Goal: Task Accomplishment & Management: Complete application form

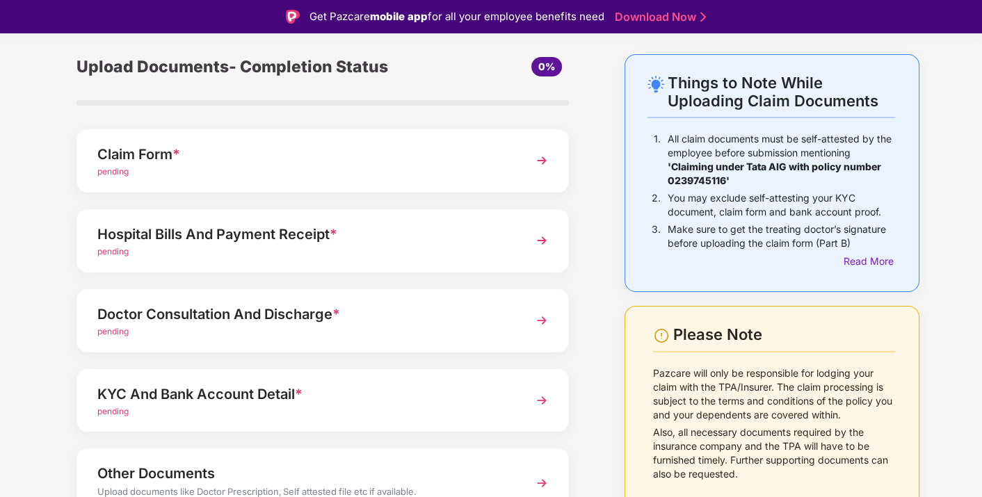
scroll to position [63, 0]
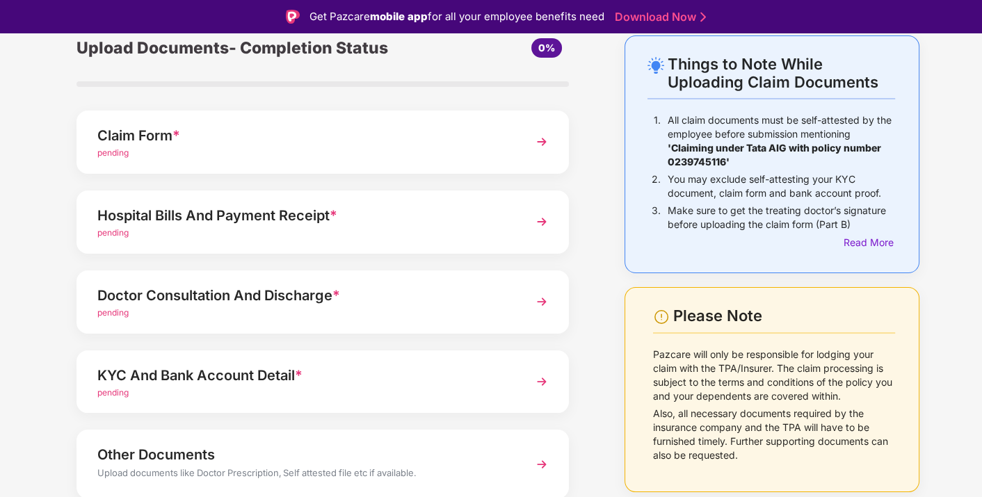
click at [346, 135] on div "Claim Form *" at bounding box center [303, 135] width 413 height 22
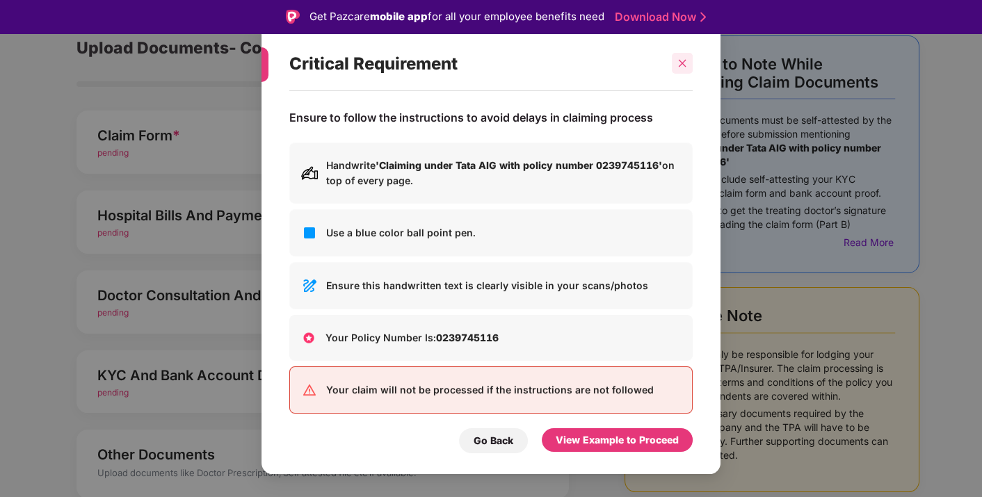
click at [682, 63] on icon "close" at bounding box center [683, 64] width 8 height 8
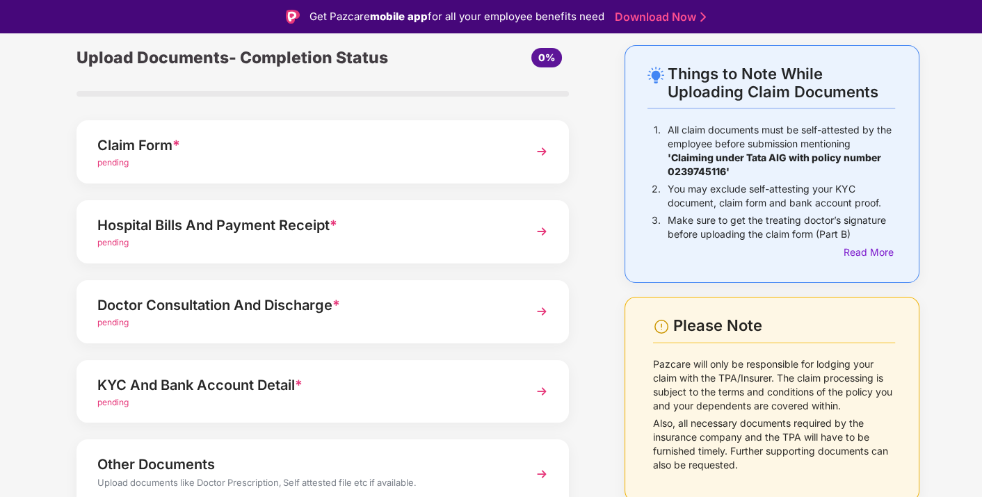
scroll to position [60, 0]
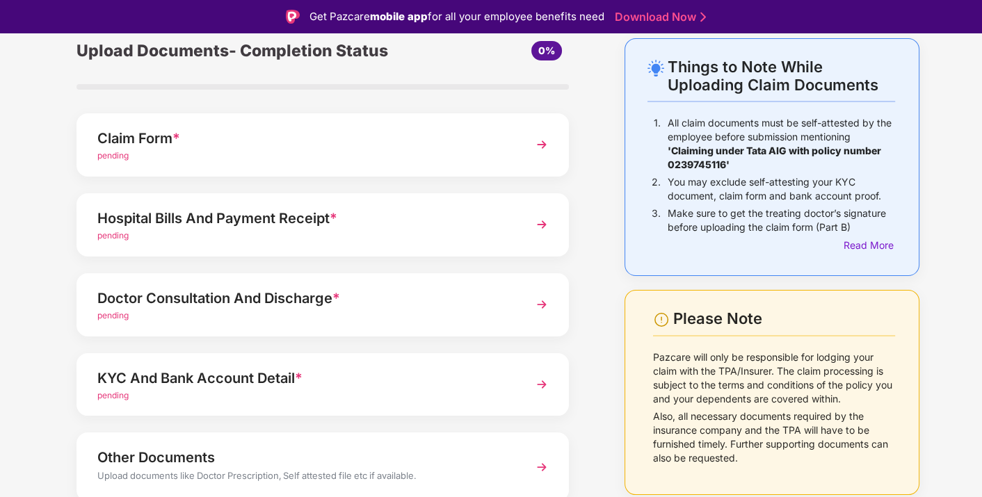
click at [505, 369] on div "KYC And Bank Account Detail *" at bounding box center [303, 378] width 413 height 22
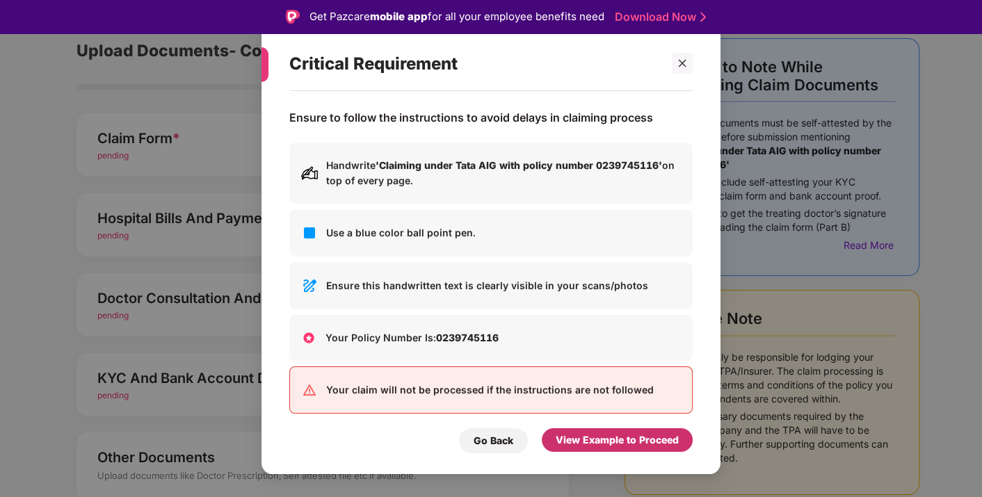
click at [568, 443] on div "View Example to Proceed" at bounding box center [617, 440] width 123 height 15
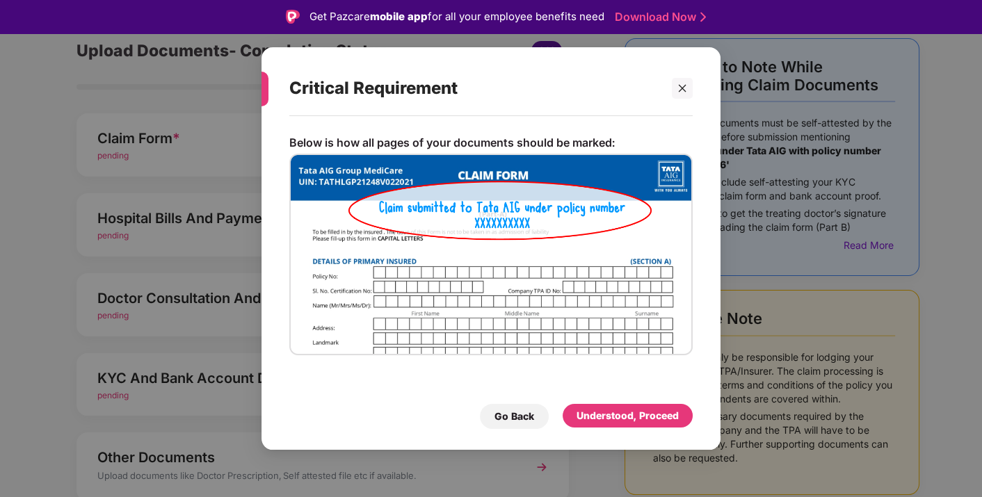
scroll to position [33, 0]
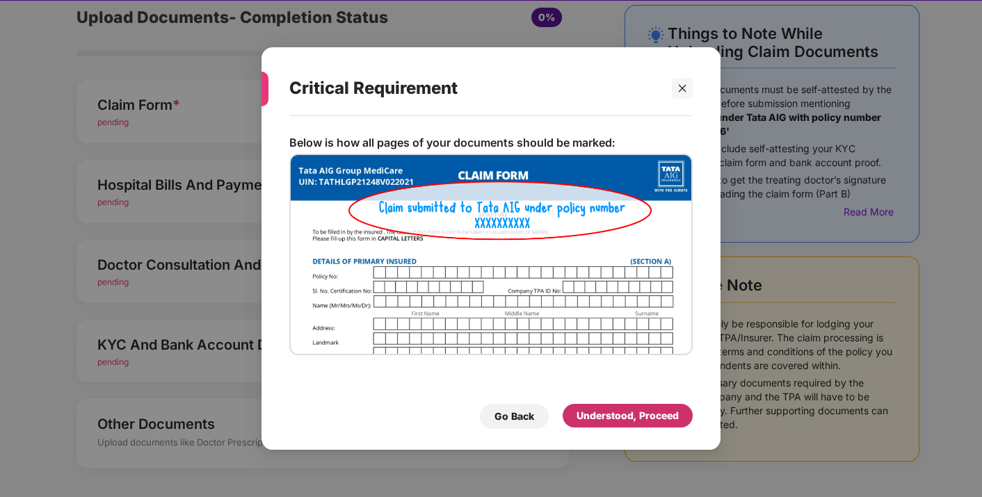
click at [600, 421] on div "Understood, Proceed" at bounding box center [627, 415] width 102 height 15
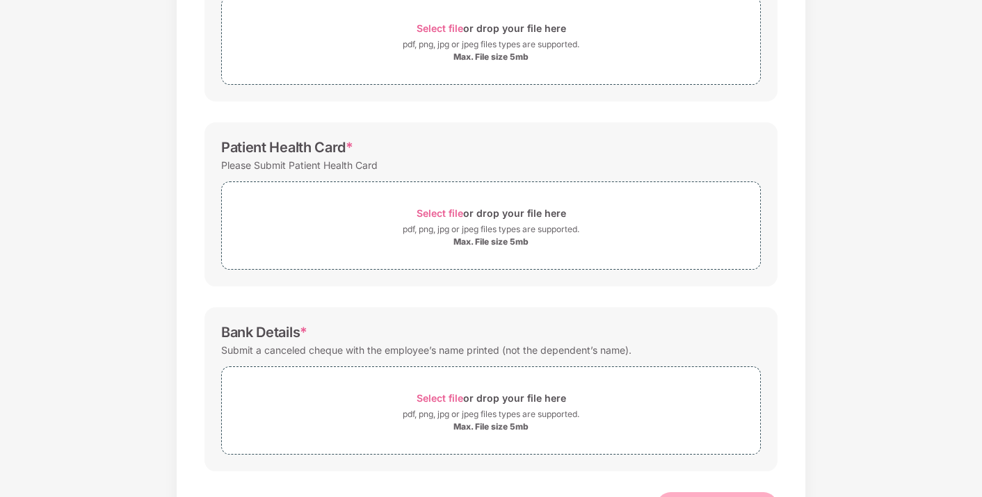
scroll to position [270, 0]
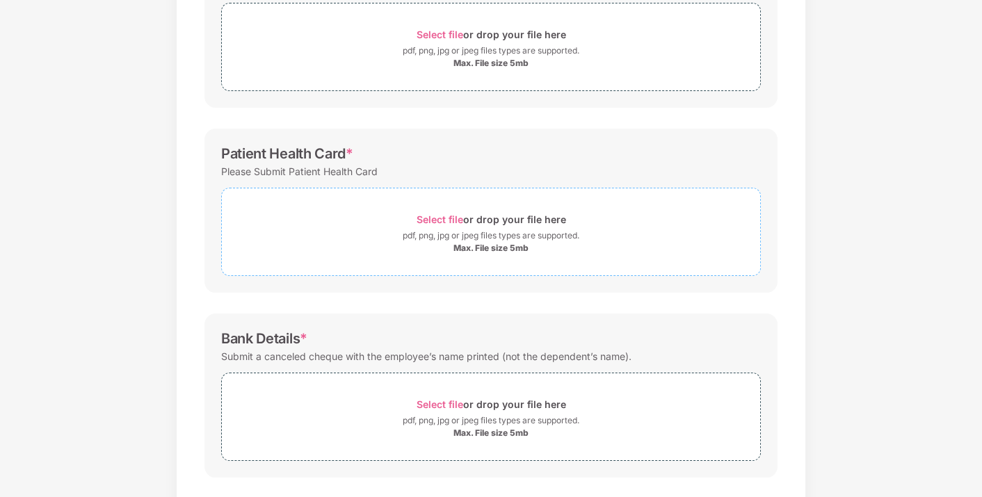
click at [441, 214] on span "Select file" at bounding box center [440, 219] width 47 height 12
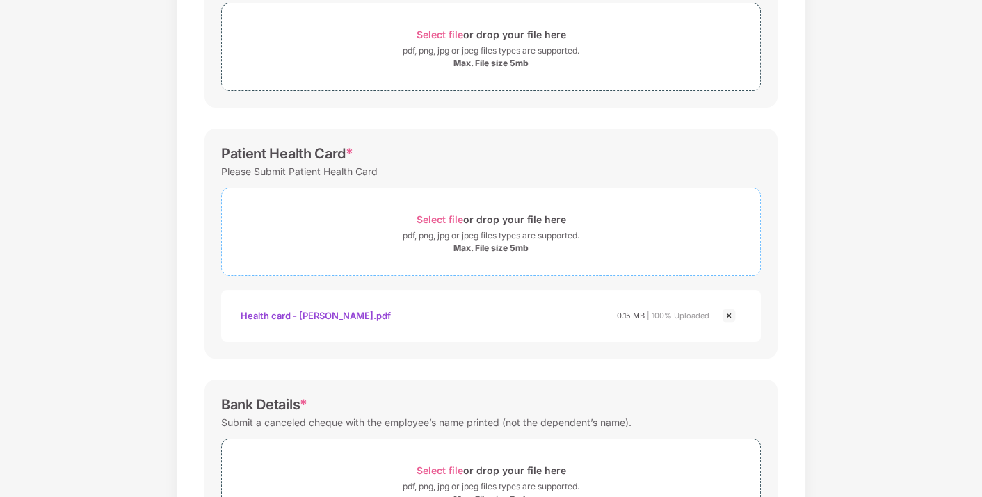
scroll to position [398, 0]
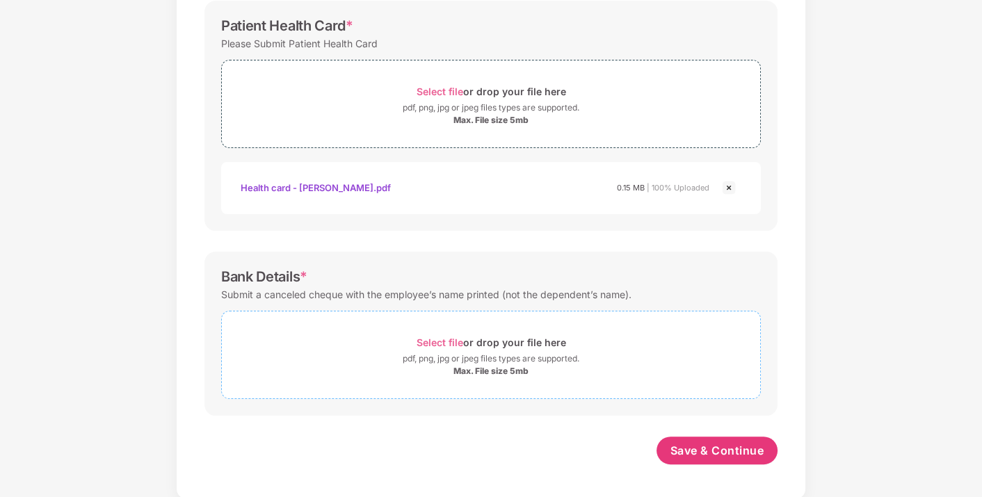
click at [435, 339] on span "Select file" at bounding box center [440, 343] width 47 height 12
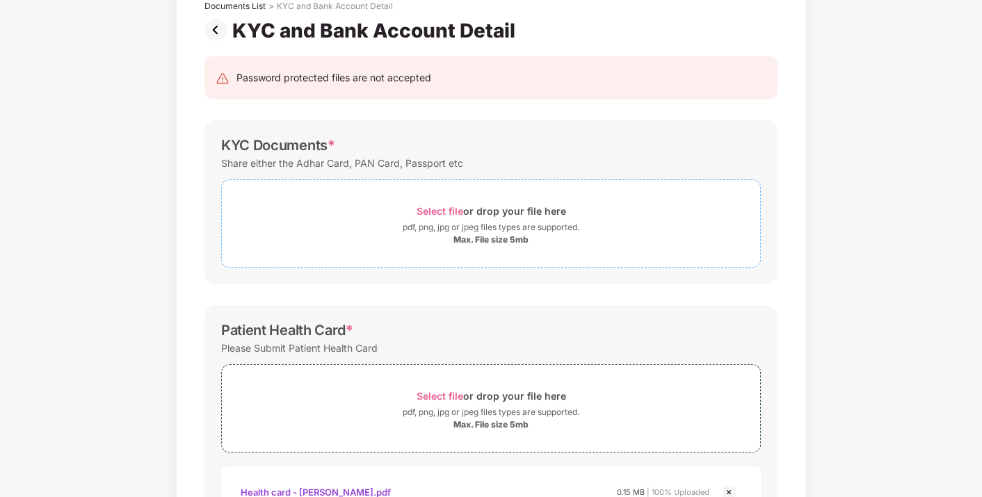
scroll to position [93, 0]
click at [442, 208] on span "Select file" at bounding box center [440, 211] width 47 height 12
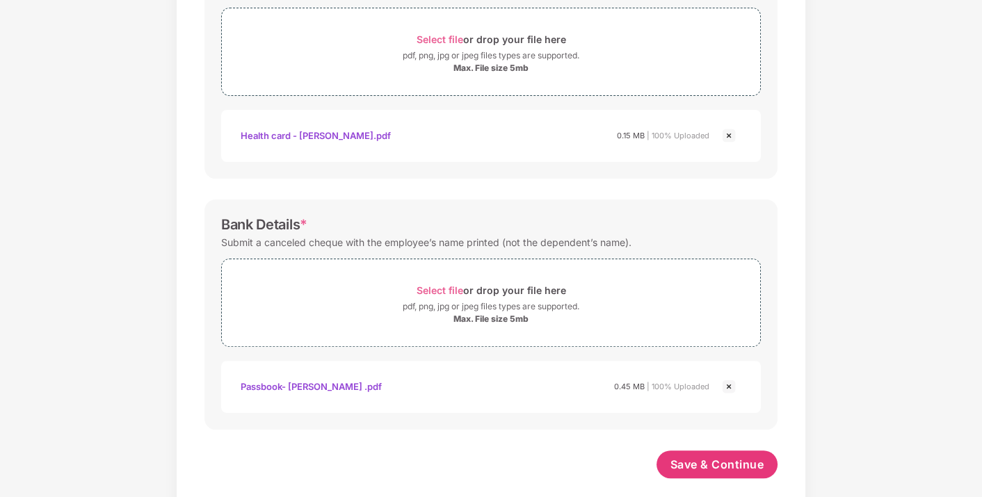
scroll to position [530, 0]
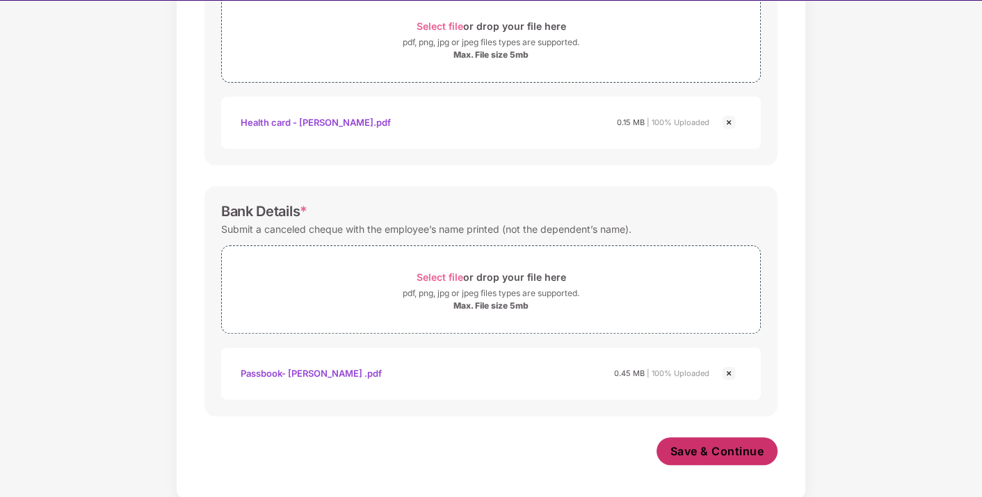
click at [701, 457] on button "Save & Continue" at bounding box center [717, 451] width 122 height 28
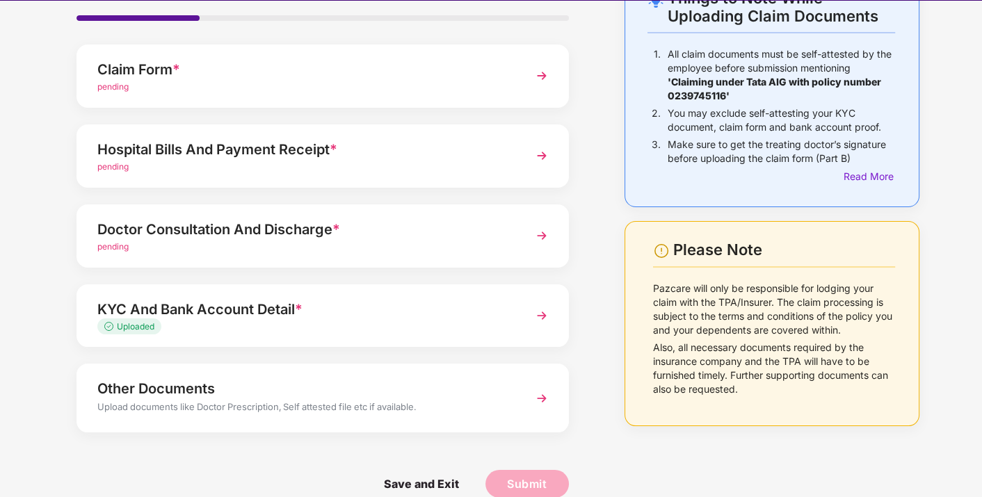
scroll to position [117, 0]
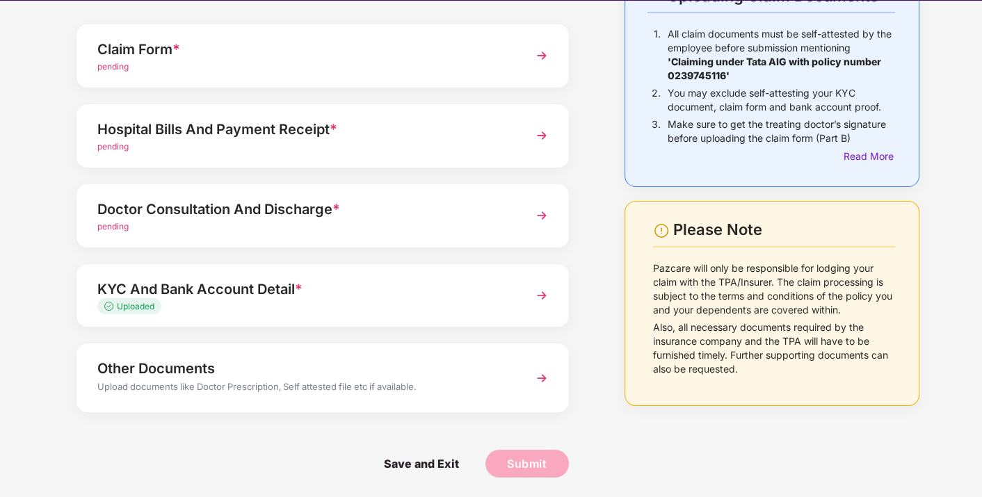
click at [487, 387] on div "Upload documents like Doctor Prescription, Self attested file etc if available." at bounding box center [303, 389] width 413 height 18
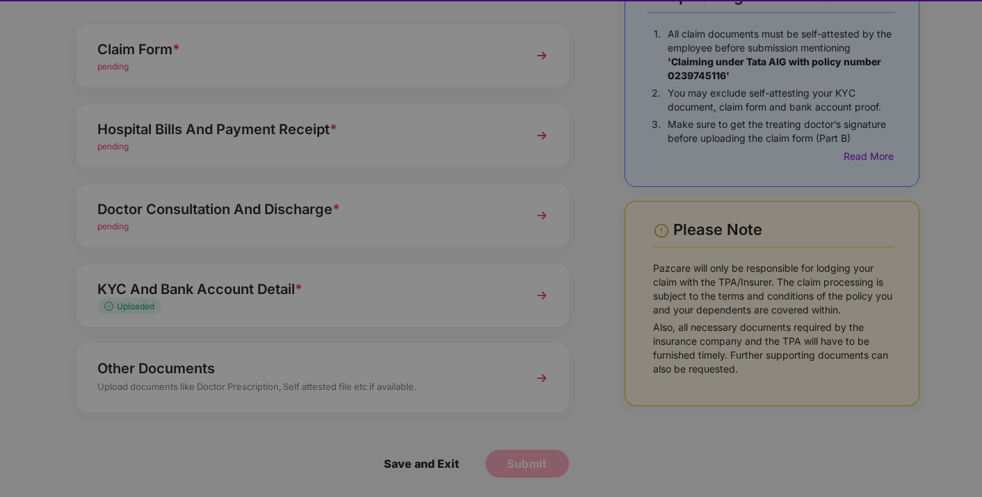
scroll to position [0, 0]
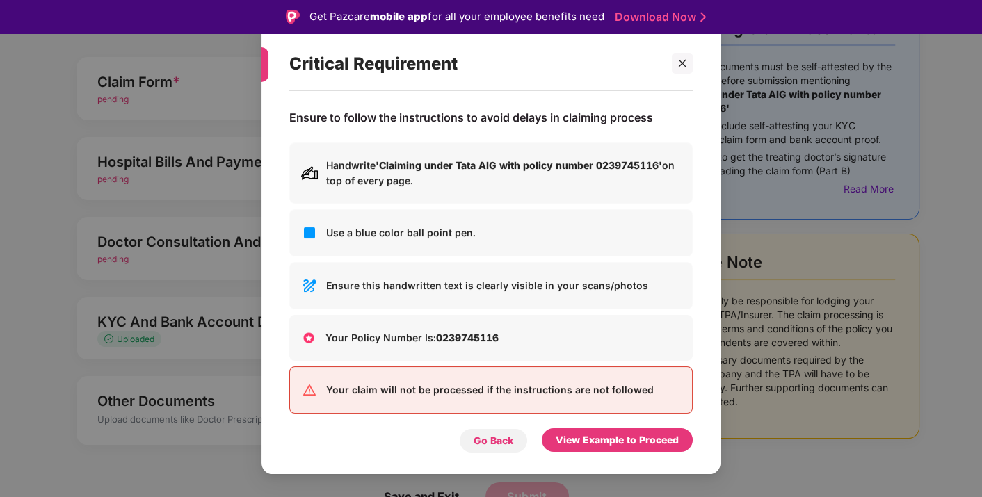
click at [501, 436] on div "Go Back" at bounding box center [494, 440] width 40 height 15
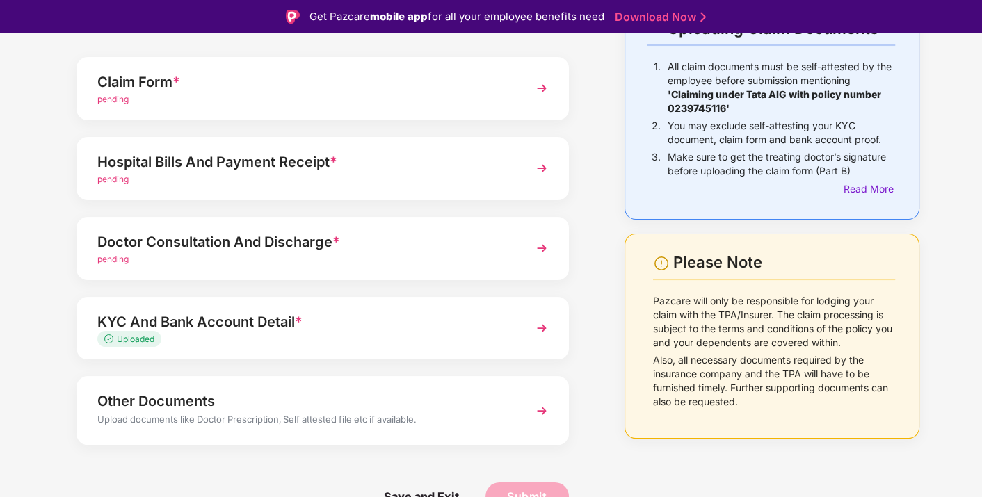
click at [339, 262] on div "pending" at bounding box center [303, 259] width 413 height 13
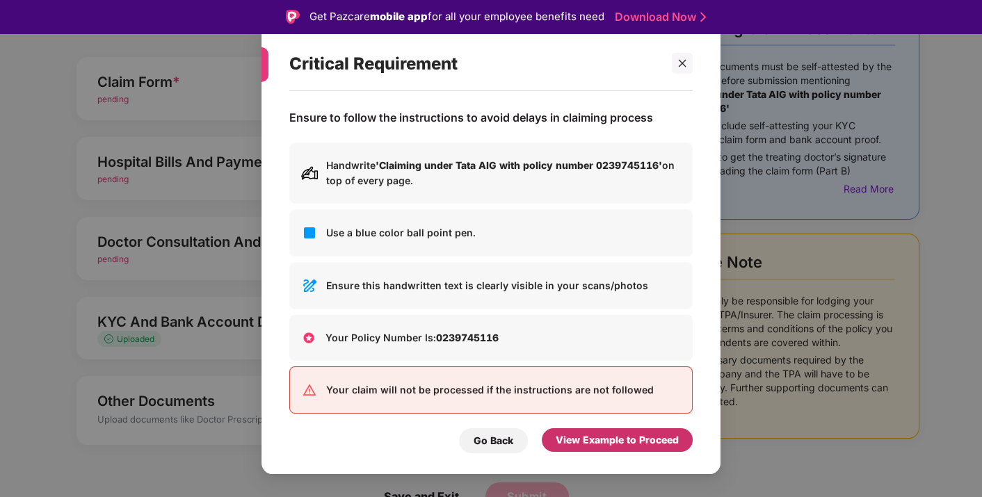
click at [556, 435] on div "View Example to Proceed" at bounding box center [617, 440] width 123 height 15
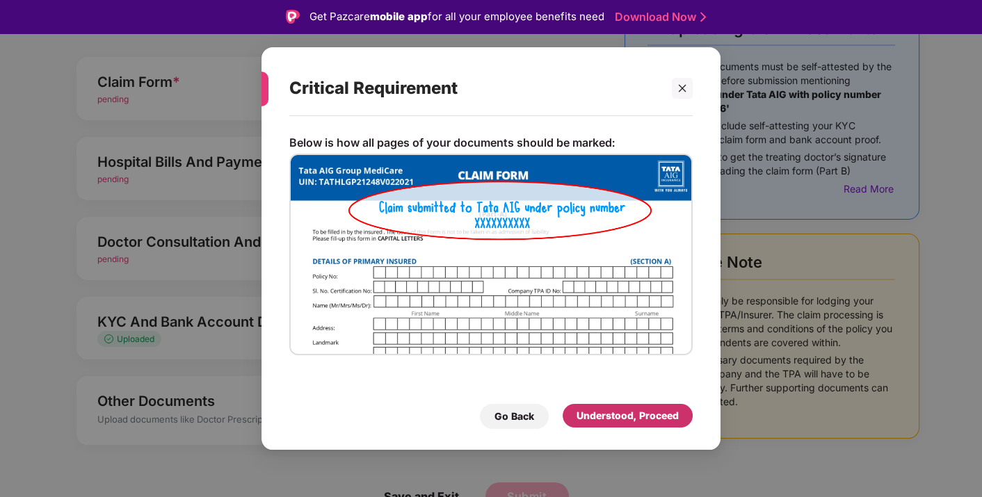
click at [594, 420] on div "Understood, Proceed" at bounding box center [627, 415] width 102 height 15
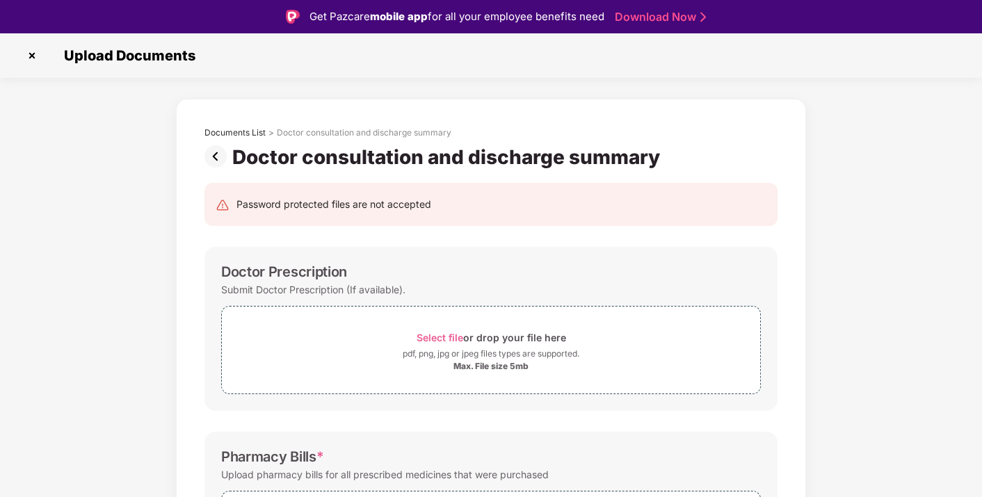
click at [216, 154] on img at bounding box center [218, 156] width 28 height 22
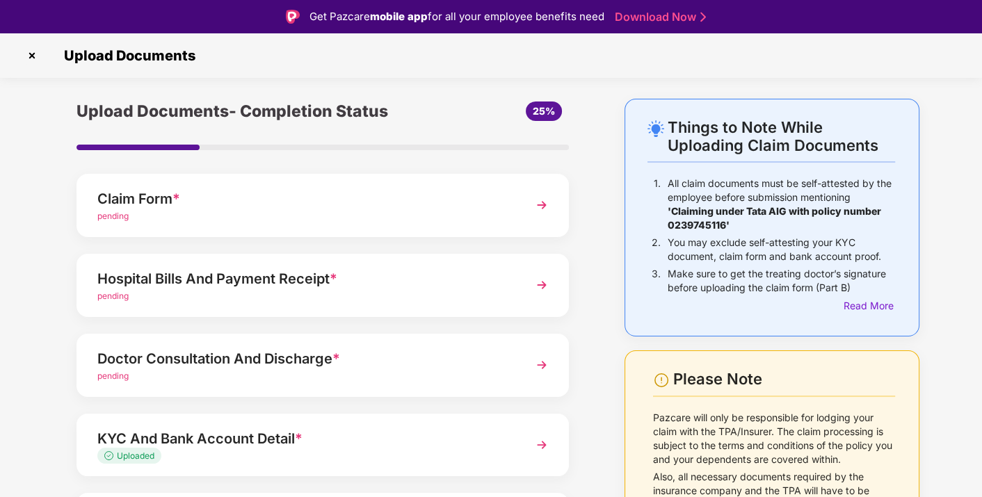
click at [375, 278] on div "Hospital Bills And Payment Receipt *" at bounding box center [303, 279] width 413 height 22
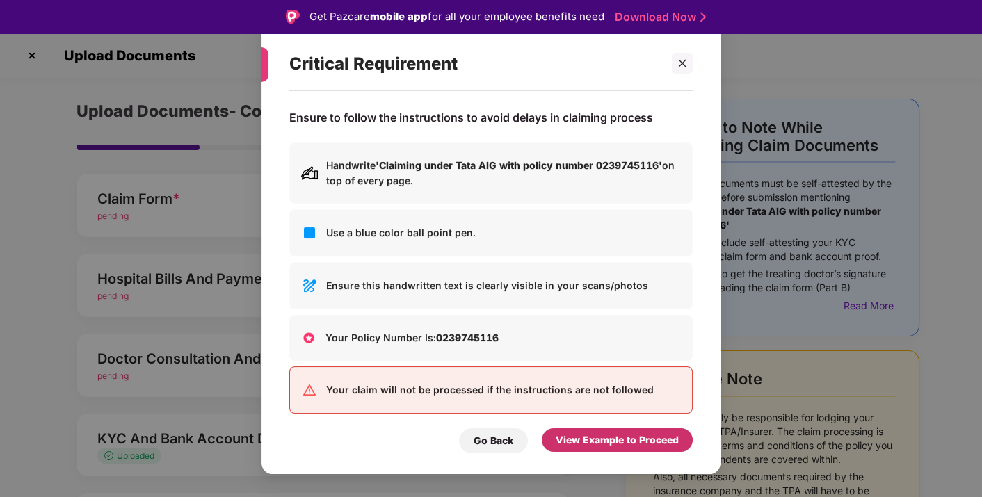
click at [563, 439] on div "View Example to Proceed" at bounding box center [617, 440] width 123 height 15
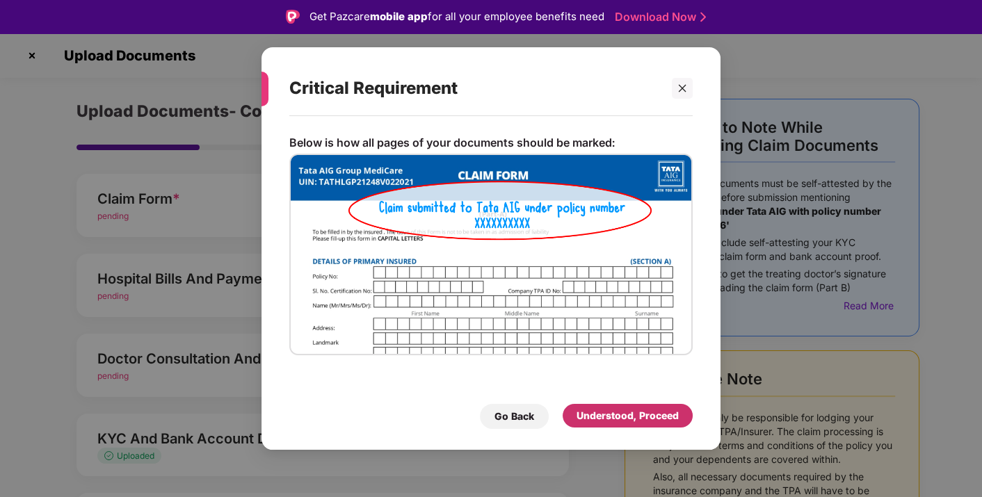
click at [586, 417] on div "Understood, Proceed" at bounding box center [627, 415] width 102 height 15
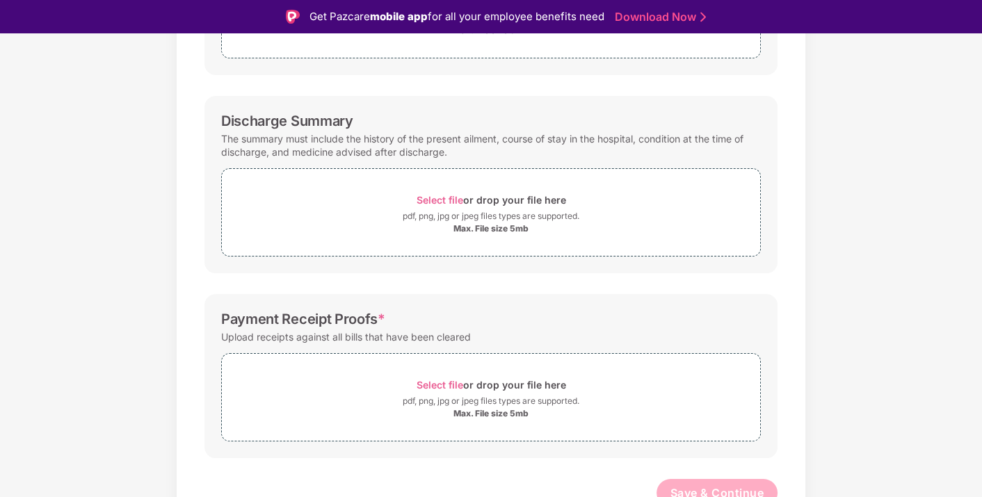
scroll to position [337, 0]
click at [438, 196] on span "Select file" at bounding box center [440, 199] width 47 height 12
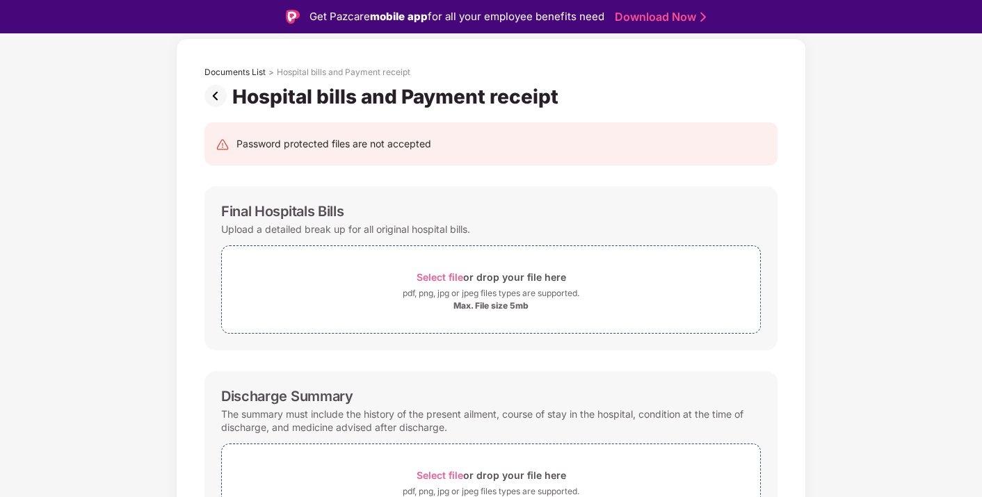
scroll to position [411, 0]
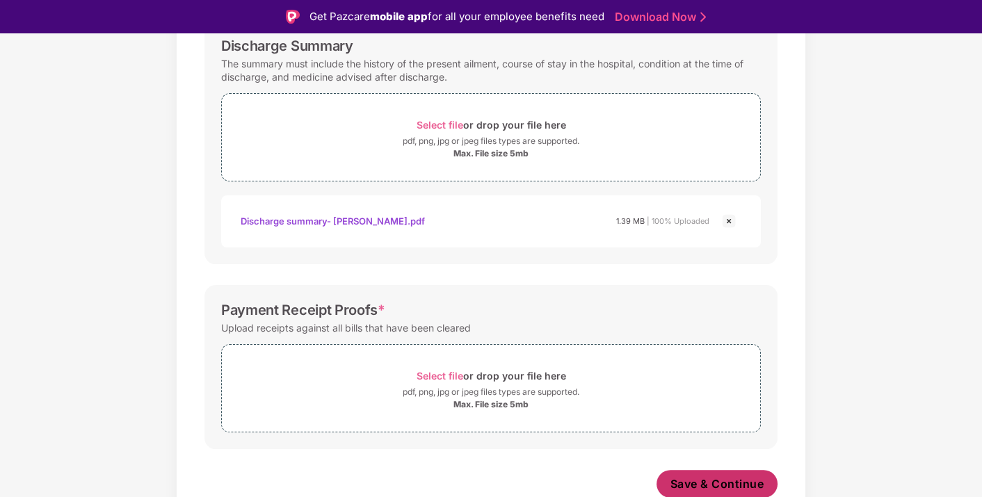
click at [687, 481] on span "Save & Continue" at bounding box center [717, 483] width 94 height 15
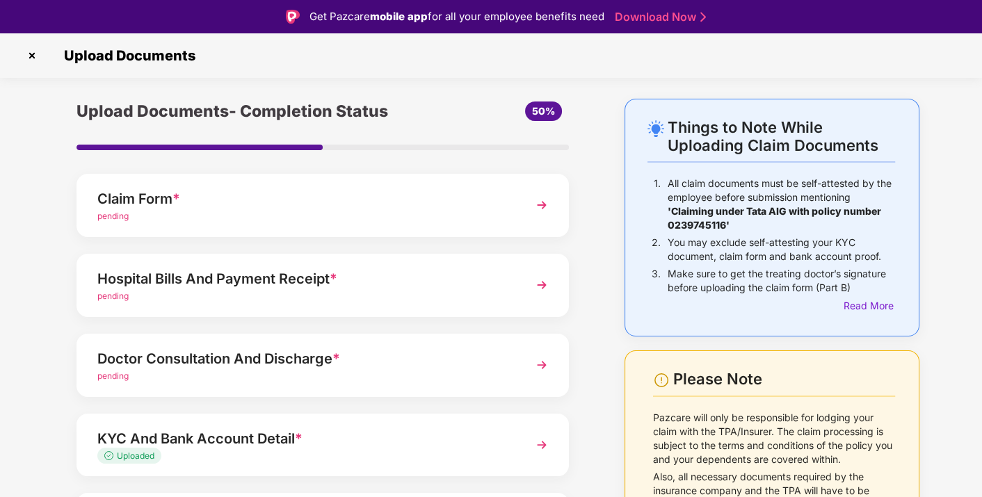
scroll to position [117, 0]
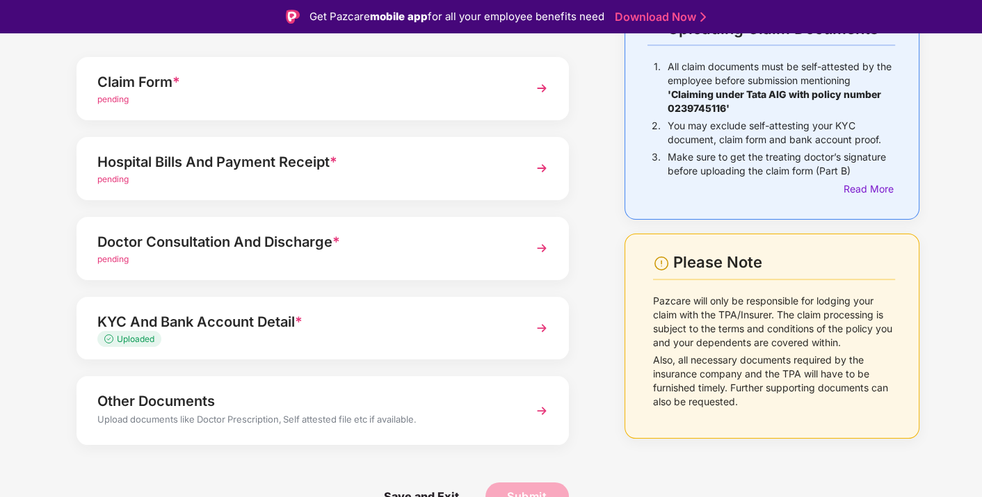
click at [369, 413] on div "Upload documents like Doctor Prescription, Self attested file etc if available." at bounding box center [303, 421] width 413 height 18
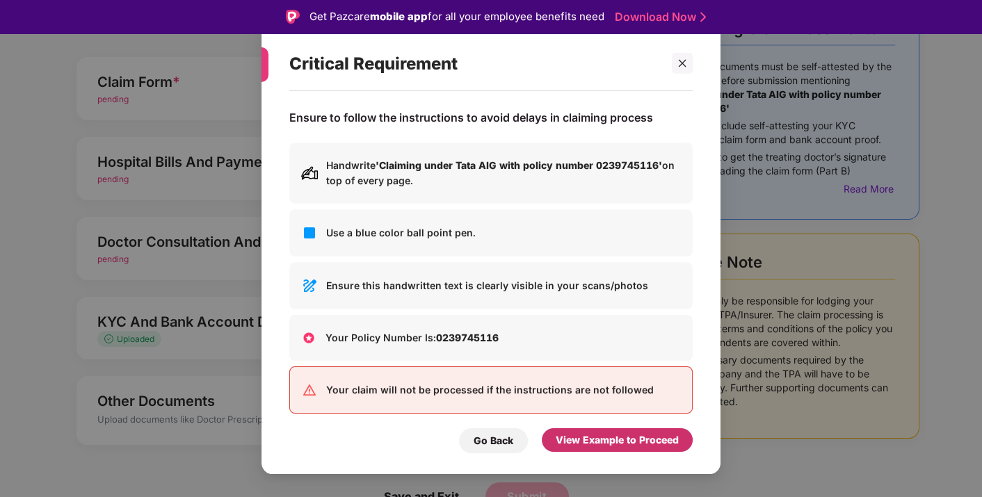
click at [598, 435] on div "View Example to Proceed" at bounding box center [617, 440] width 123 height 15
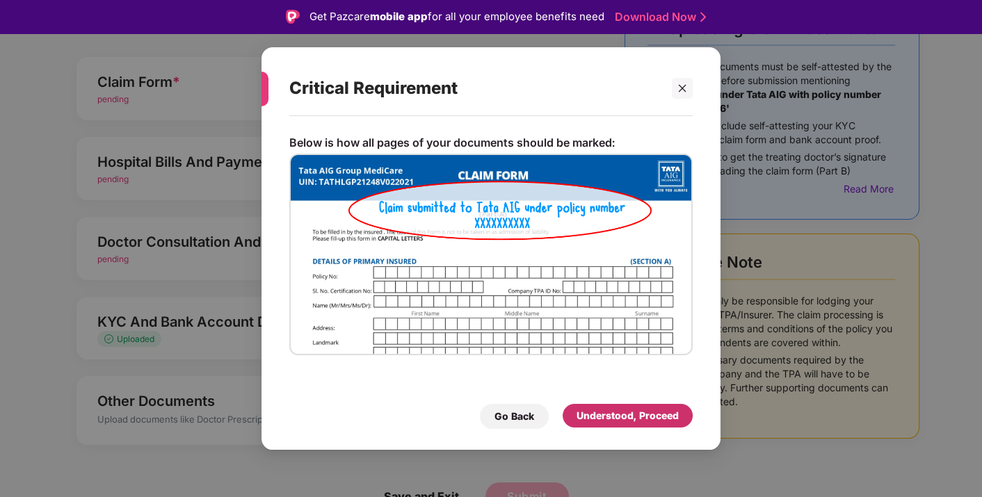
click at [604, 408] on div "Understood, Proceed" at bounding box center [627, 415] width 102 height 15
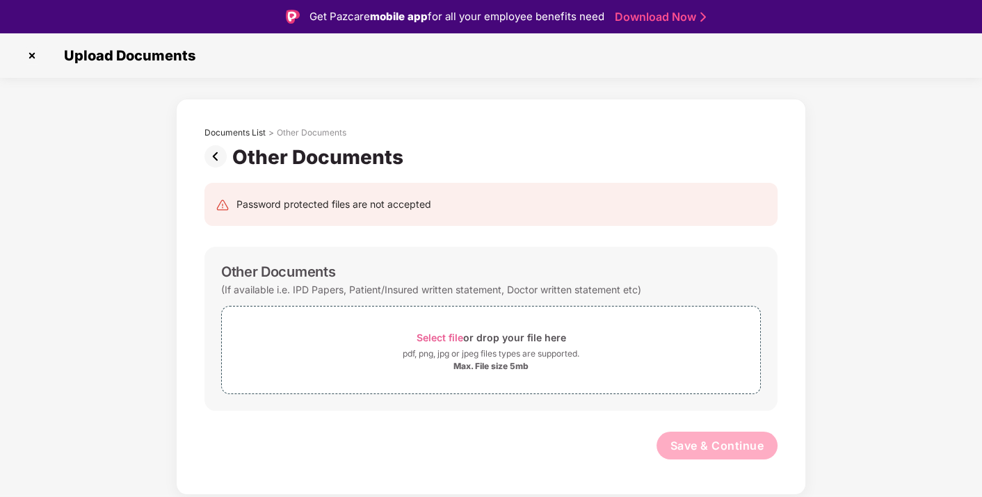
scroll to position [0, 0]
click at [219, 154] on img at bounding box center [218, 156] width 28 height 22
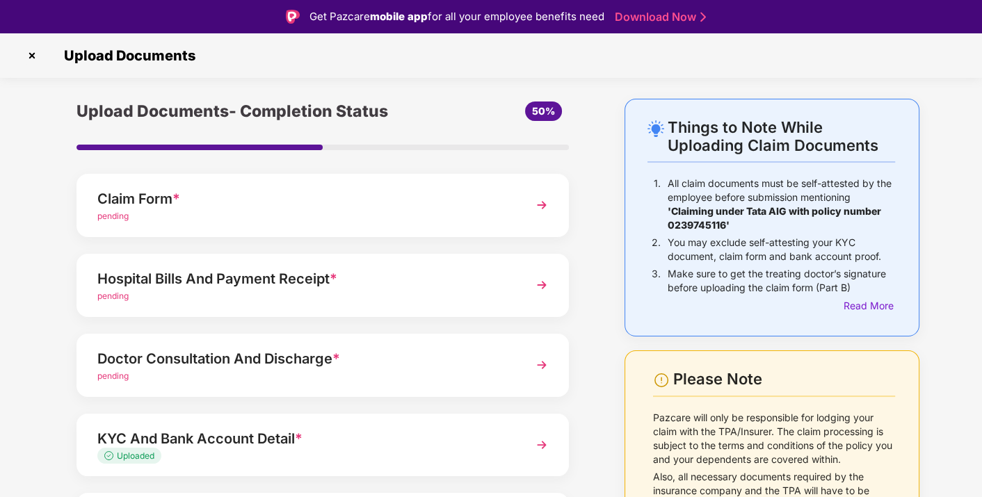
click at [33, 56] on img at bounding box center [32, 56] width 22 height 22
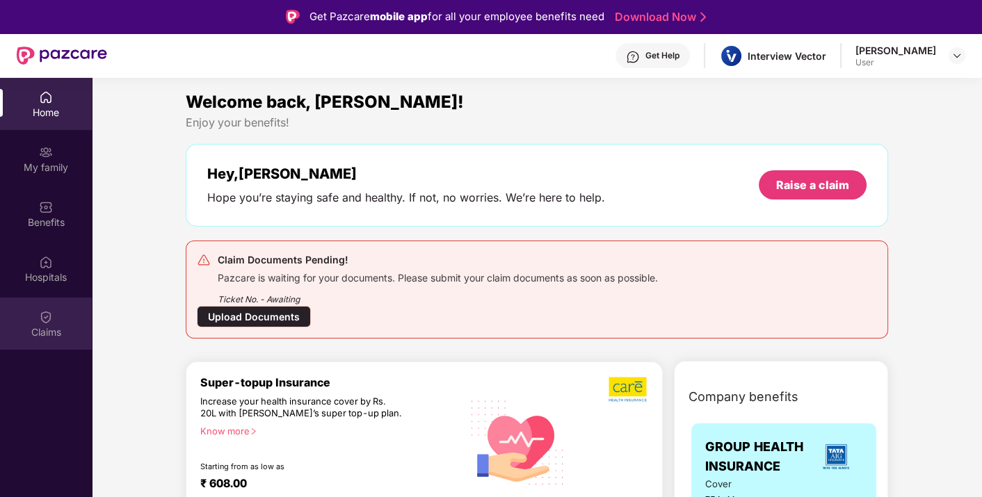
click at [53, 330] on div "Claims" at bounding box center [46, 332] width 92 height 14
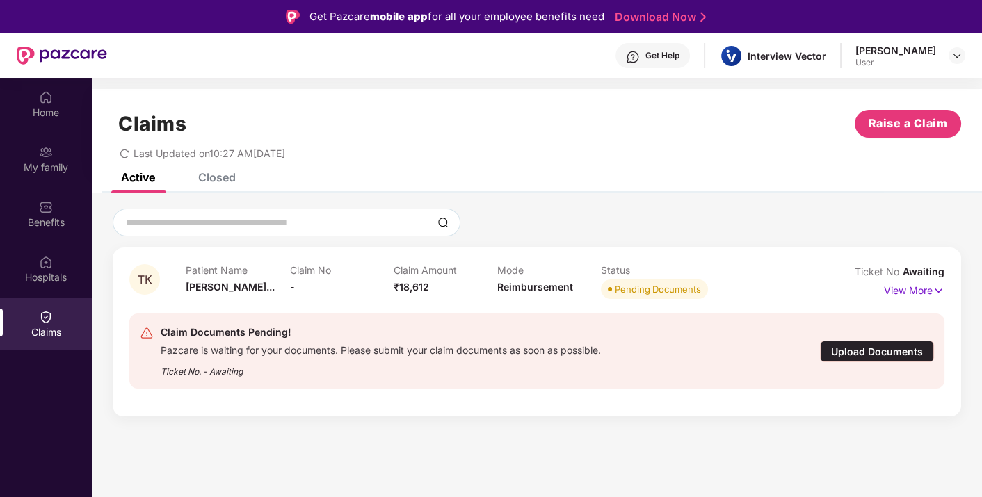
click at [210, 172] on div "Claims Raise a Claim Last Updated on 10:27 AM[DATE]" at bounding box center [537, 131] width 890 height 84
click at [213, 178] on div "Closed" at bounding box center [217, 177] width 38 height 14
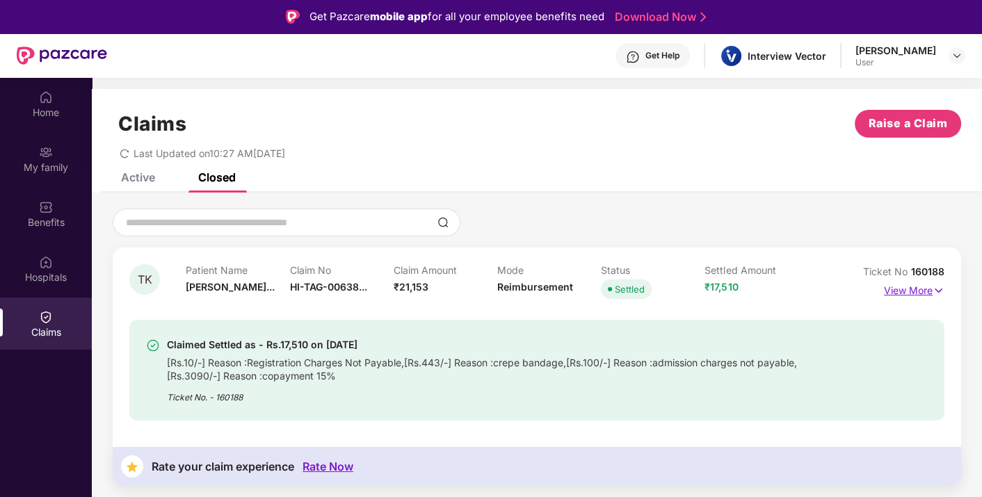
click at [902, 292] on p "View More" at bounding box center [914, 289] width 60 height 19
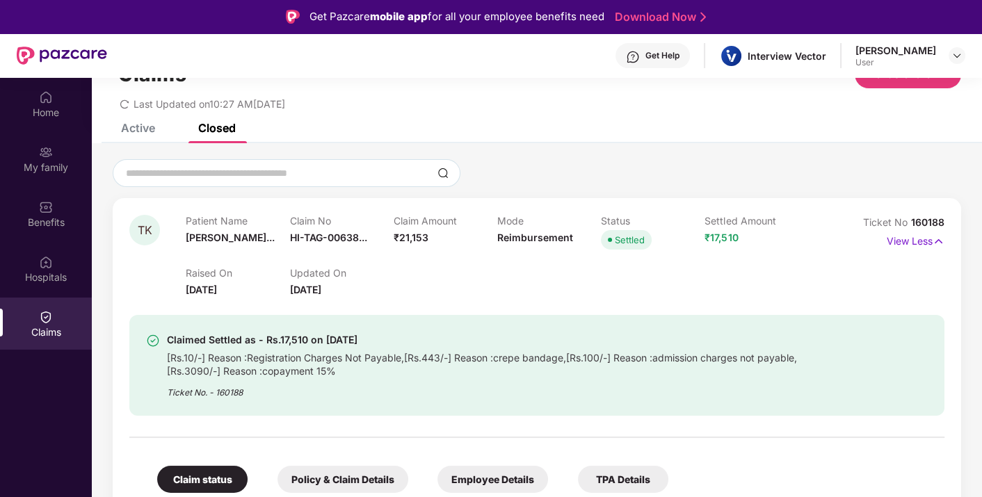
scroll to position [81, 0]
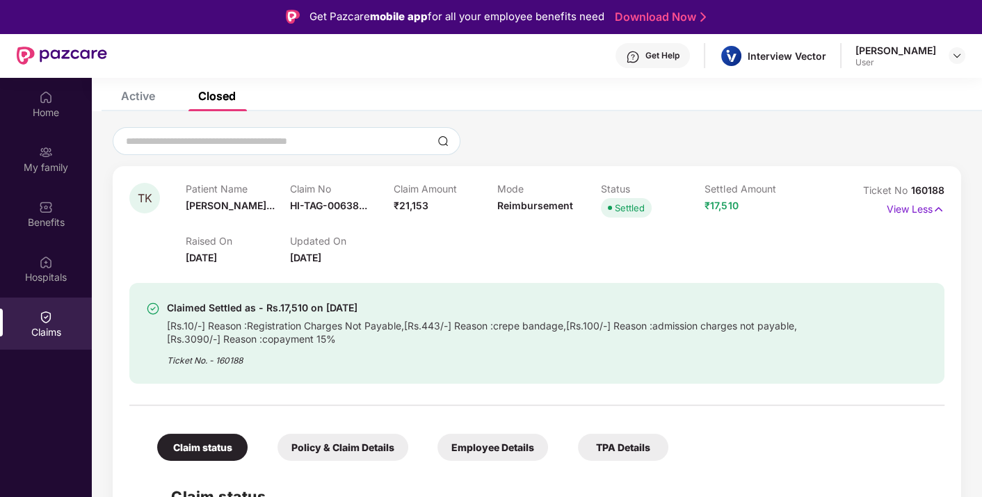
click at [123, 88] on div "Claims Raise a Claim Last Updated on 10:27 AM[DATE]" at bounding box center [537, 50] width 890 height 84
click at [129, 94] on div "Active" at bounding box center [138, 96] width 34 height 14
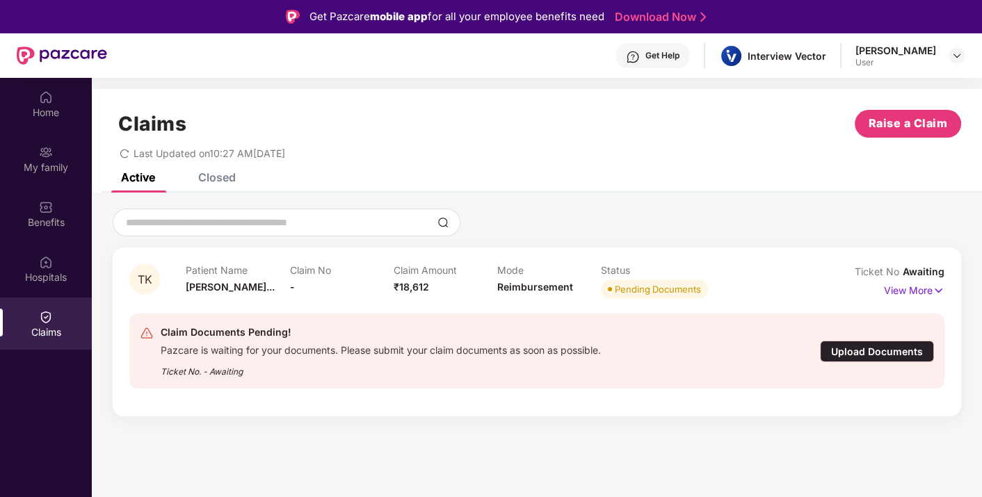
click at [855, 349] on div "Upload Documents" at bounding box center [877, 352] width 114 height 22
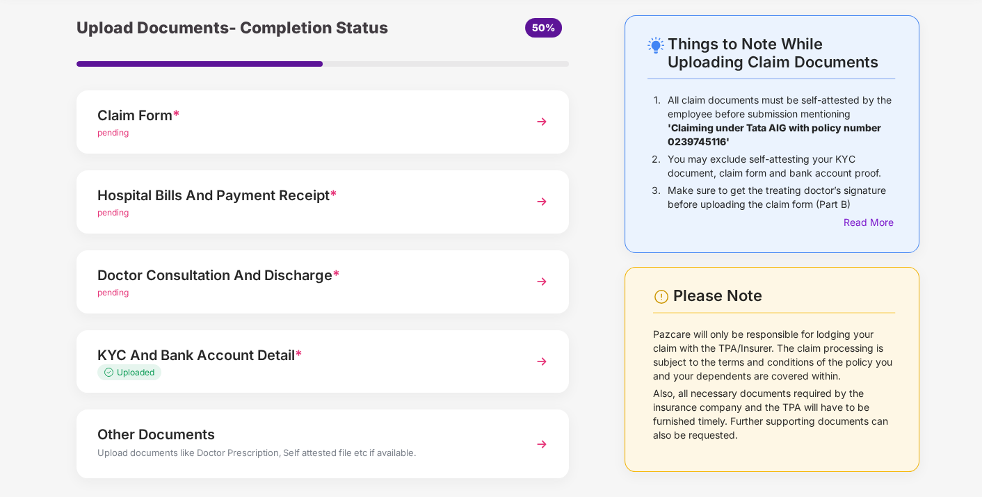
scroll to position [49, 0]
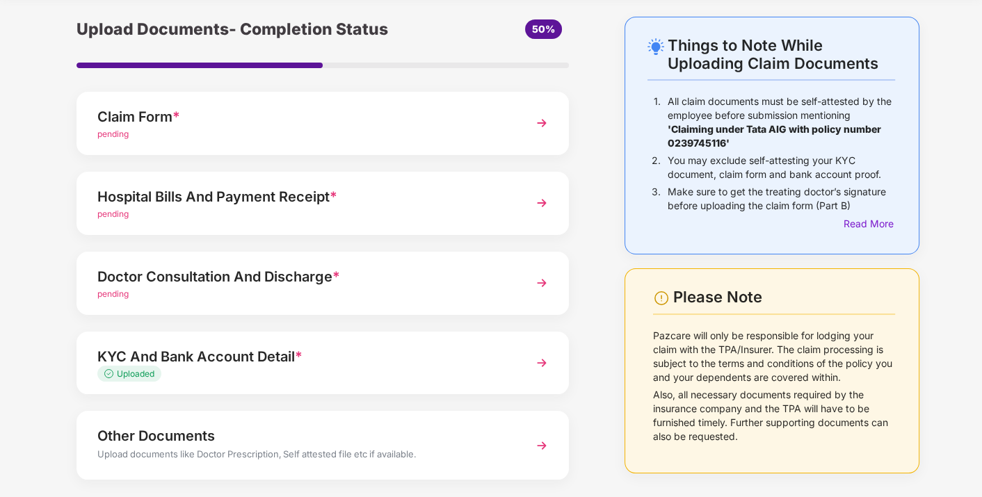
click at [375, 280] on div "Doctor Consultation And Discharge *" at bounding box center [303, 277] width 413 height 22
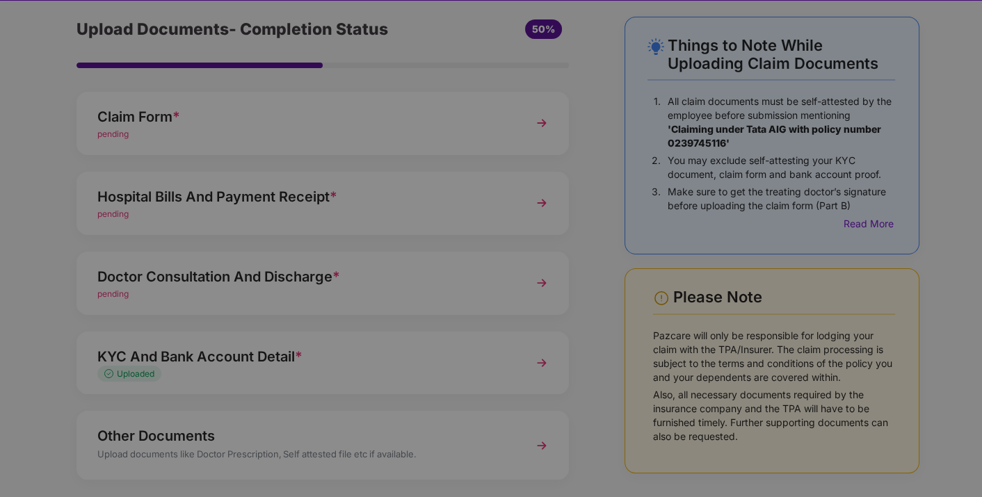
scroll to position [0, 0]
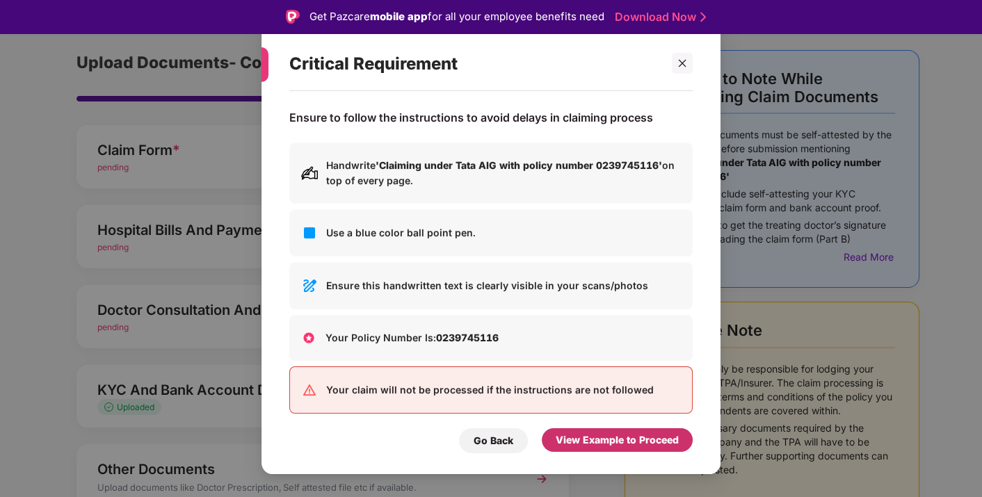
click at [582, 452] on div "View Example to Proceed" at bounding box center [617, 440] width 151 height 24
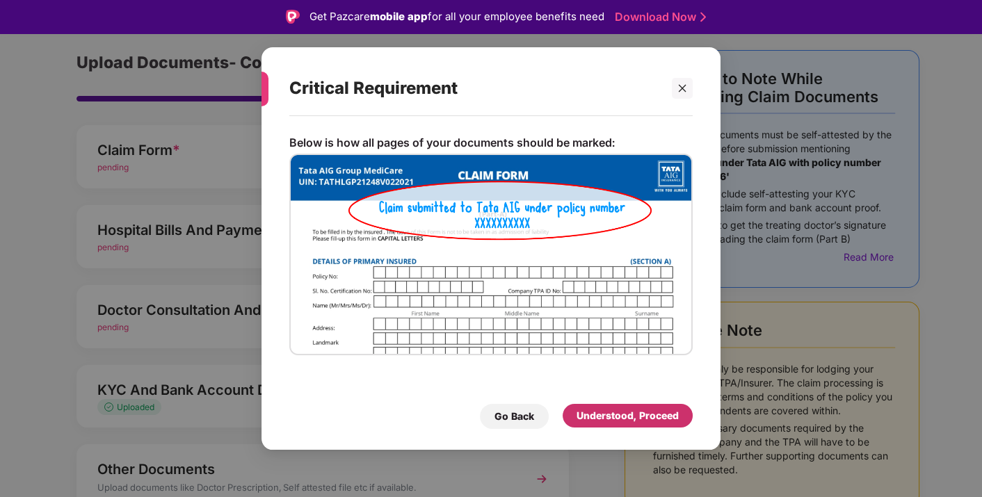
click at [598, 415] on div "Understood, Proceed" at bounding box center [627, 415] width 102 height 15
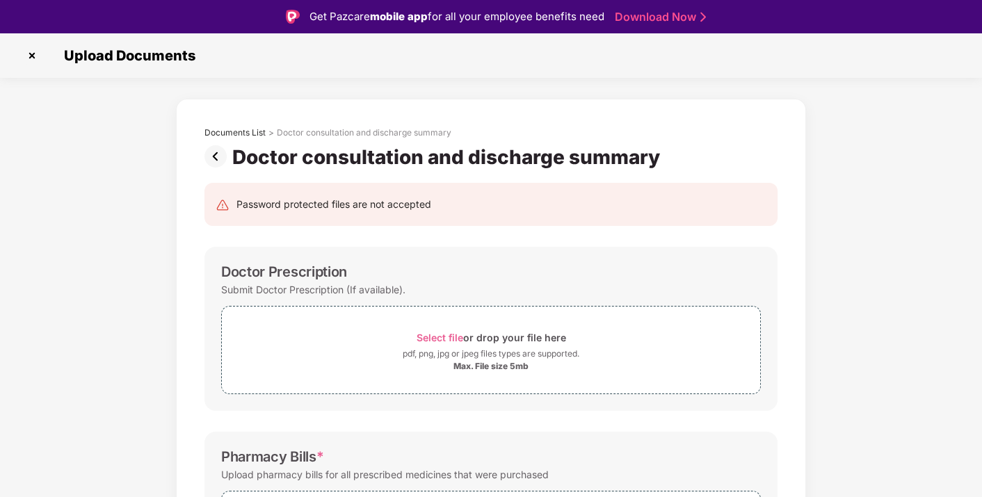
click at [34, 54] on img at bounding box center [32, 56] width 22 height 22
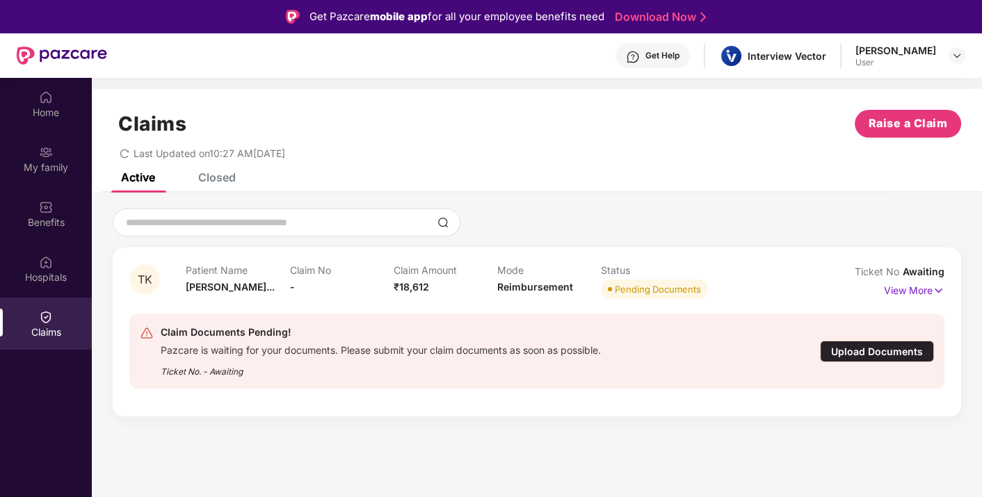
click at [853, 347] on div "Upload Documents" at bounding box center [877, 352] width 114 height 22
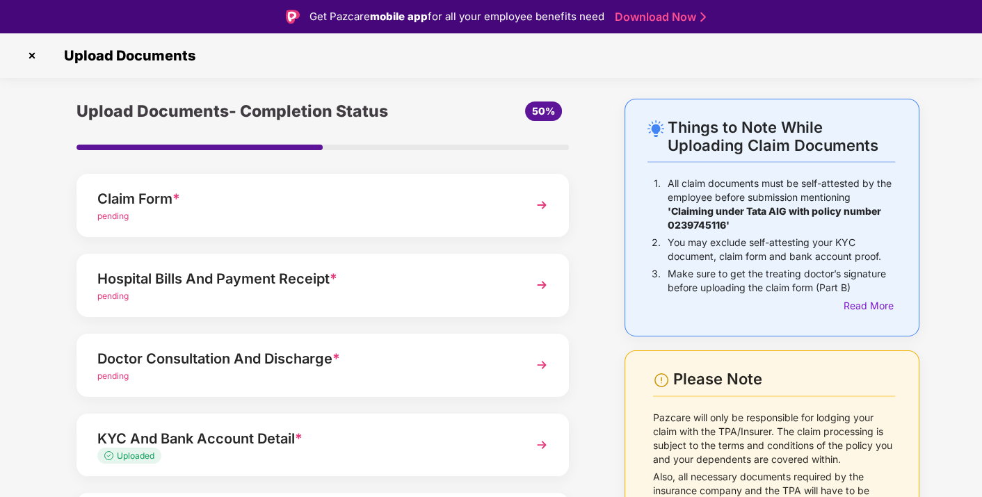
click at [415, 309] on div "Hospital Bills And Payment Receipt * pending" at bounding box center [322, 285] width 492 height 63
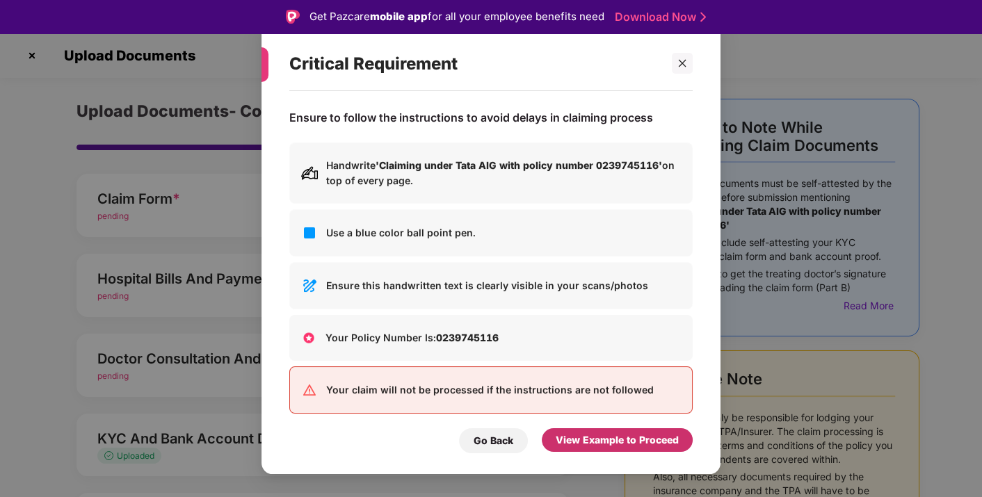
click at [596, 439] on div "View Example to Proceed" at bounding box center [617, 440] width 123 height 15
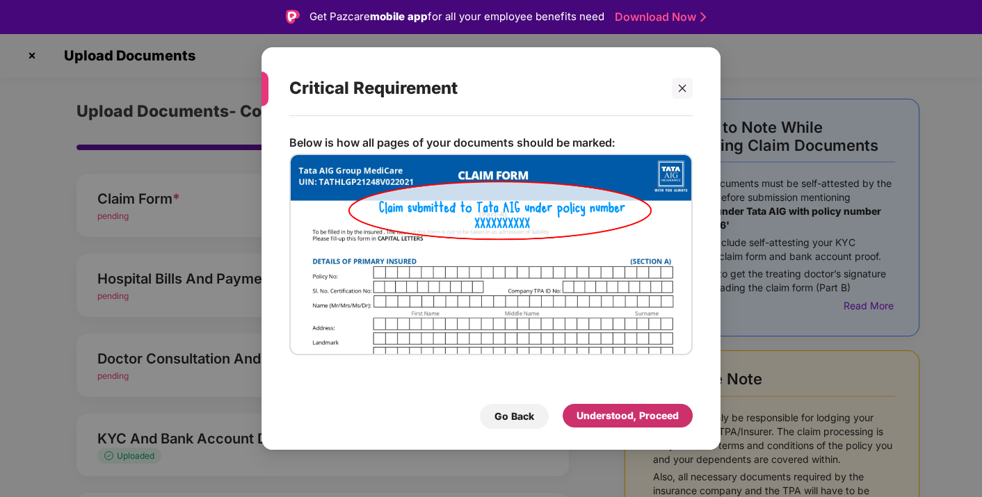
click at [595, 415] on div "Understood, Proceed" at bounding box center [627, 415] width 102 height 15
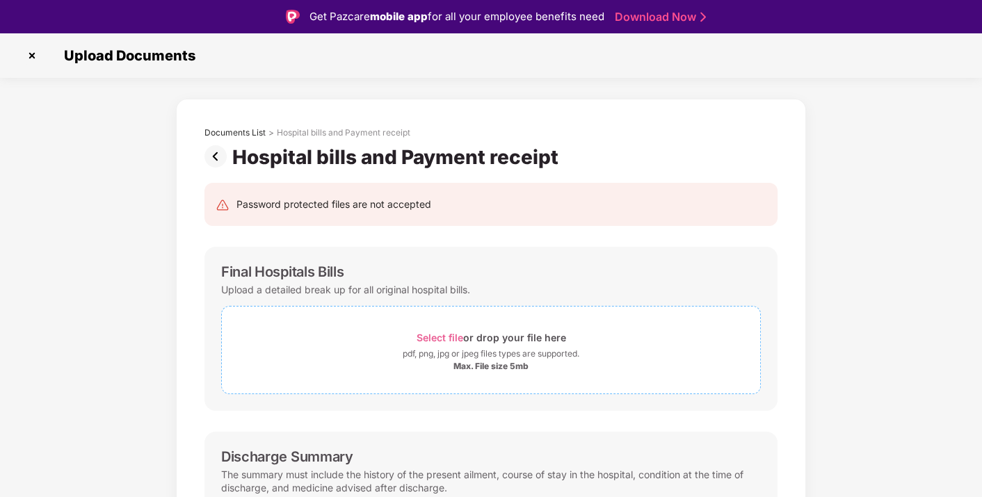
click at [437, 335] on span "Select file" at bounding box center [440, 338] width 47 height 12
click at [208, 153] on img at bounding box center [218, 156] width 28 height 22
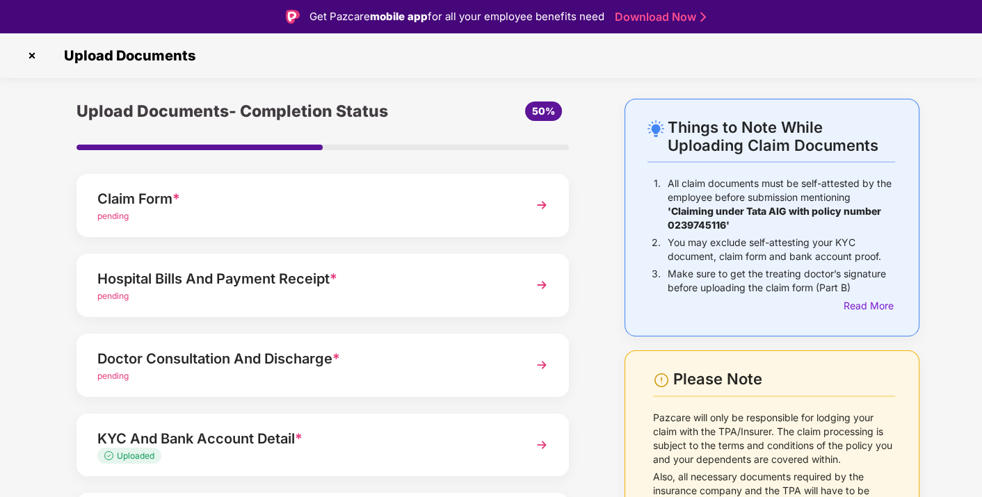
click at [291, 339] on div "Doctor Consultation And Discharge * pending" at bounding box center [322, 365] width 492 height 63
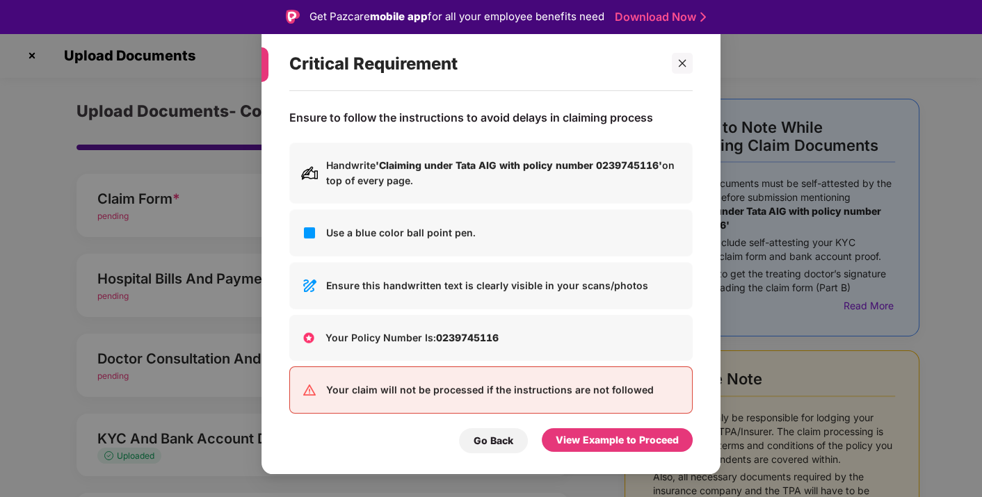
click at [586, 427] on div "Go Back View Example to Proceed" at bounding box center [490, 437] width 403 height 32
click at [593, 436] on div "View Example to Proceed" at bounding box center [617, 440] width 123 height 15
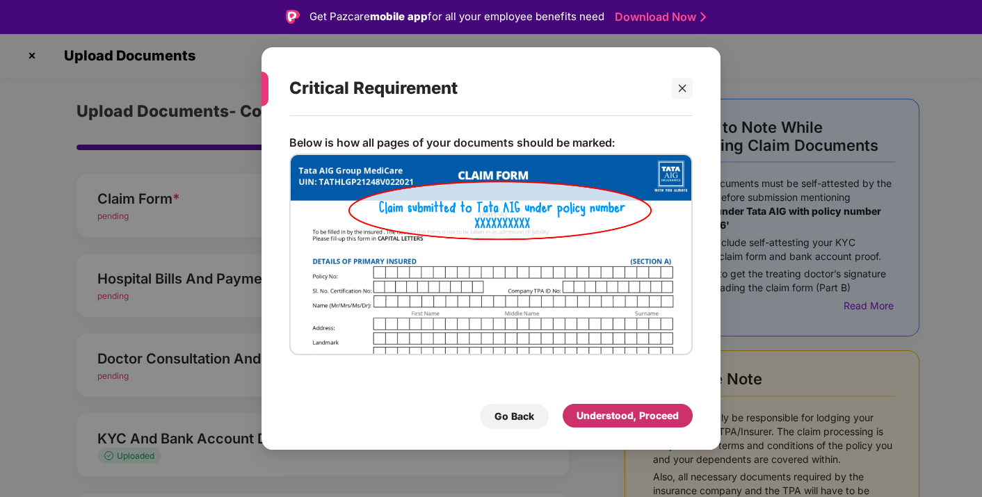
click at [602, 419] on div "Understood, Proceed" at bounding box center [627, 415] width 102 height 15
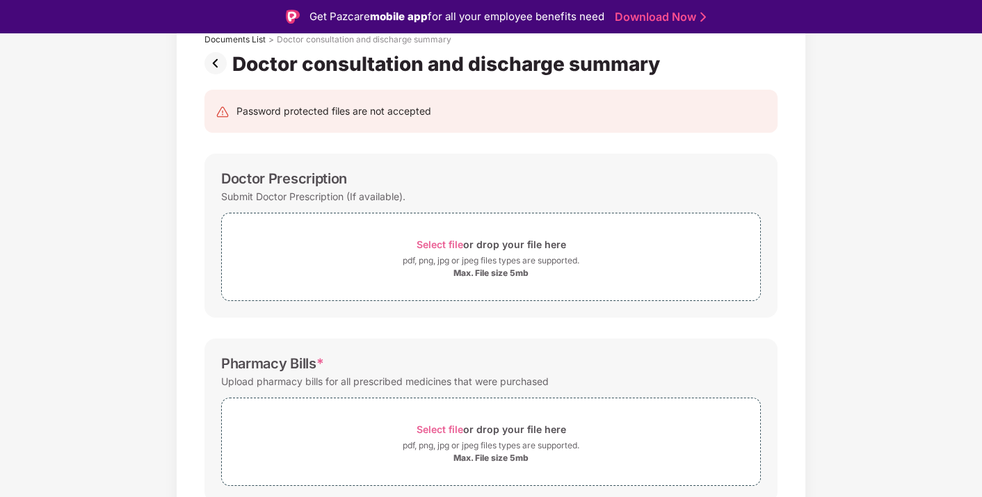
scroll to position [91, 0]
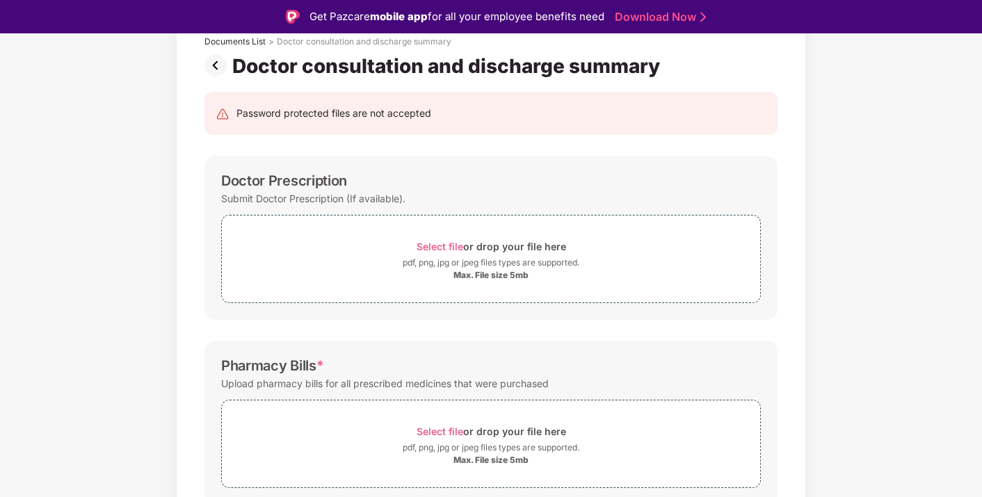
click at [208, 58] on img at bounding box center [218, 65] width 28 height 22
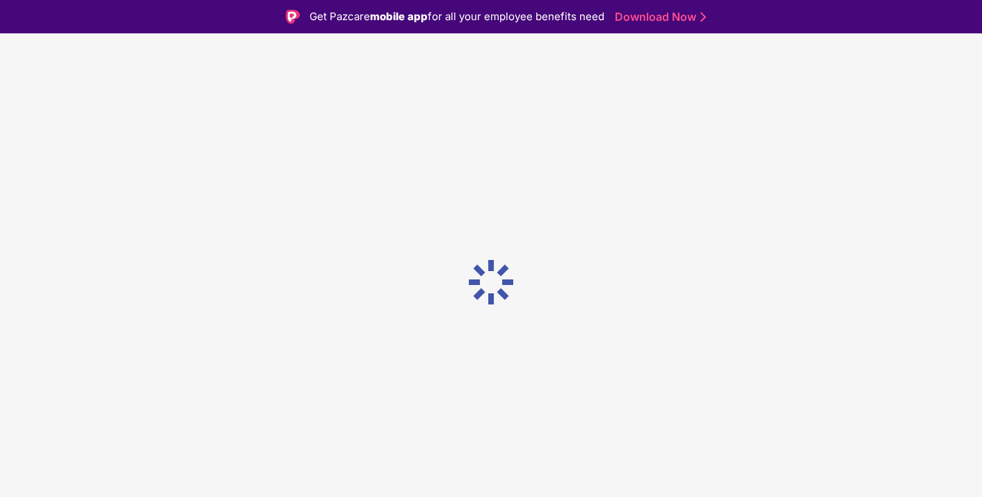
scroll to position [0, 0]
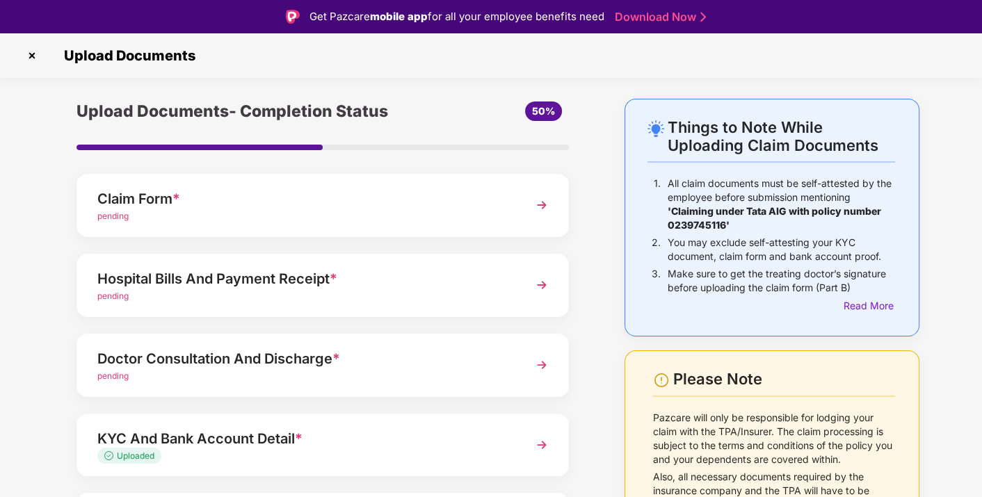
click at [540, 298] on div "Hospital Bills And Payment Receipt * pending" at bounding box center [322, 285] width 492 height 63
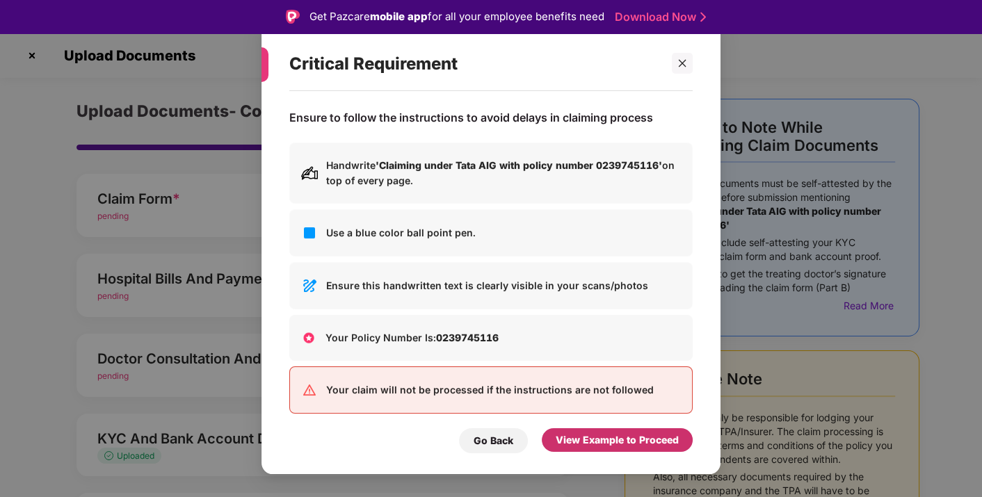
click at [564, 443] on div "View Example to Proceed" at bounding box center [617, 440] width 123 height 15
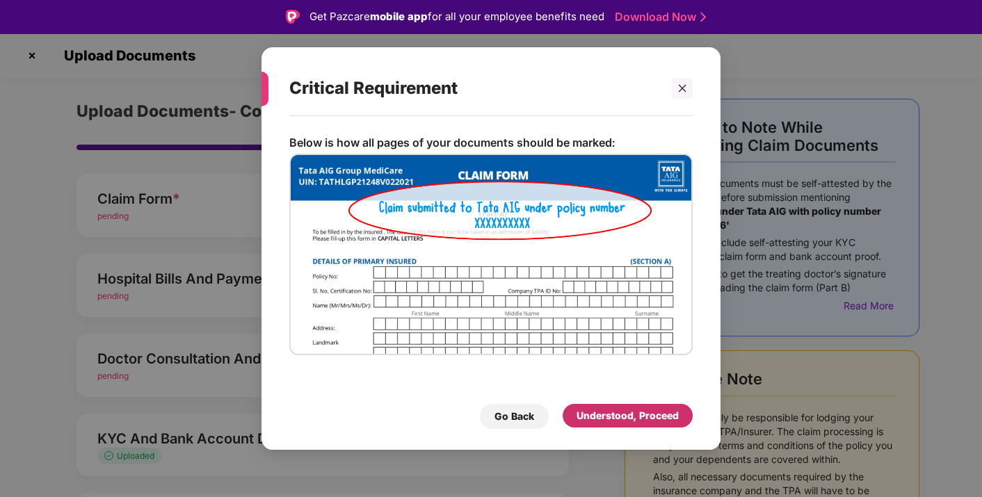
click at [586, 426] on div "Understood, Proceed" at bounding box center [628, 416] width 130 height 24
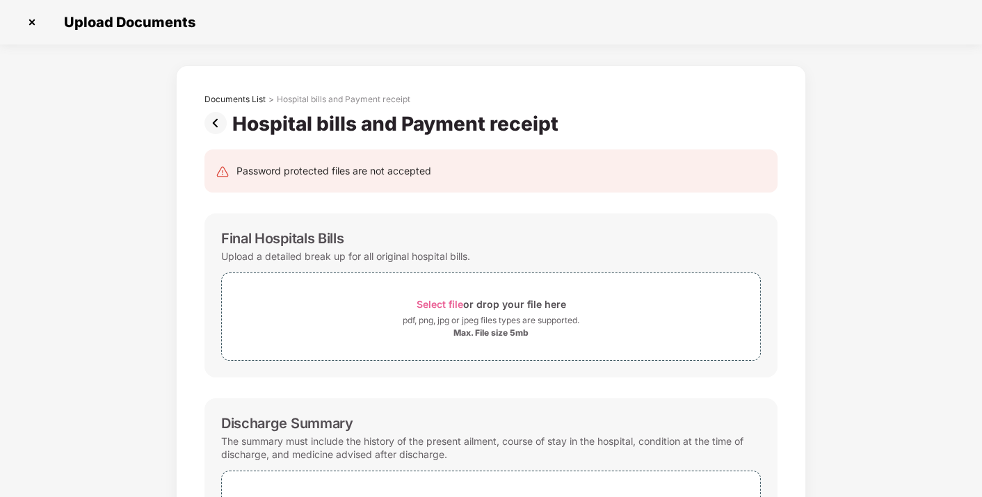
click at [216, 119] on img at bounding box center [218, 123] width 28 height 22
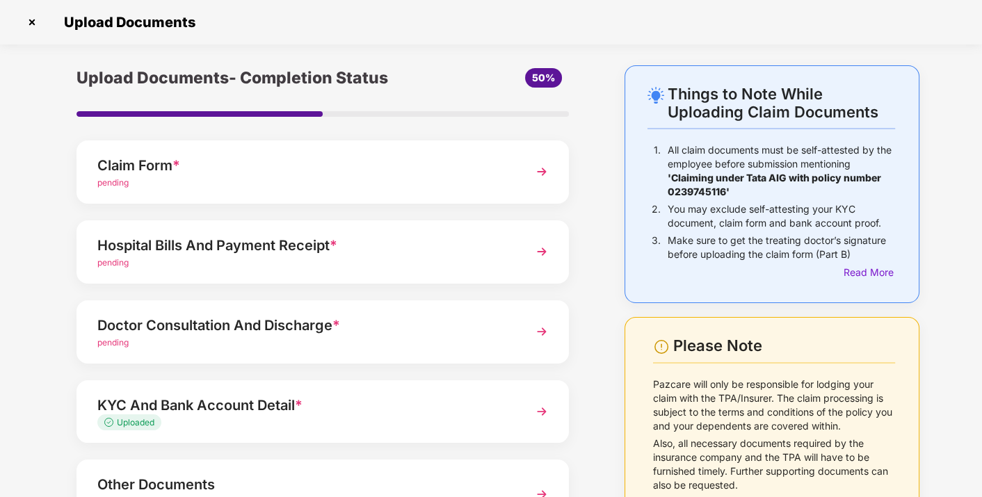
click at [360, 325] on div "Doctor Consultation And Discharge *" at bounding box center [303, 325] width 413 height 22
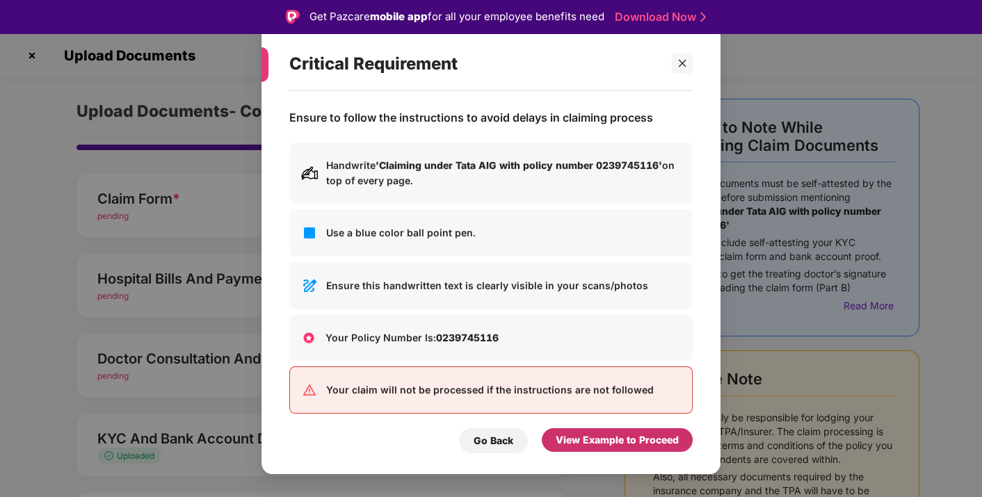
click at [572, 446] on div "View Example to Proceed" at bounding box center [617, 440] width 123 height 15
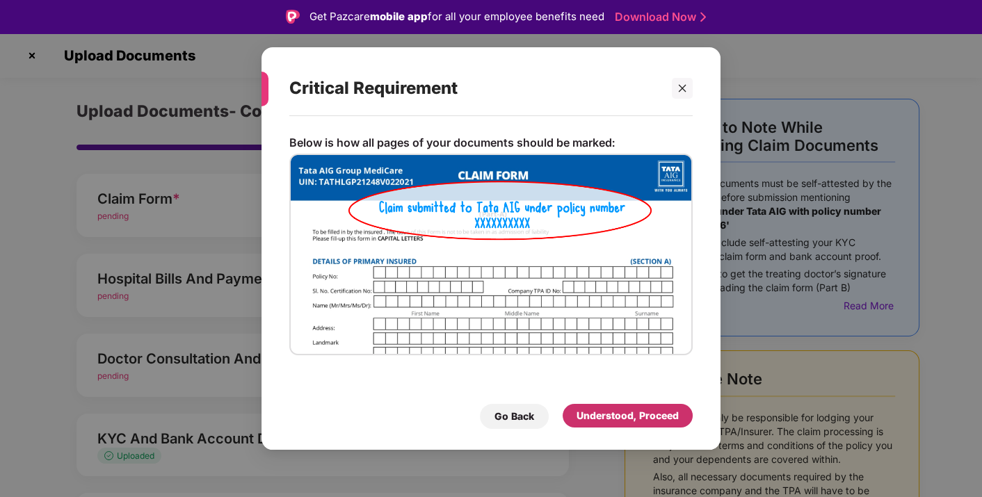
click at [601, 406] on div "Understood, Proceed" at bounding box center [628, 416] width 130 height 24
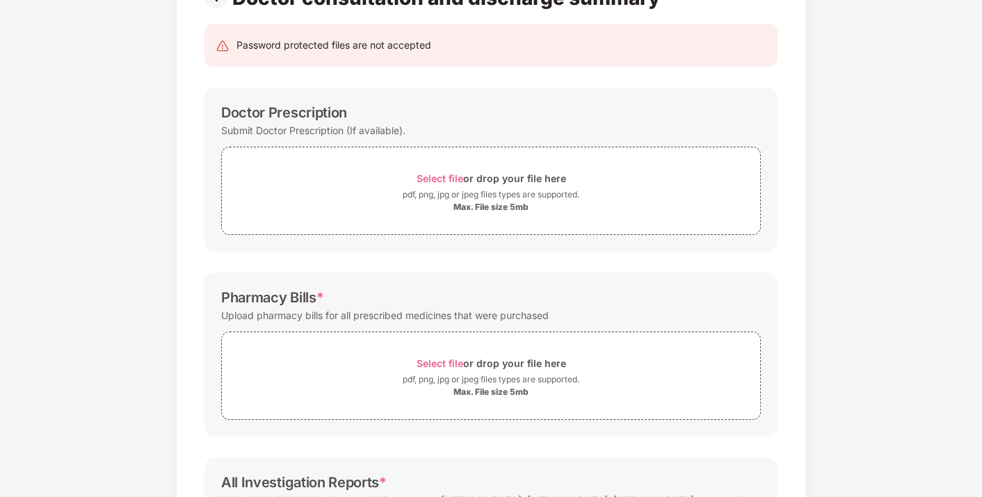
scroll to position [54, 0]
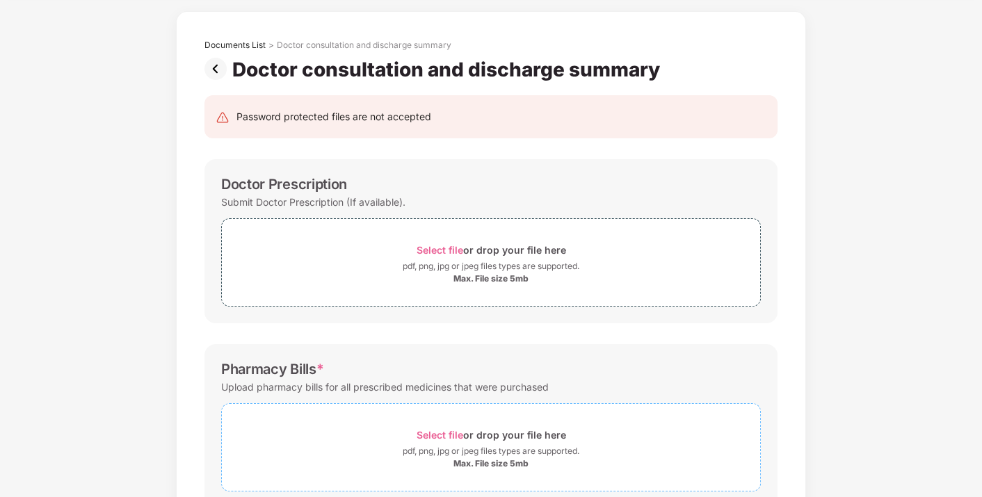
click at [440, 429] on span "Select file" at bounding box center [440, 435] width 47 height 12
click at [213, 68] on img at bounding box center [218, 69] width 28 height 22
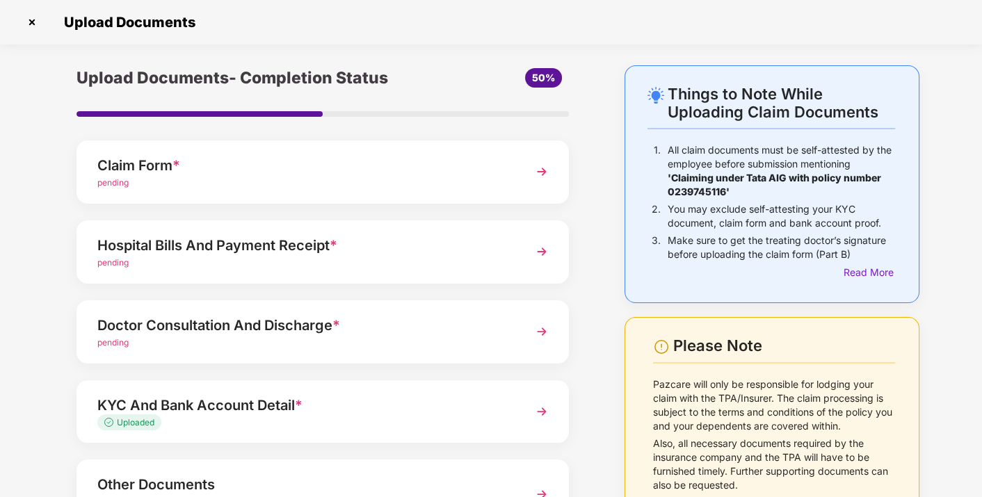
click at [409, 400] on div "KYC And Bank Account Detail *" at bounding box center [303, 405] width 413 height 22
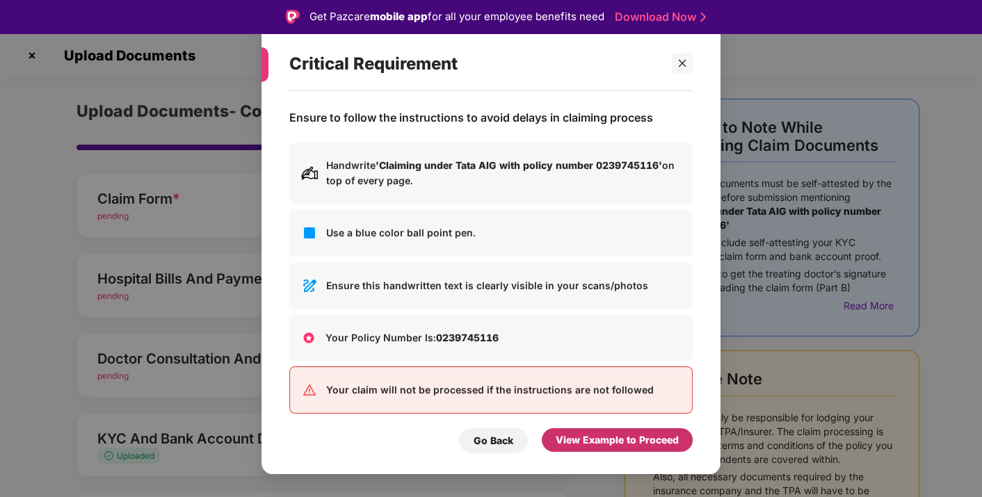
click at [565, 434] on div "View Example to Proceed" at bounding box center [617, 440] width 123 height 15
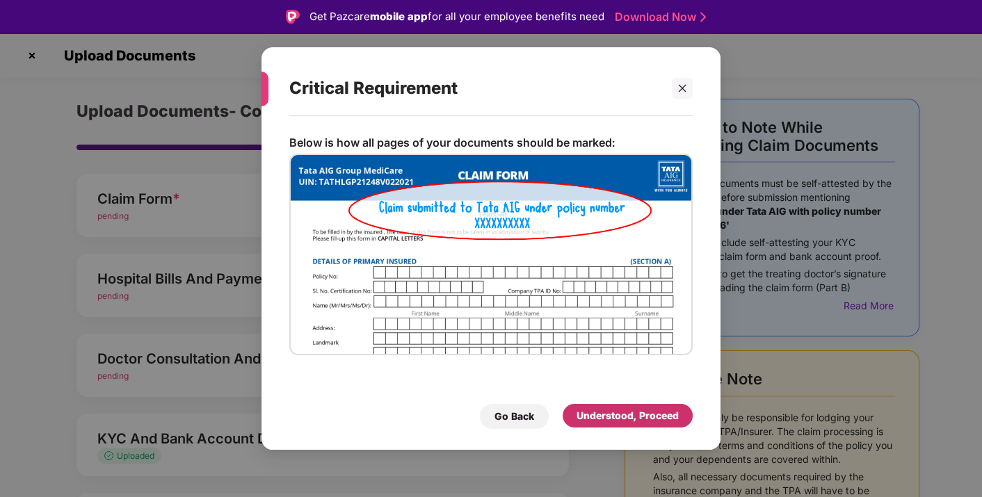
click at [576, 410] on div "Understood, Proceed" at bounding box center [627, 415] width 102 height 15
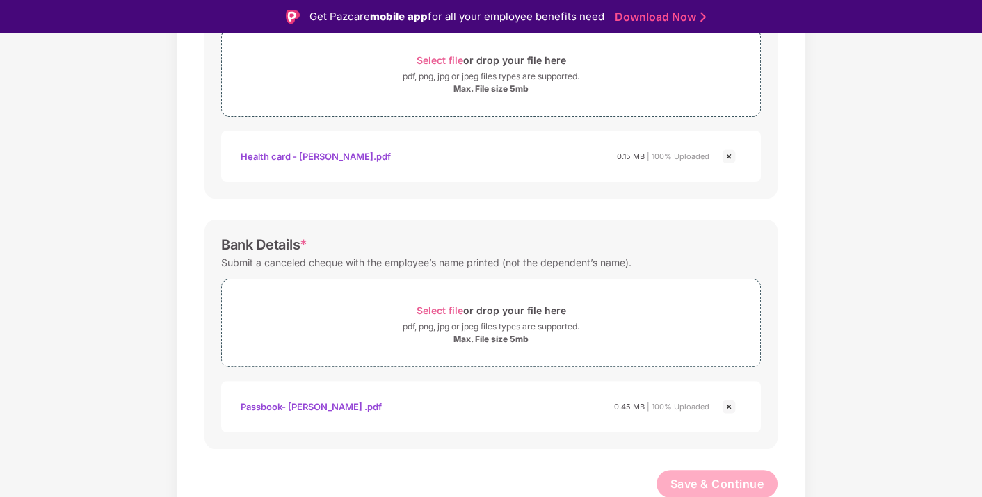
scroll to position [33, 0]
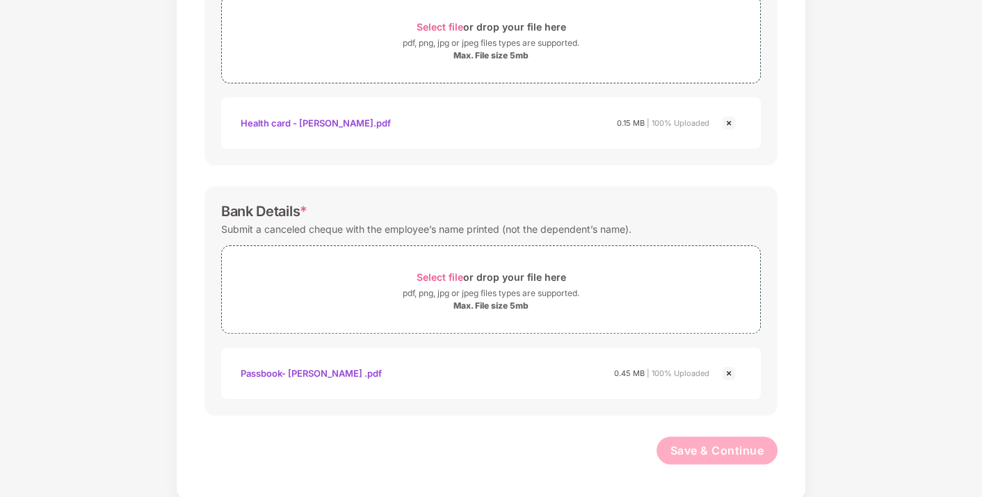
click at [720, 372] on img at bounding box center [728, 373] width 17 height 17
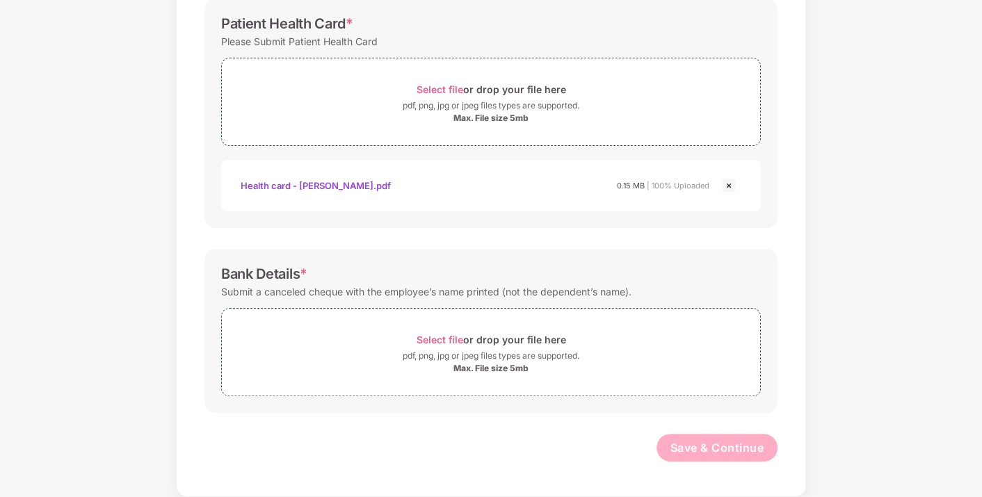
scroll to position [462, 0]
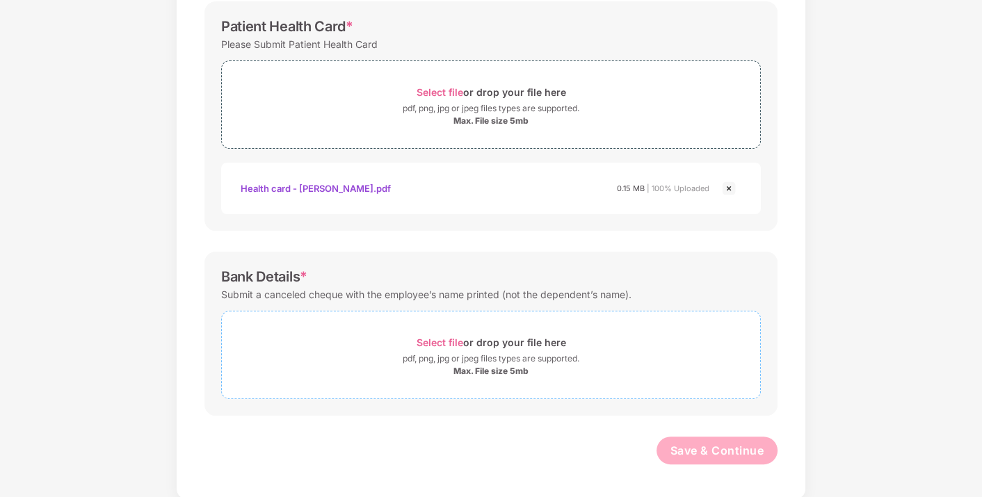
click at [432, 337] on span "Select file" at bounding box center [440, 343] width 47 height 12
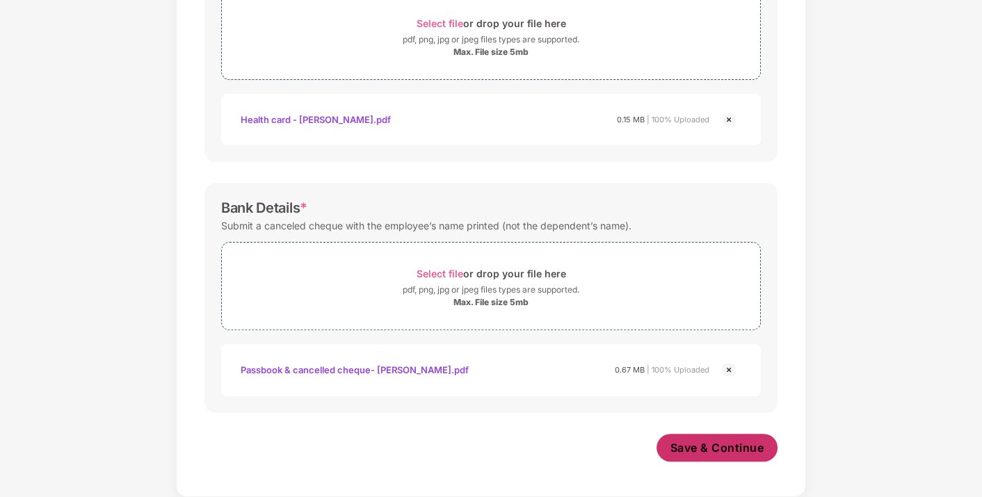
scroll to position [528, 0]
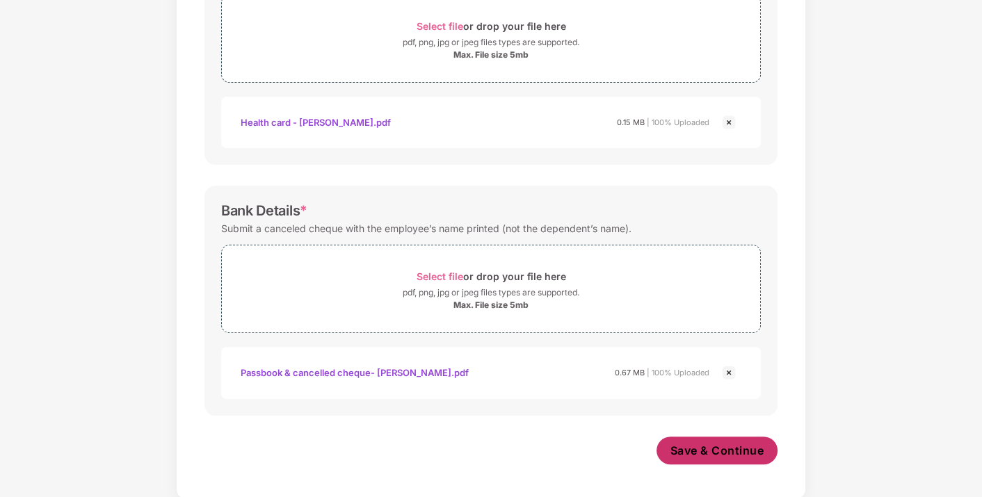
click at [685, 448] on span "Save & Continue" at bounding box center [717, 450] width 94 height 15
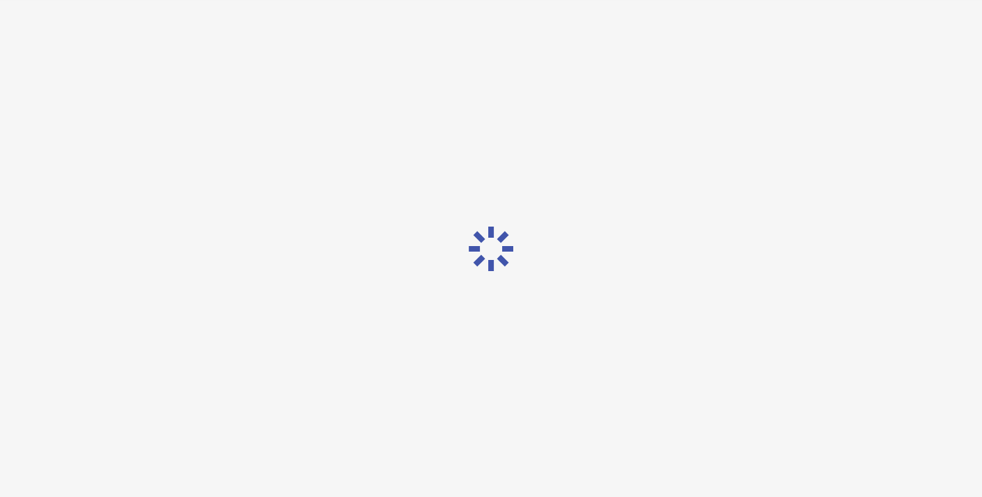
scroll to position [0, 0]
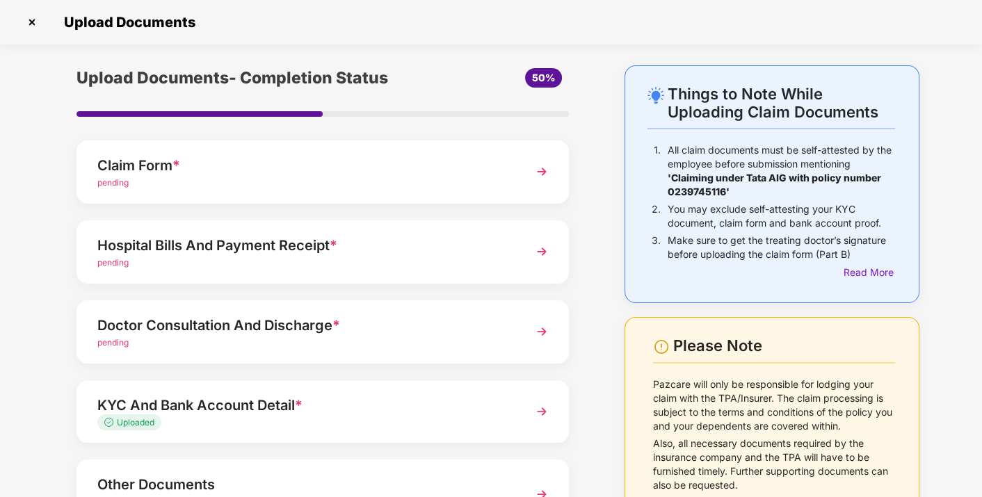
click at [381, 254] on div "Hospital Bills And Payment Receipt *" at bounding box center [303, 245] width 413 height 22
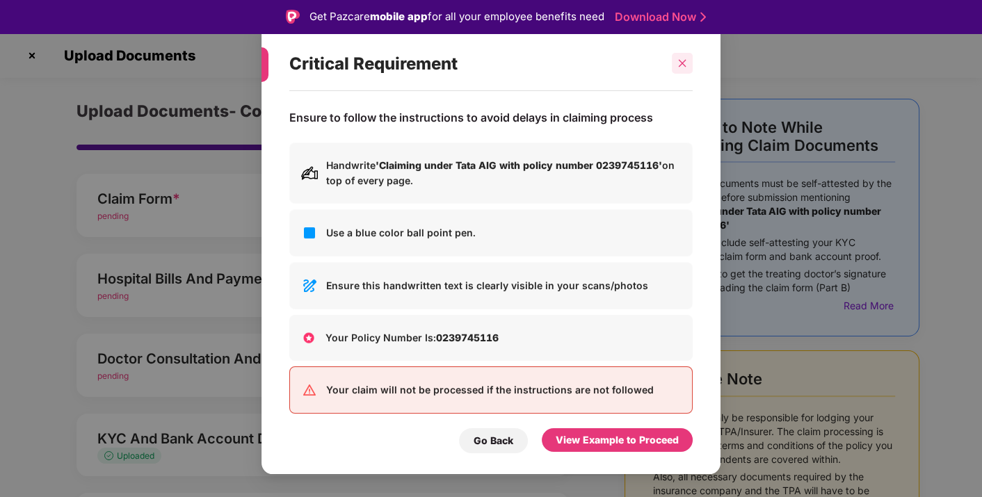
click at [675, 65] on div at bounding box center [682, 63] width 21 height 21
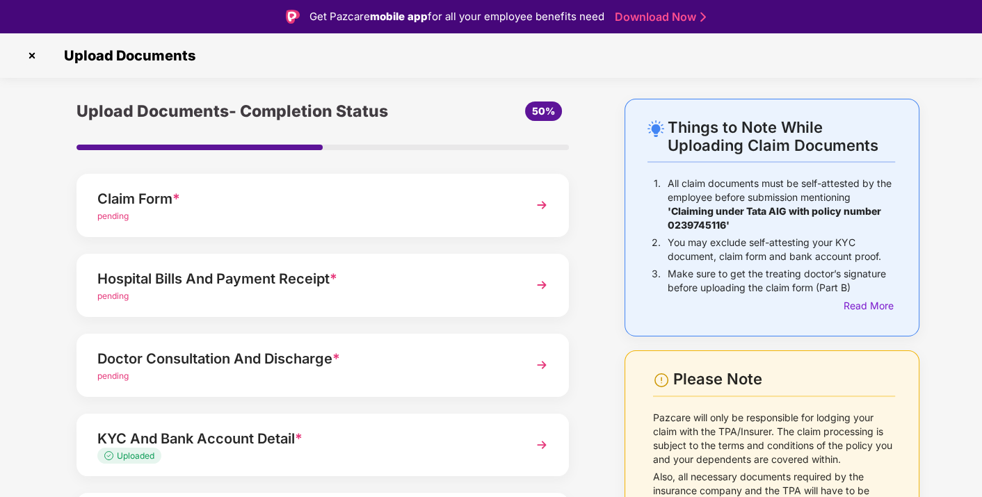
click at [31, 60] on img at bounding box center [32, 56] width 22 height 22
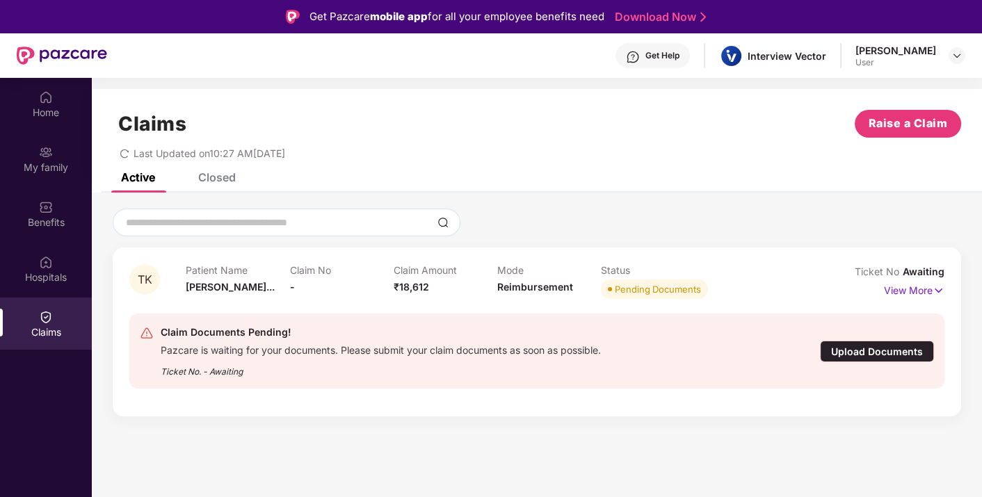
click at [898, 343] on div "Upload Documents" at bounding box center [877, 352] width 114 height 22
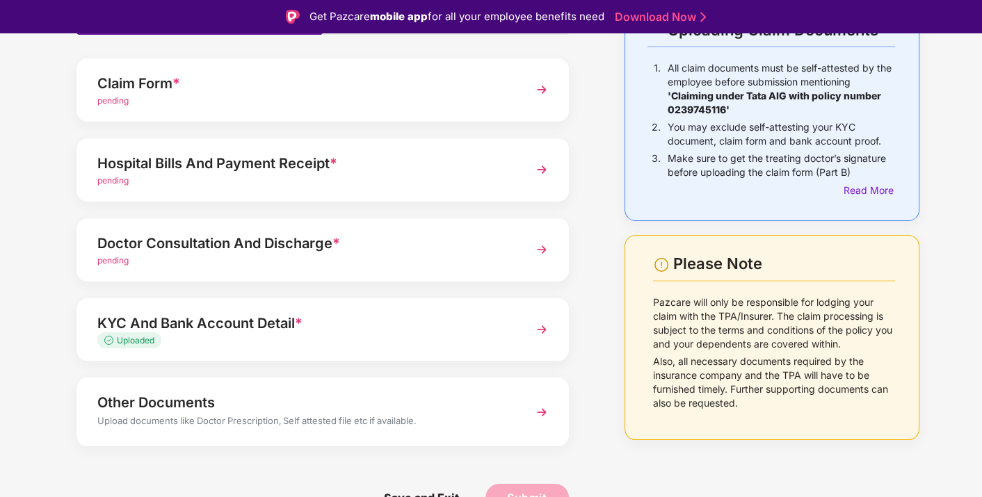
scroll to position [117, 0]
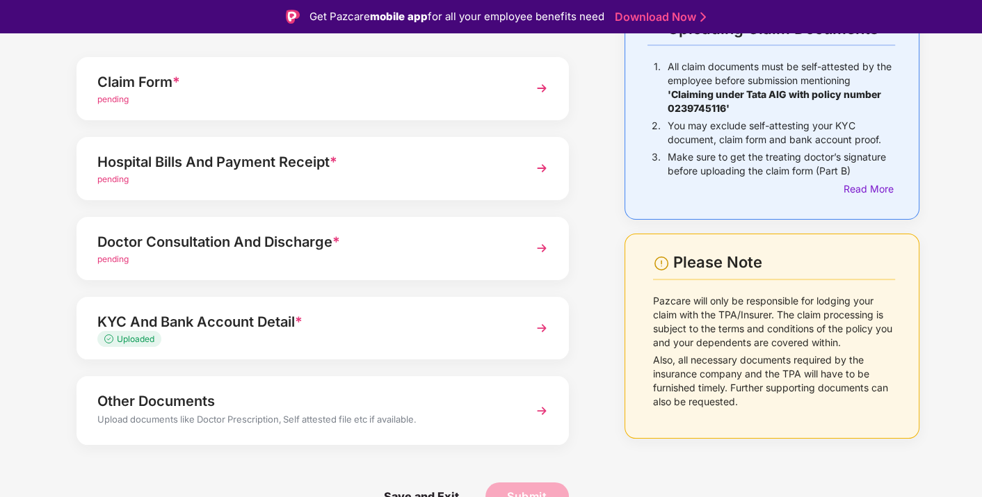
click at [328, 171] on div "Hospital Bills And Payment Receipt *" at bounding box center [303, 162] width 413 height 22
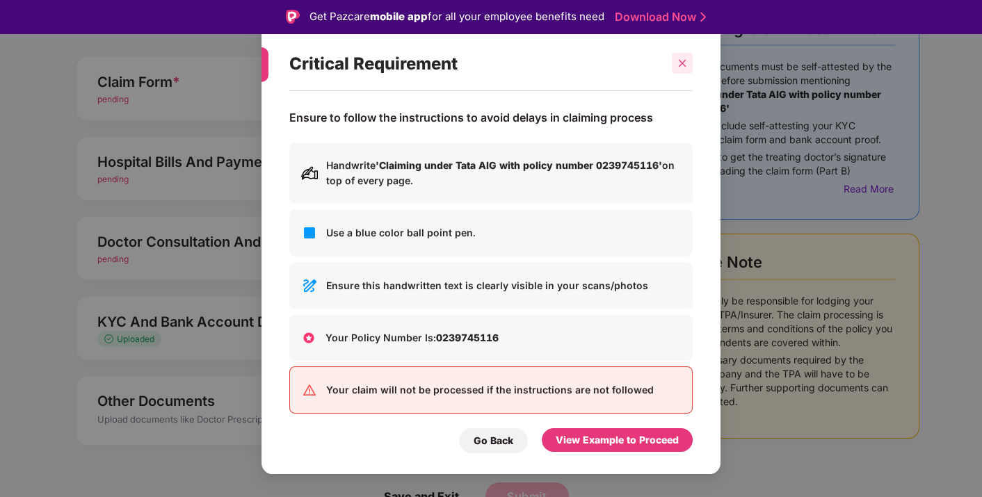
click at [679, 68] on div at bounding box center [682, 63] width 21 height 21
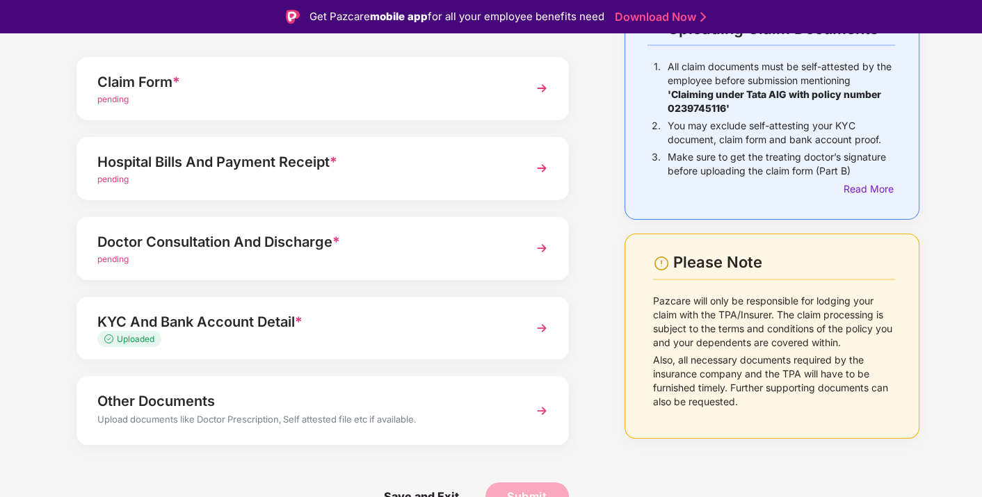
click at [296, 236] on div "Doctor Consultation And Discharge *" at bounding box center [303, 242] width 413 height 22
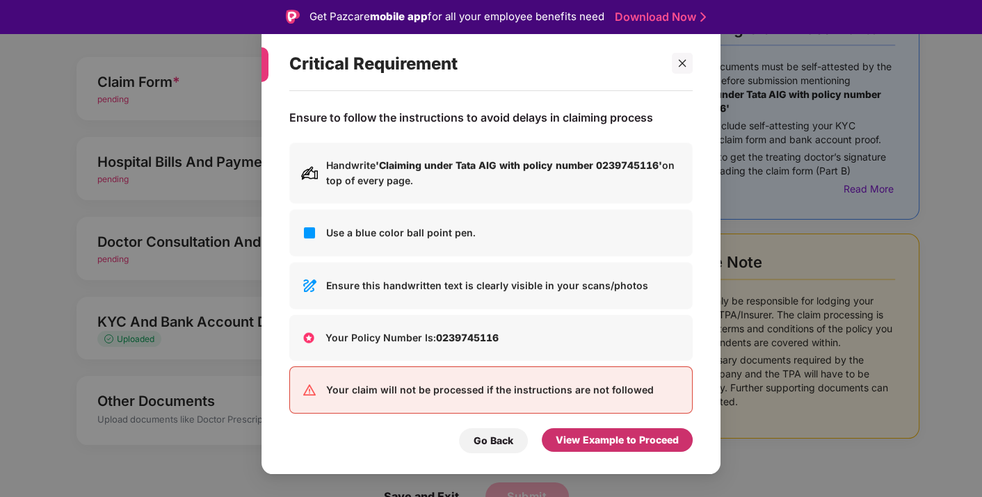
click at [585, 443] on div "View Example to Proceed" at bounding box center [617, 440] width 123 height 15
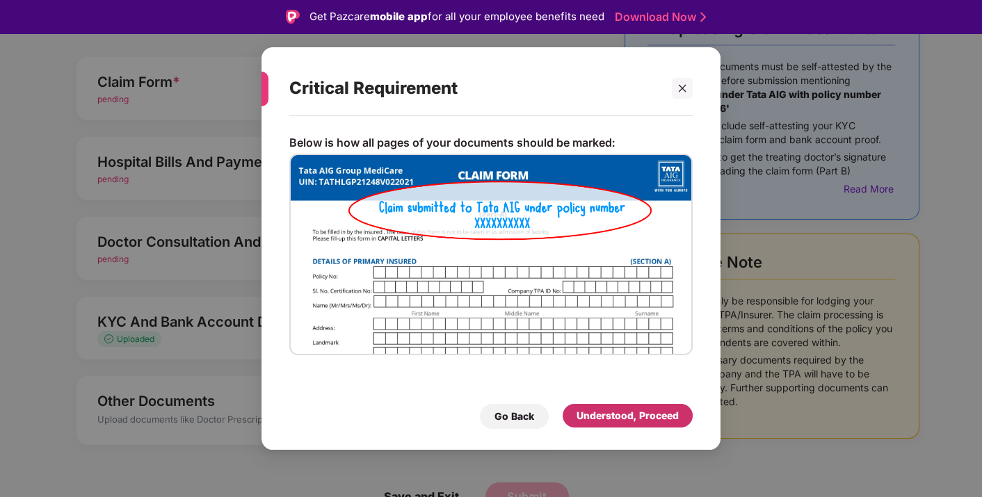
click at [616, 410] on div "Understood, Proceed" at bounding box center [627, 415] width 102 height 15
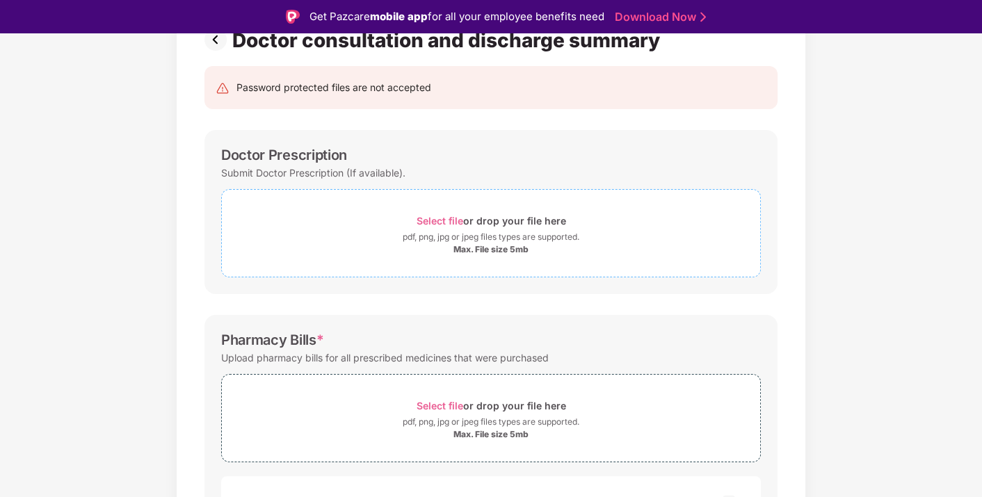
click at [439, 215] on span "Select file" at bounding box center [440, 221] width 47 height 12
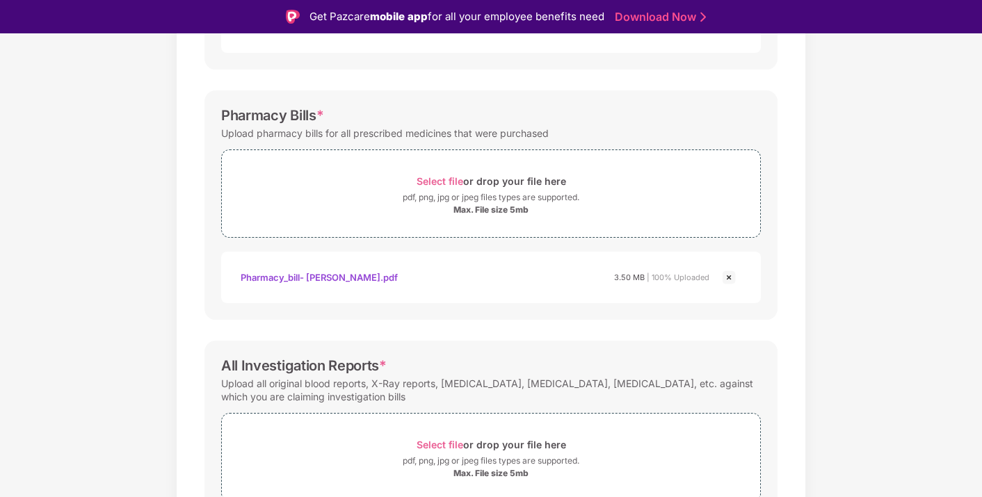
scroll to position [476, 0]
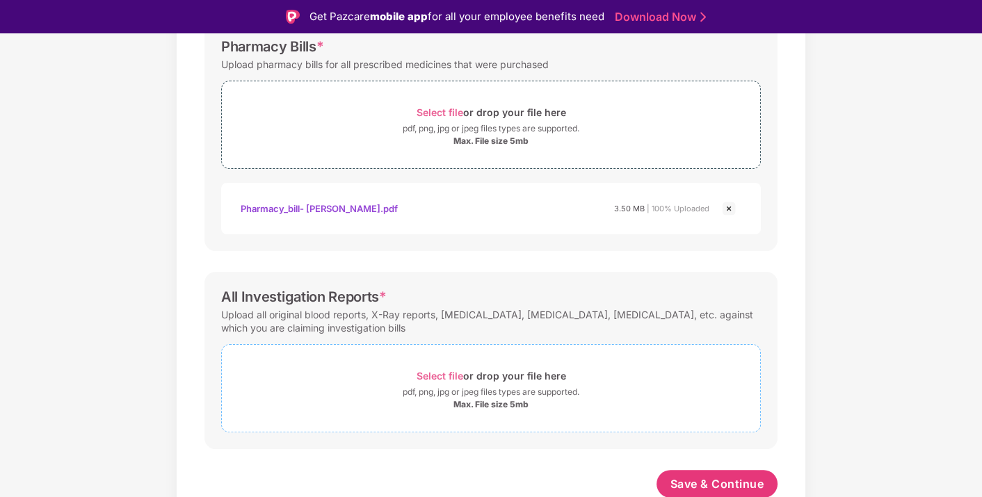
click at [444, 376] on span "Select file" at bounding box center [440, 376] width 47 height 12
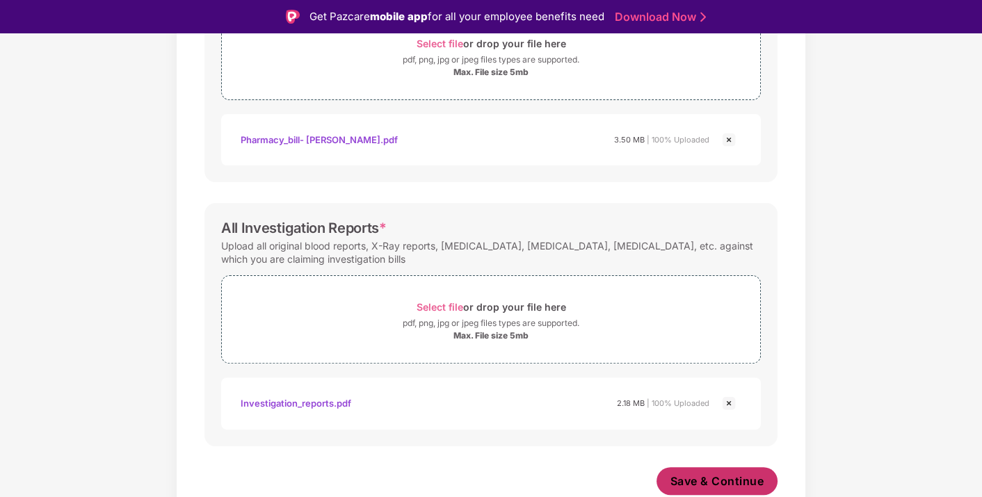
scroll to position [542, 0]
click at [700, 476] on span "Save & Continue" at bounding box center [717, 483] width 94 height 15
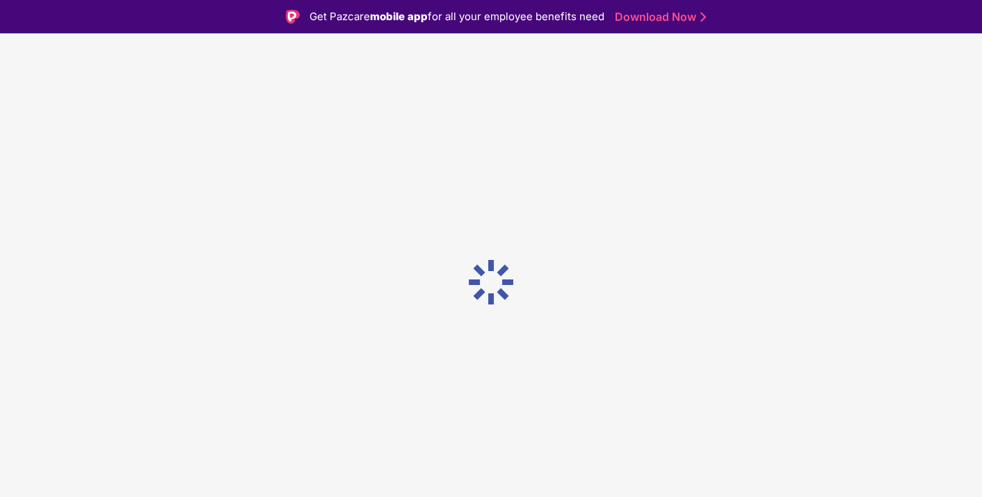
scroll to position [0, 0]
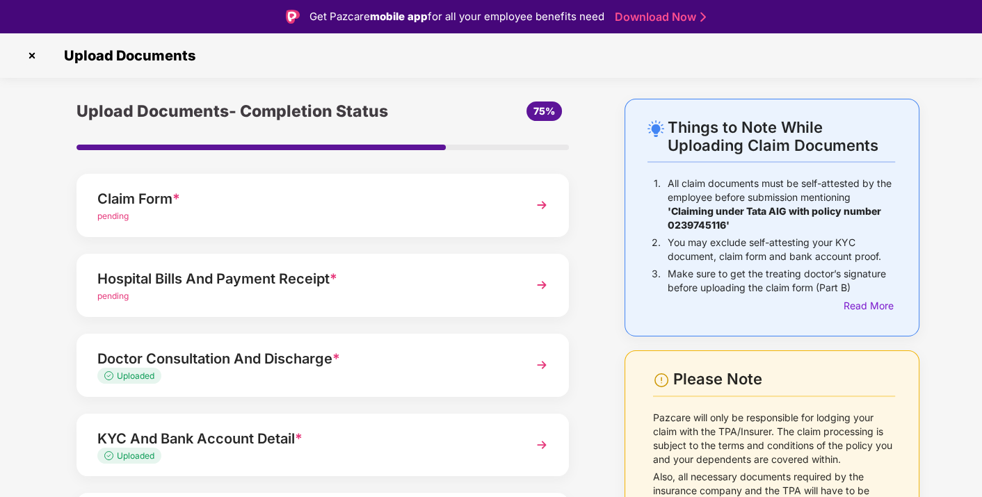
click at [406, 370] on div "Uploaded" at bounding box center [303, 376] width 413 height 13
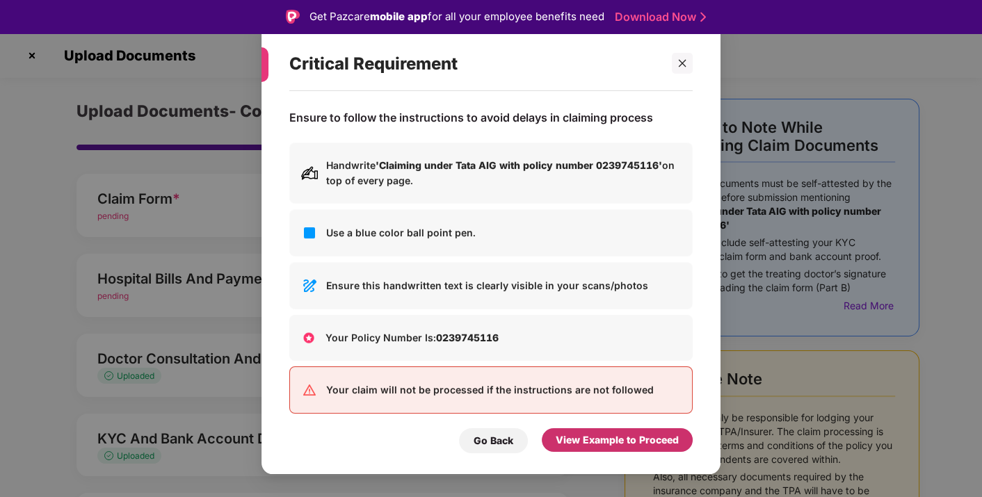
click at [606, 452] on div "View Example to Proceed" at bounding box center [617, 440] width 151 height 24
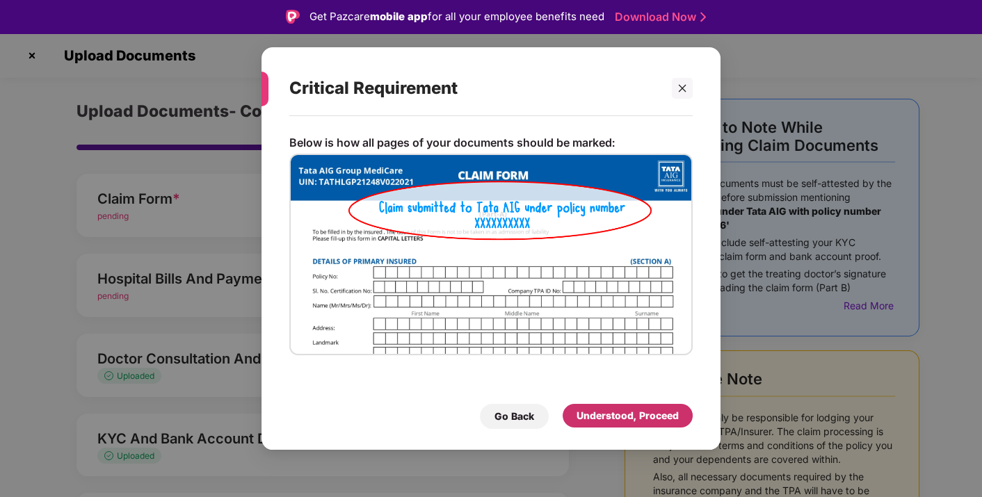
click at [606, 410] on div "Understood, Proceed" at bounding box center [627, 415] width 102 height 15
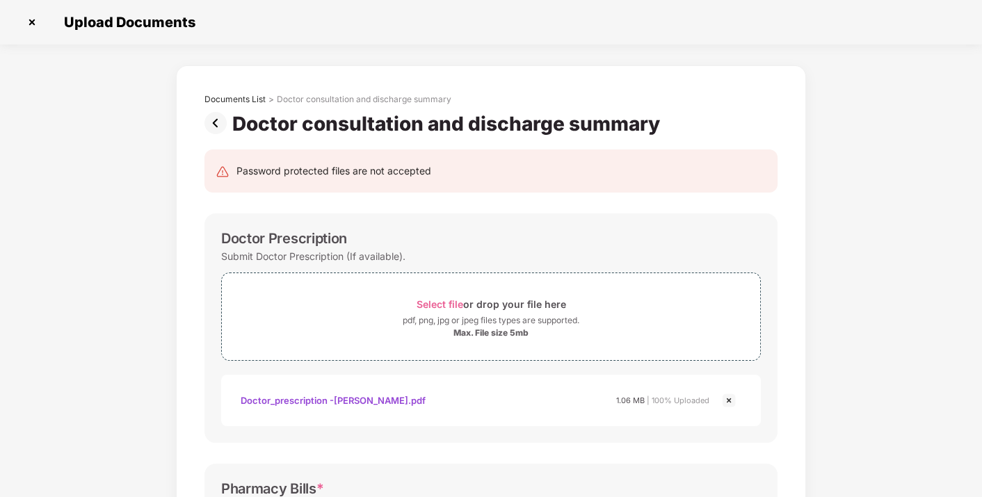
click at [216, 118] on img at bounding box center [218, 123] width 28 height 22
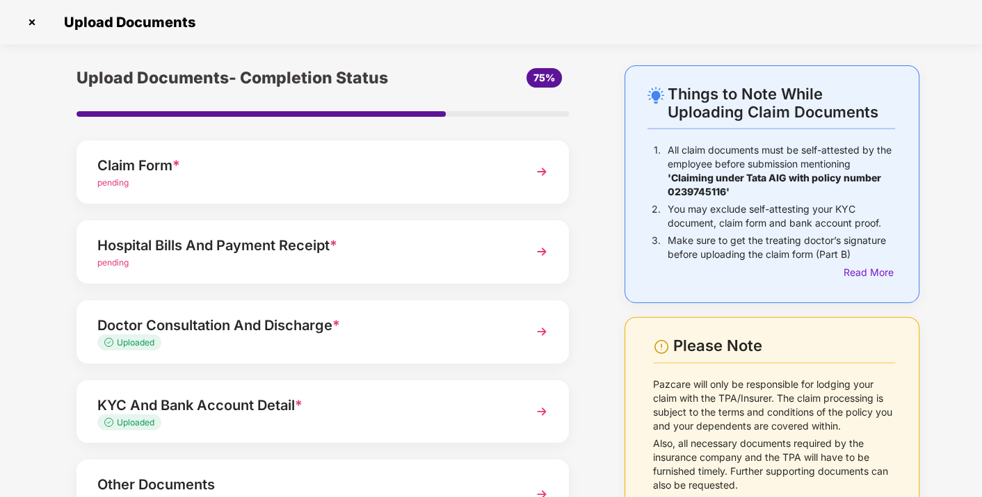
click at [188, 248] on div "Hospital Bills And Payment Receipt *" at bounding box center [303, 245] width 413 height 22
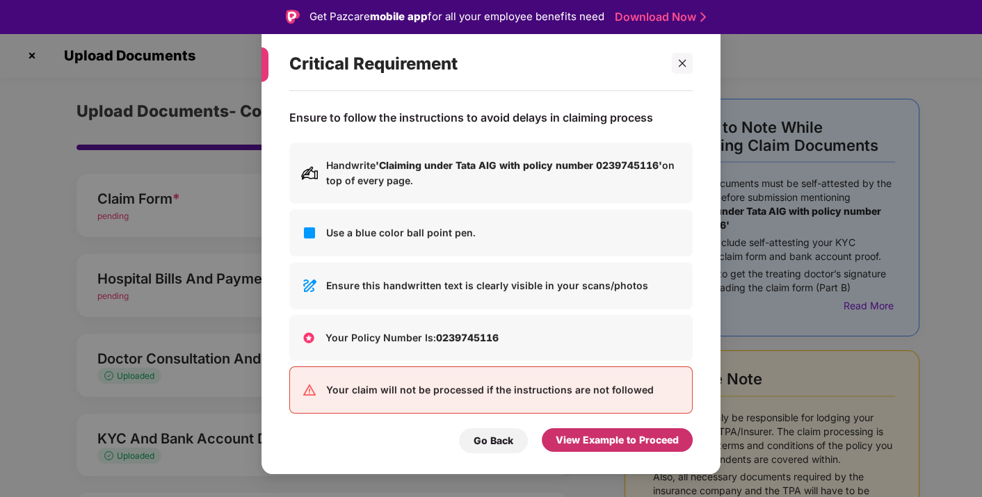
click at [569, 442] on div "View Example to Proceed" at bounding box center [617, 440] width 123 height 15
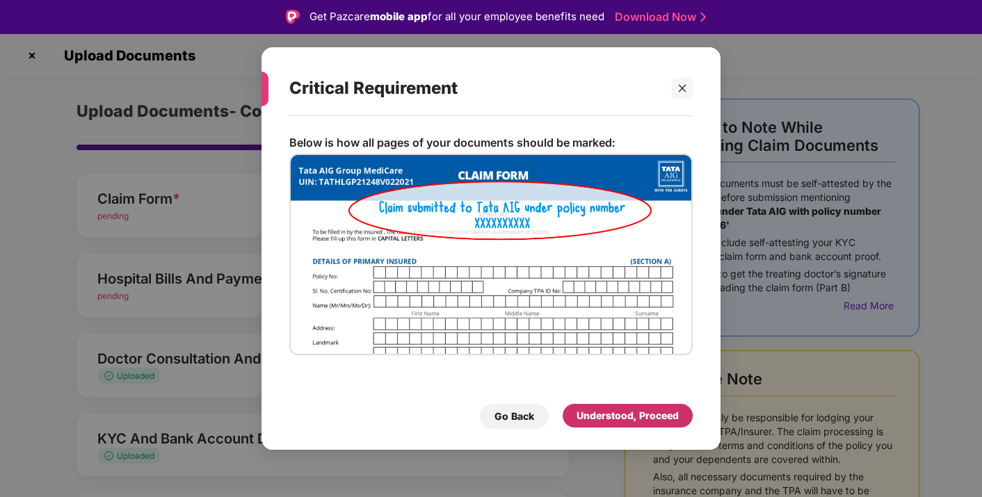
click at [592, 411] on div "Understood, Proceed" at bounding box center [627, 415] width 102 height 15
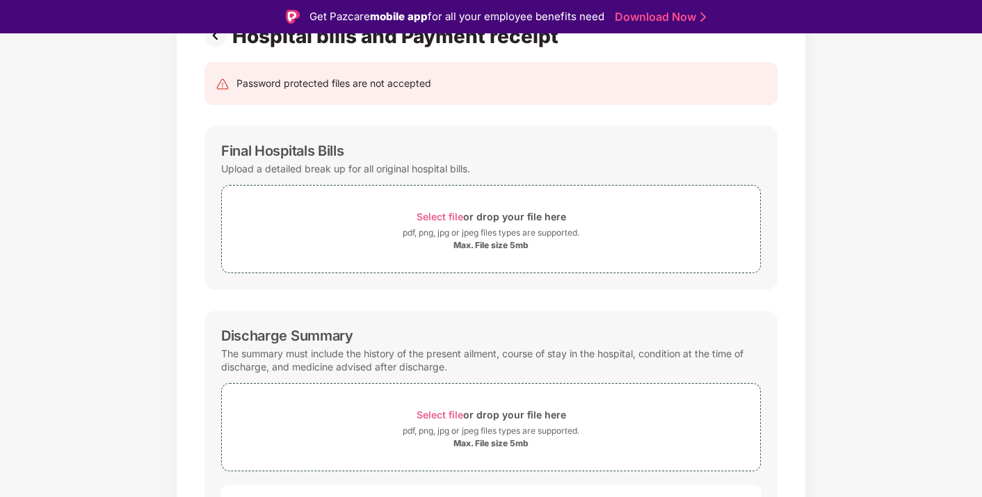
scroll to position [410, 0]
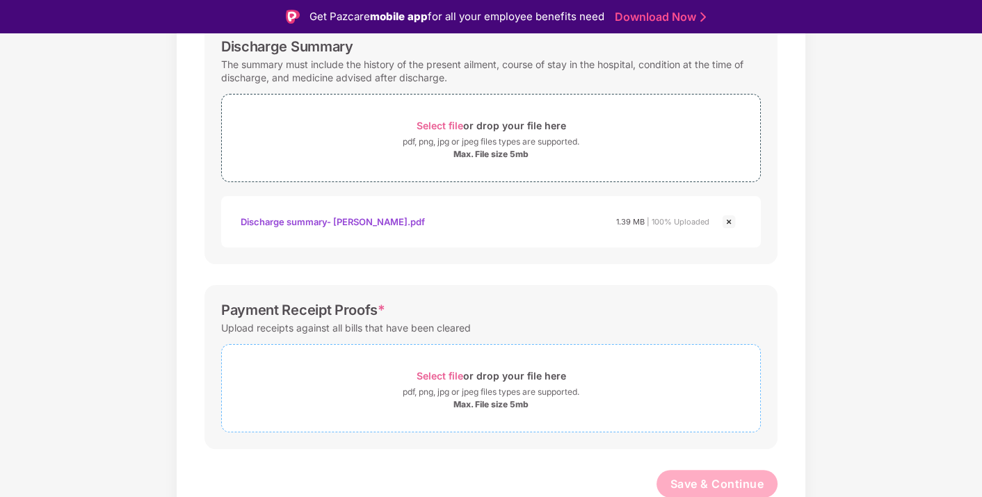
click at [431, 376] on span "Select file" at bounding box center [440, 376] width 47 height 12
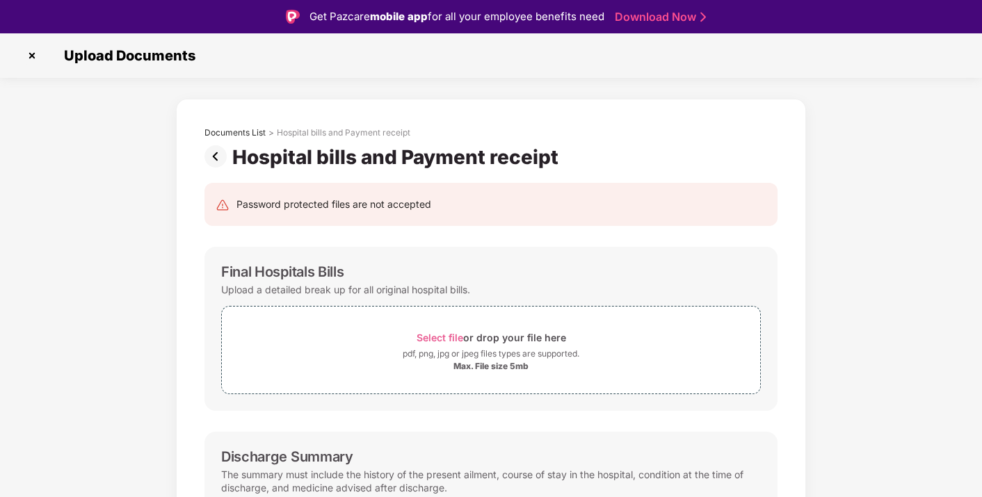
scroll to position [476, 0]
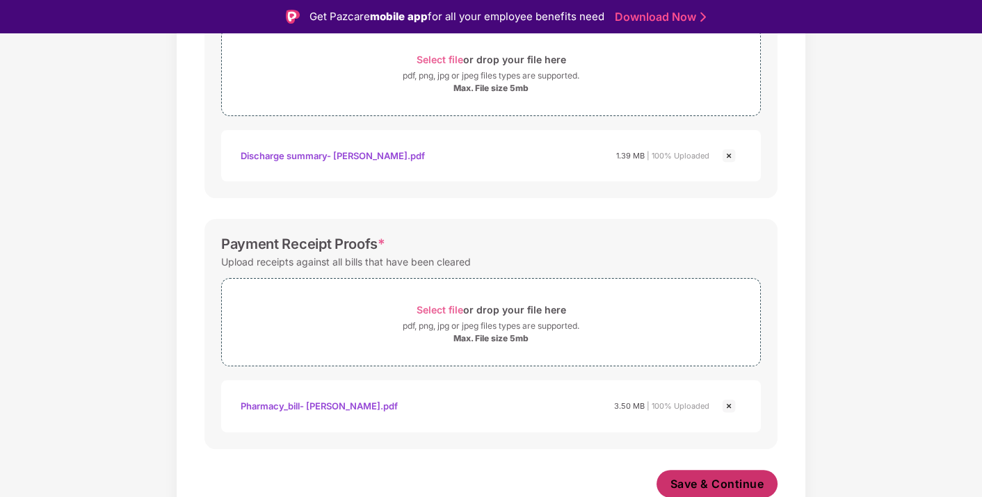
click at [673, 478] on span "Save & Continue" at bounding box center [717, 483] width 94 height 15
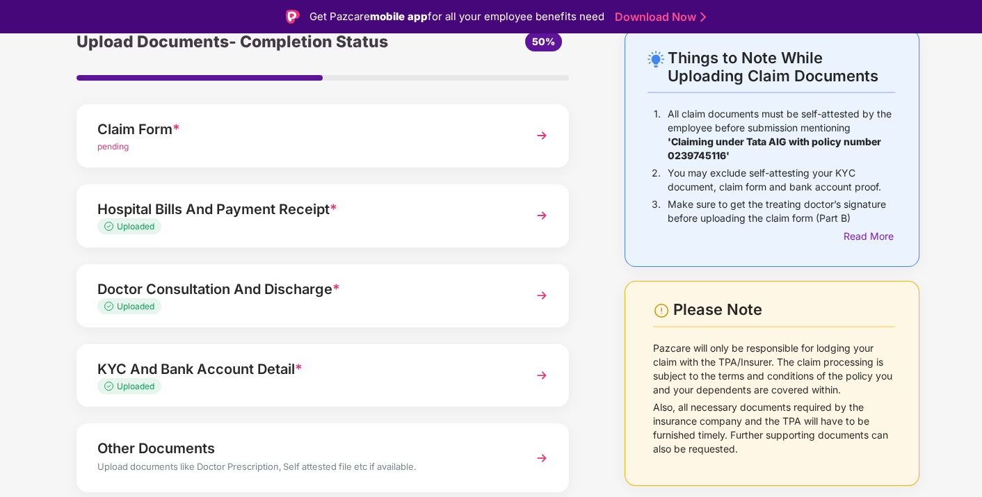
scroll to position [117, 0]
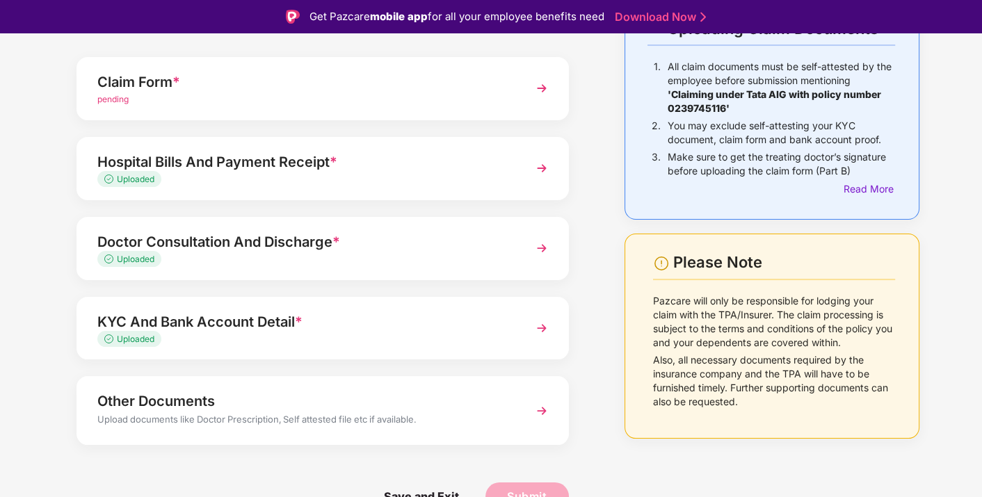
click at [467, 399] on div "Other Documents" at bounding box center [303, 401] width 413 height 22
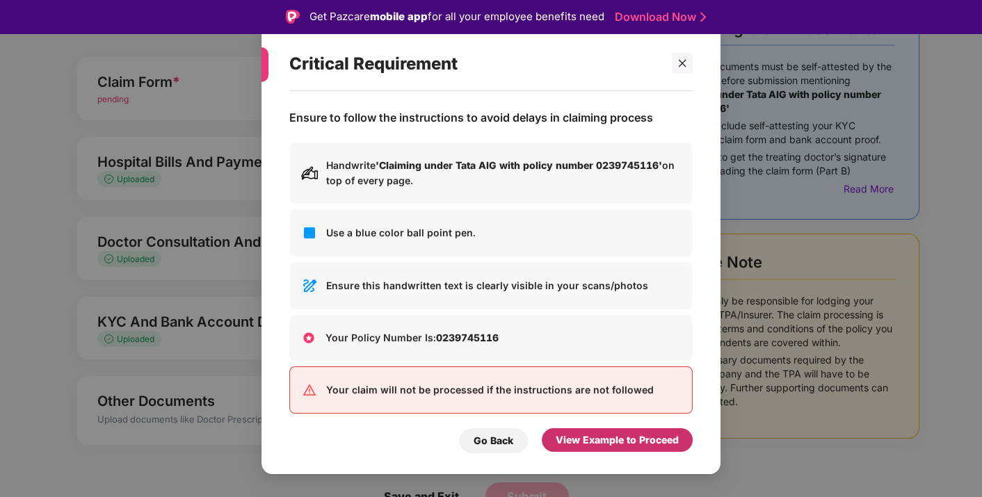
click at [602, 444] on div "View Example to Proceed" at bounding box center [617, 440] width 123 height 15
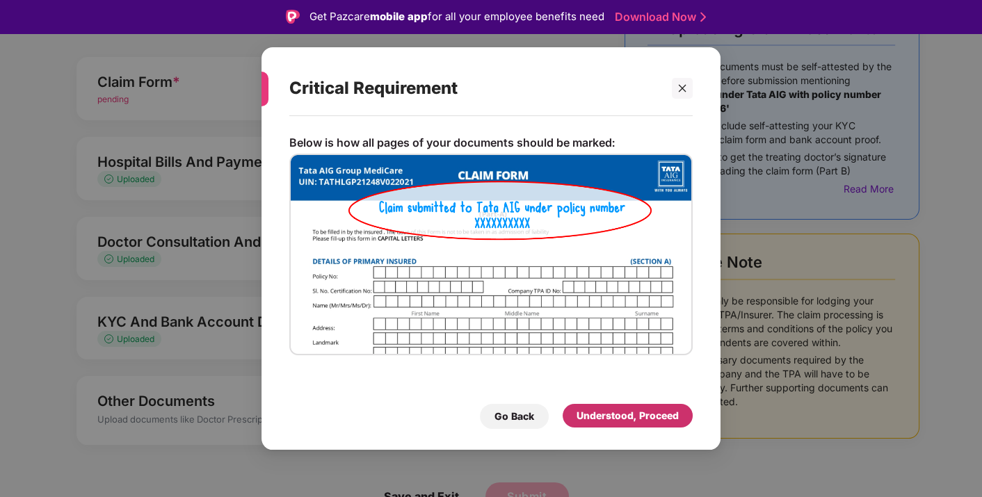
click at [604, 415] on div "Understood, Proceed" at bounding box center [627, 415] width 102 height 15
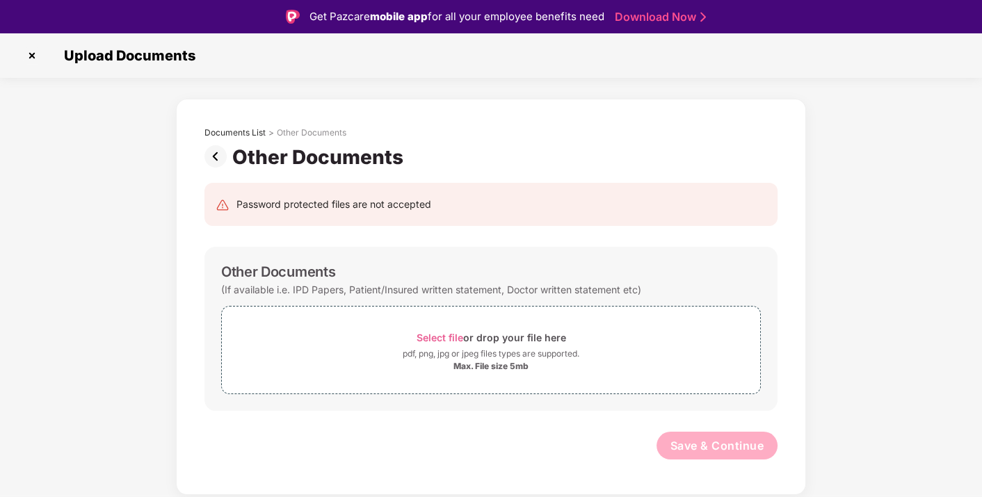
click at [215, 151] on img at bounding box center [218, 156] width 28 height 22
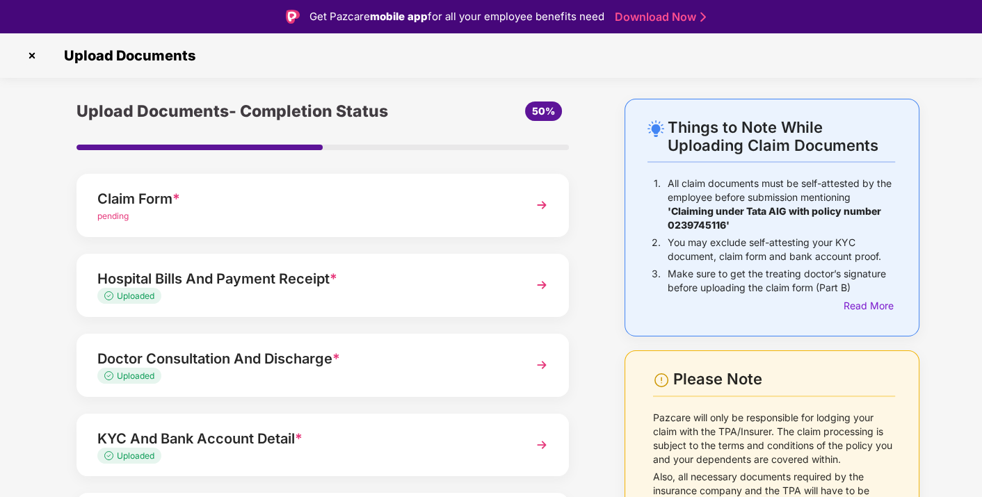
click at [403, 343] on div "Doctor Consultation And Discharge * Uploaded" at bounding box center [322, 365] width 492 height 63
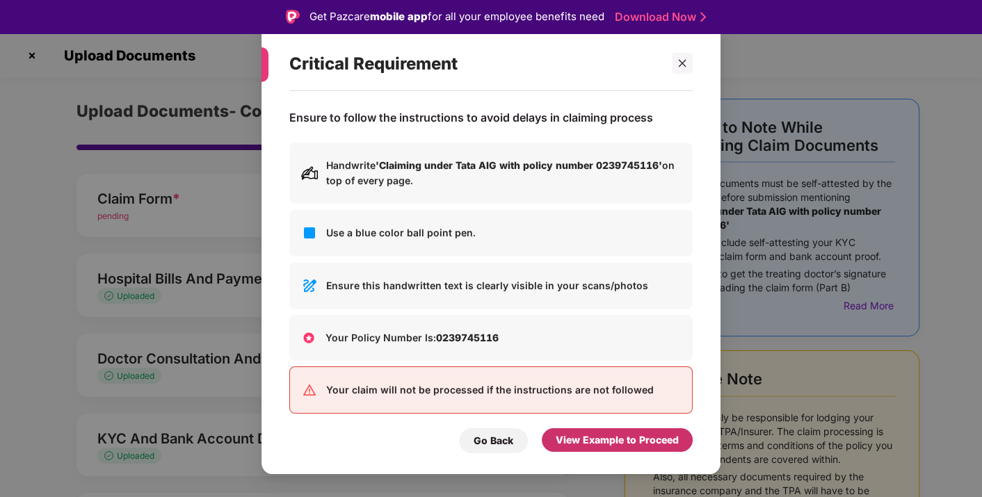
click at [563, 442] on div "View Example to Proceed" at bounding box center [617, 440] width 123 height 15
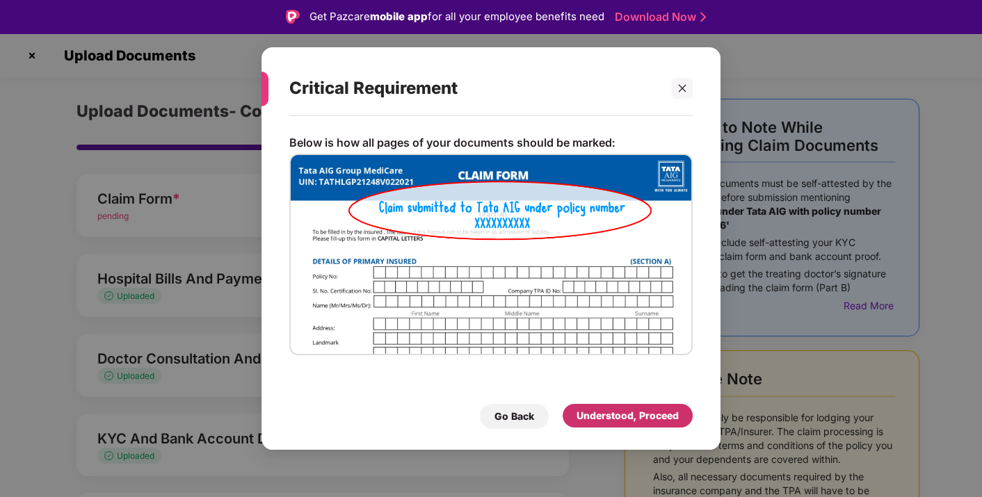
click at [593, 424] on div "Understood, Proceed" at bounding box center [628, 416] width 130 height 24
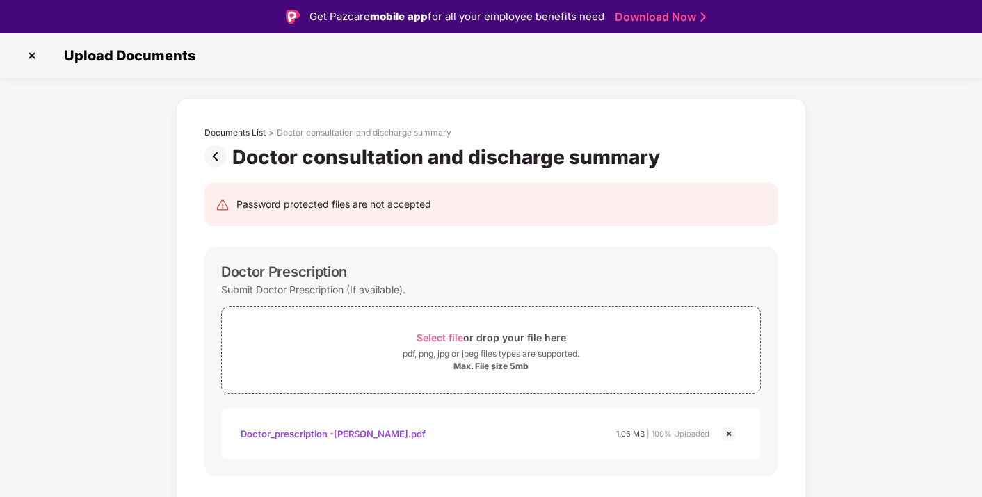
click at [33, 52] on img at bounding box center [32, 56] width 22 height 22
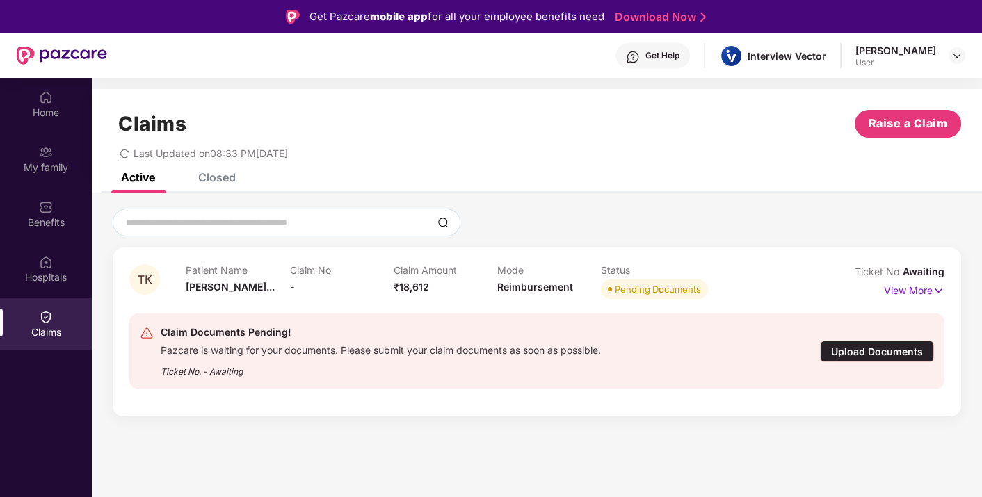
click at [873, 350] on div "Upload Documents" at bounding box center [877, 352] width 114 height 22
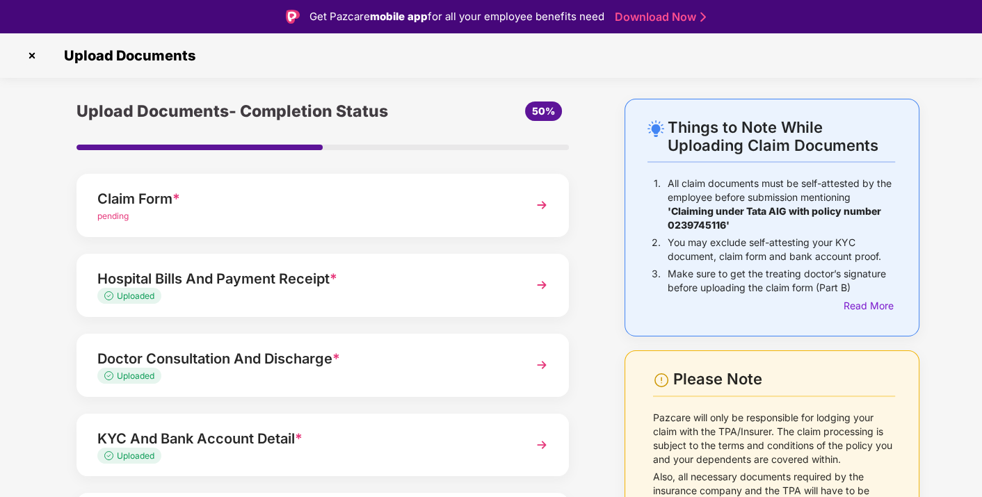
click at [442, 185] on div "Claim Form * pending" at bounding box center [322, 205] width 492 height 63
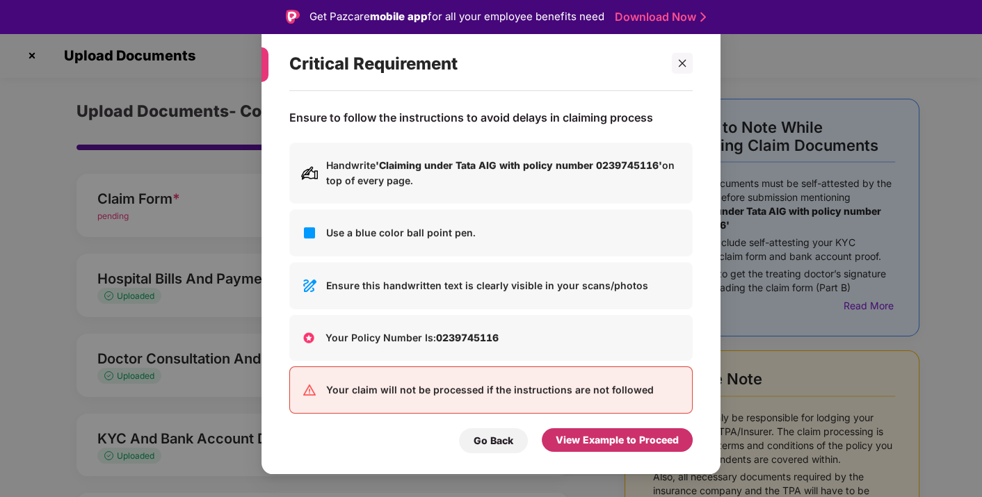
click at [565, 433] on div "View Example to Proceed" at bounding box center [617, 440] width 151 height 24
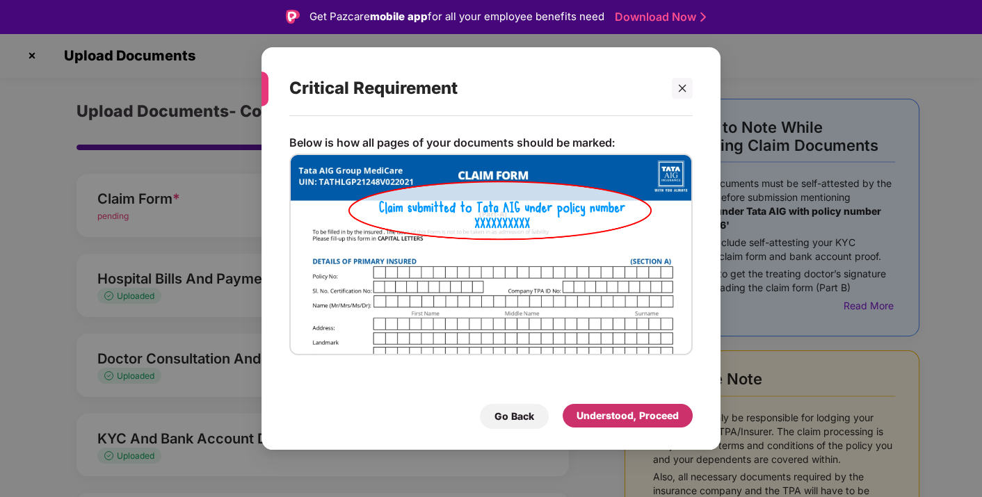
click at [574, 413] on div "Understood, Proceed" at bounding box center [628, 416] width 130 height 24
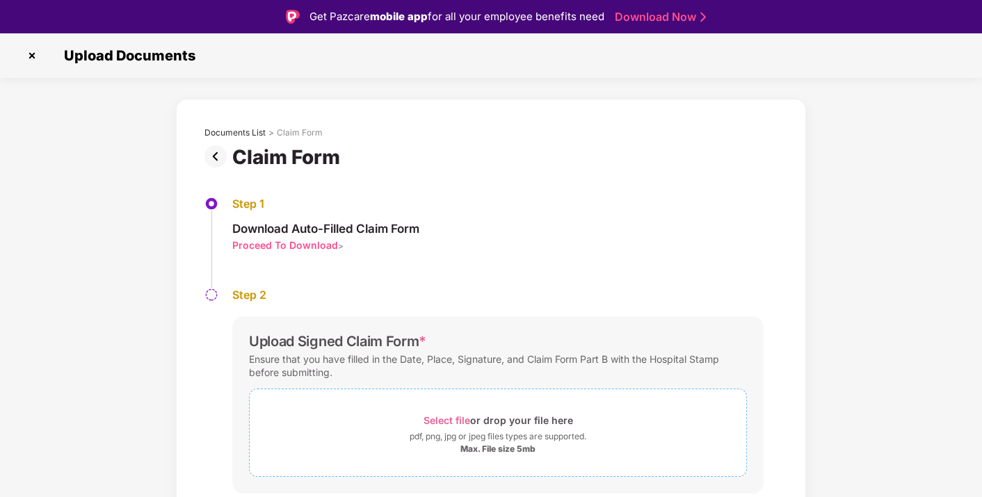
click at [449, 416] on span "Select file" at bounding box center [446, 420] width 47 height 12
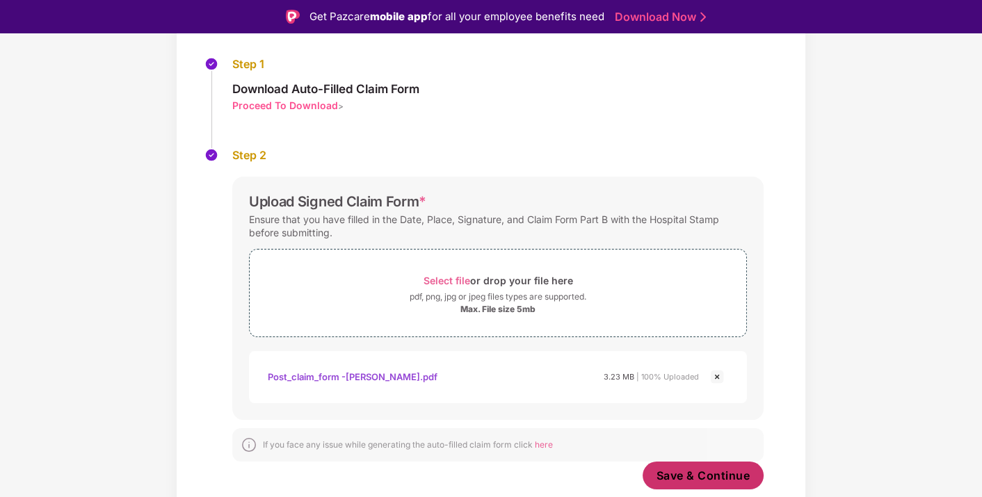
scroll to position [139, 0]
click at [689, 473] on span "Save & Continue" at bounding box center [703, 476] width 94 height 15
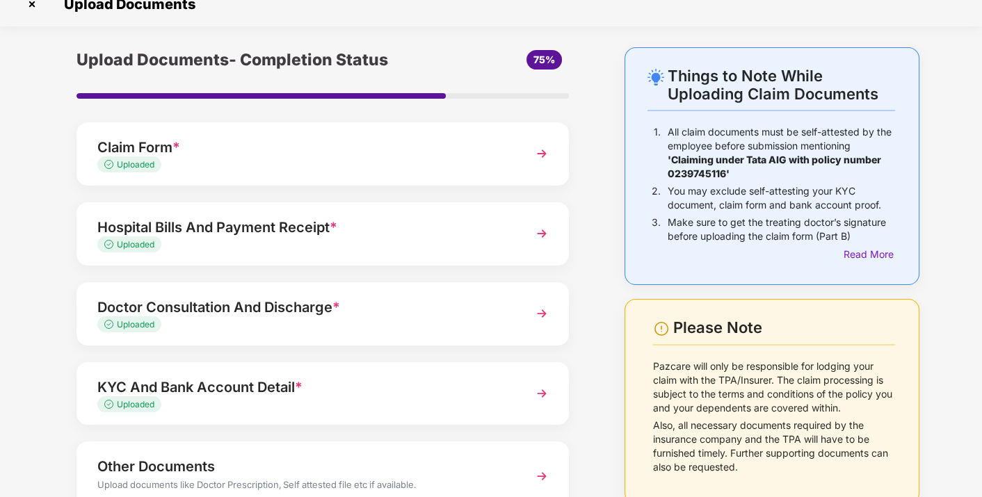
scroll to position [117, 0]
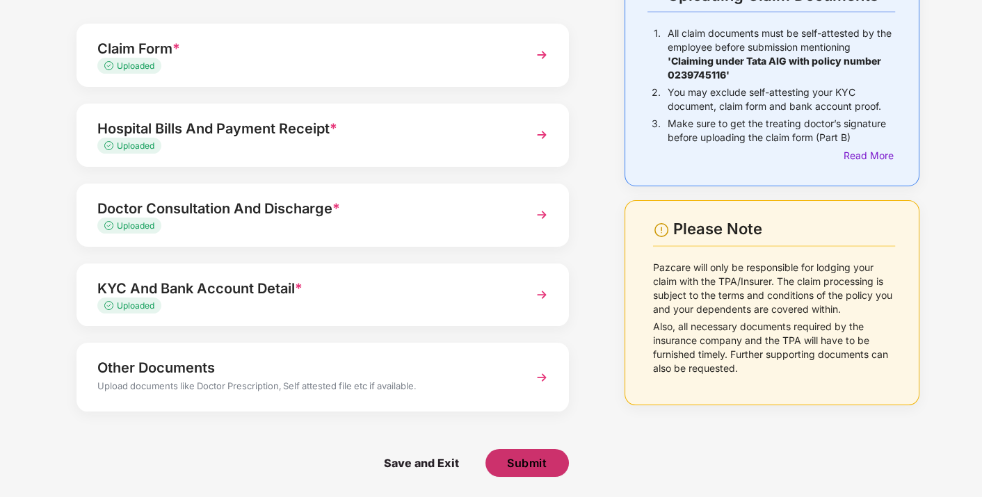
click at [532, 462] on span "Submit" at bounding box center [527, 462] width 40 height 15
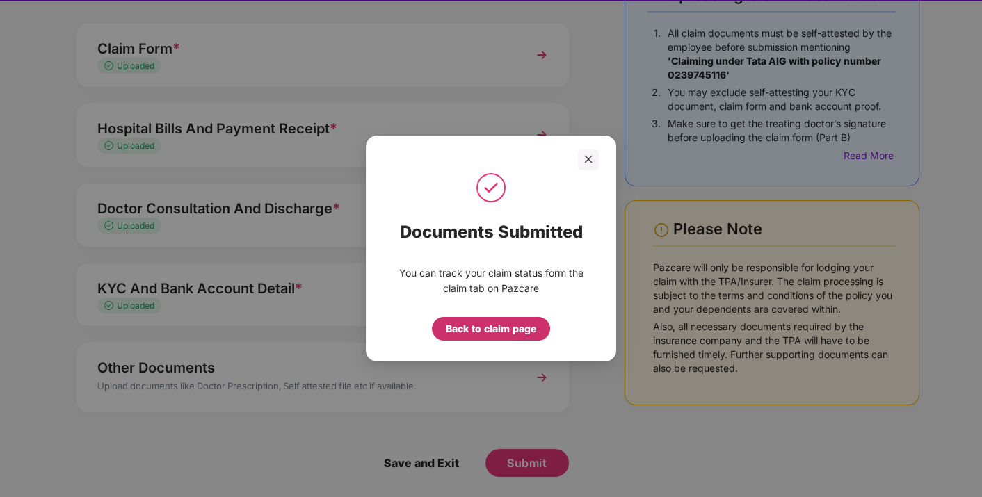
click at [485, 334] on div "Back to claim page" at bounding box center [491, 328] width 90 height 15
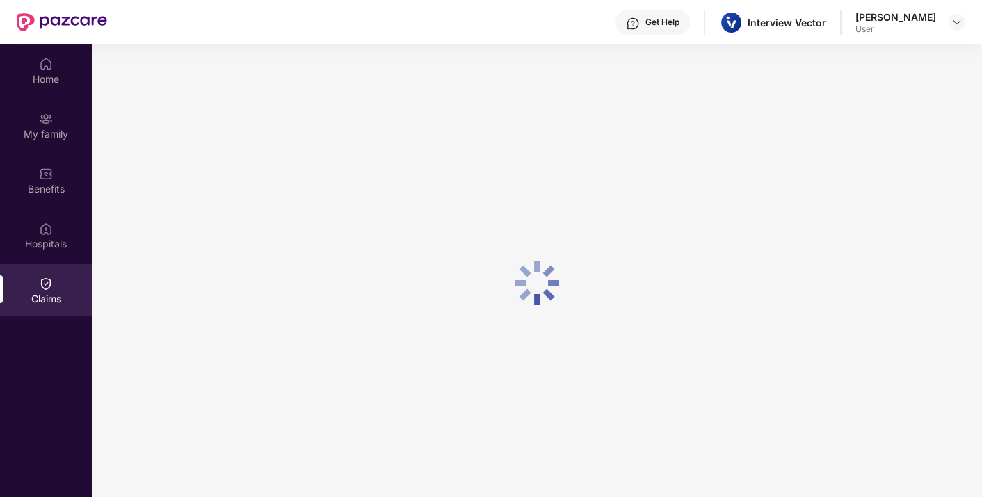
scroll to position [0, 0]
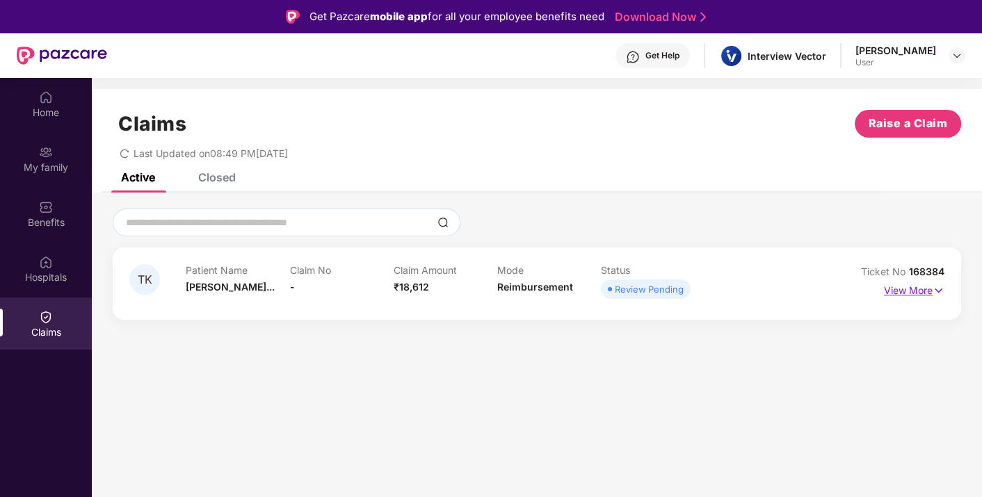
click at [907, 292] on p "View More" at bounding box center [914, 289] width 60 height 19
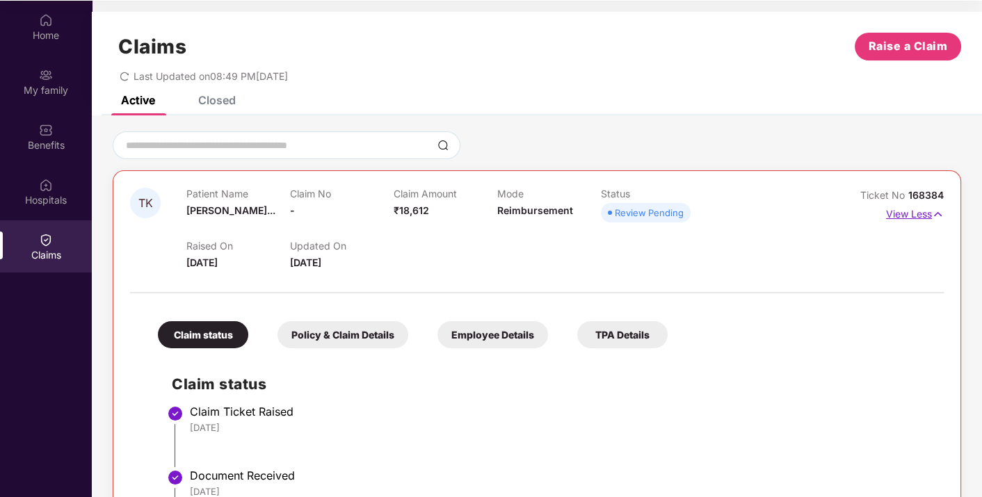
click at [909, 218] on p "View Less" at bounding box center [915, 212] width 58 height 19
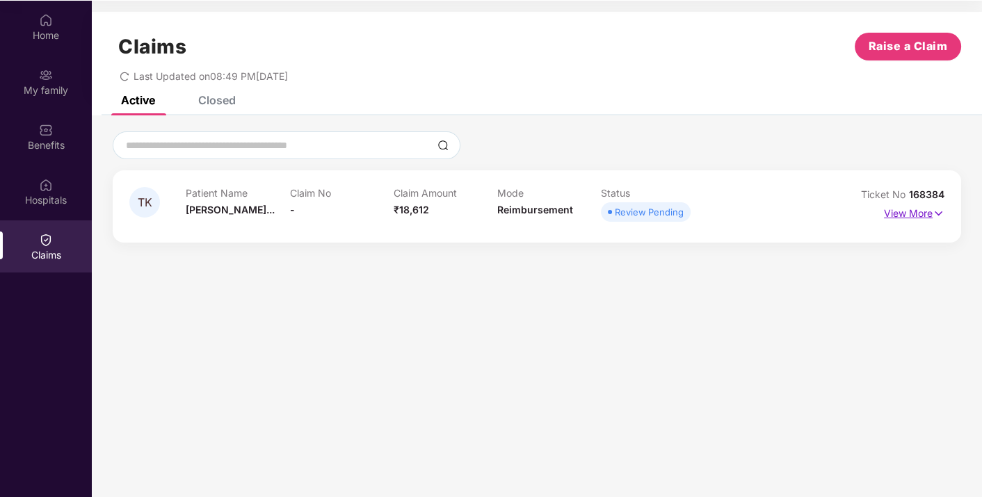
click at [902, 213] on p "View More" at bounding box center [914, 211] width 60 height 19
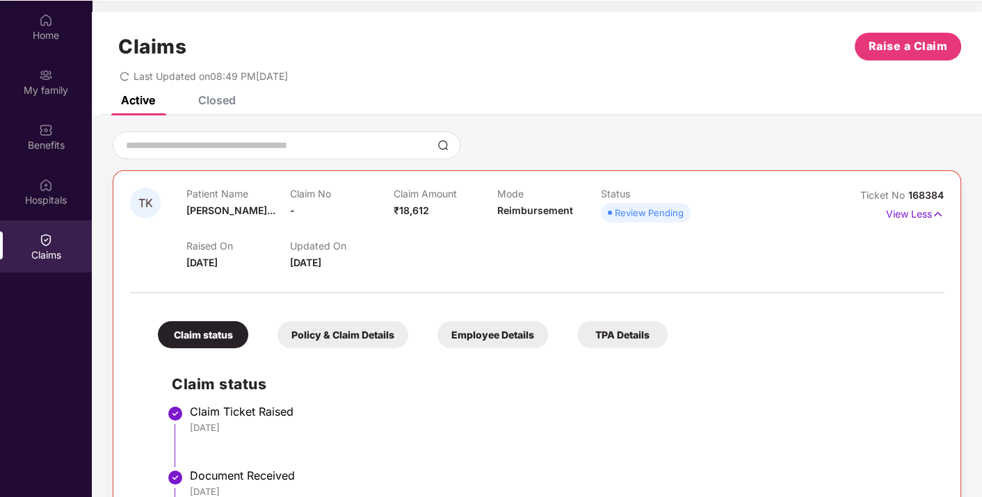
scroll to position [103, 0]
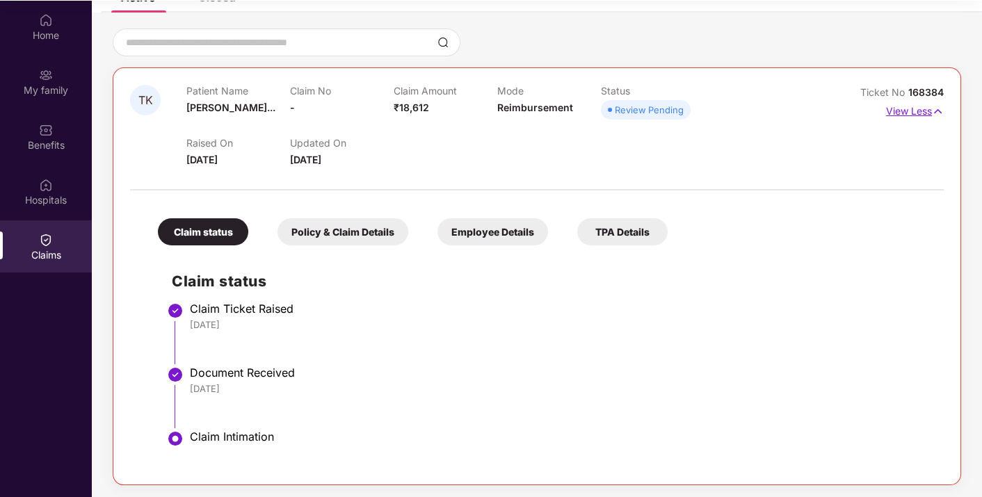
click at [899, 115] on p "View Less" at bounding box center [915, 109] width 58 height 19
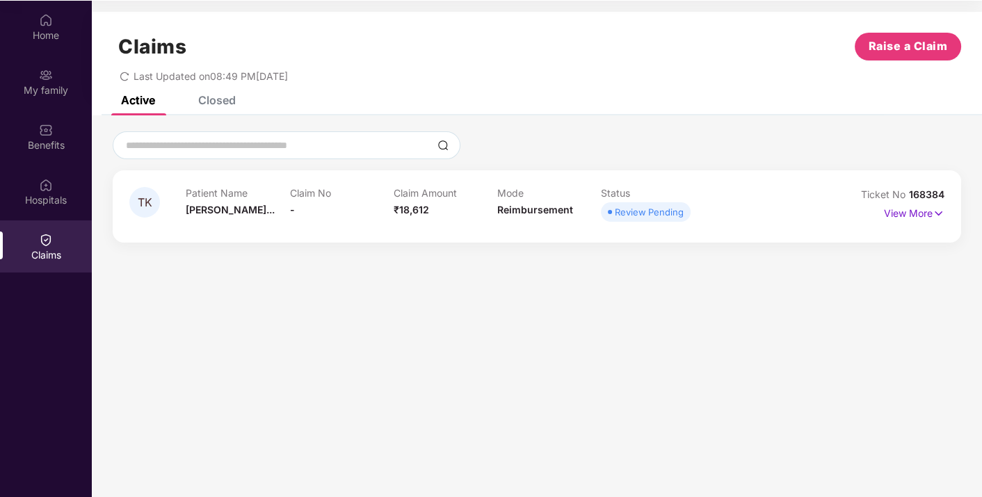
scroll to position [0, 0]
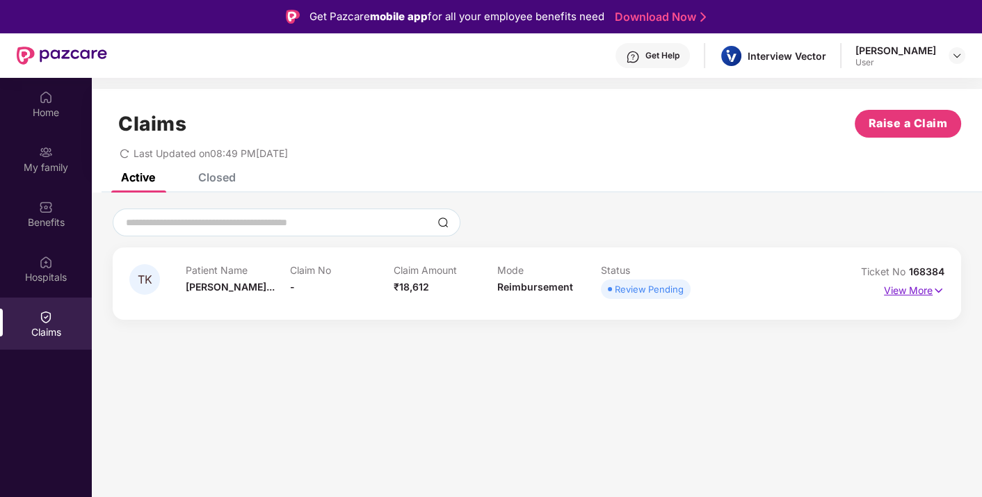
click at [901, 290] on p "View More" at bounding box center [914, 289] width 60 height 19
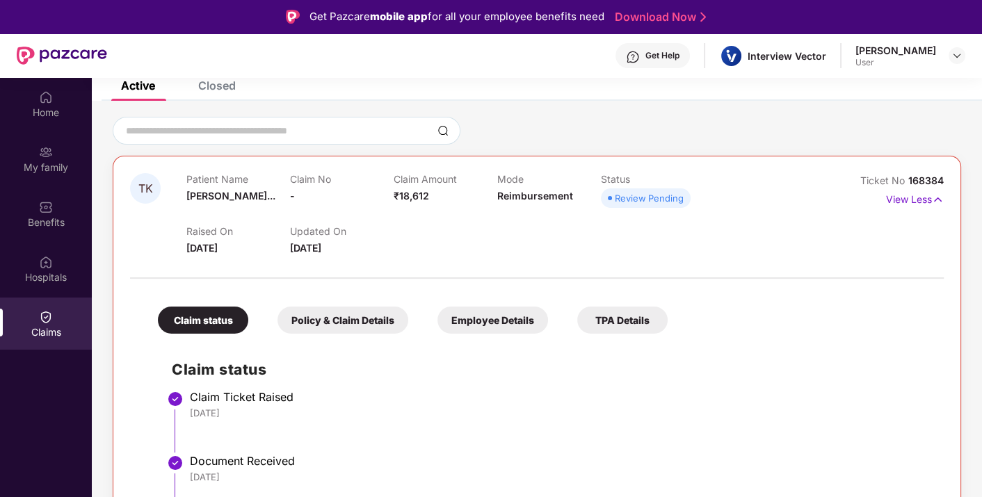
scroll to position [103, 0]
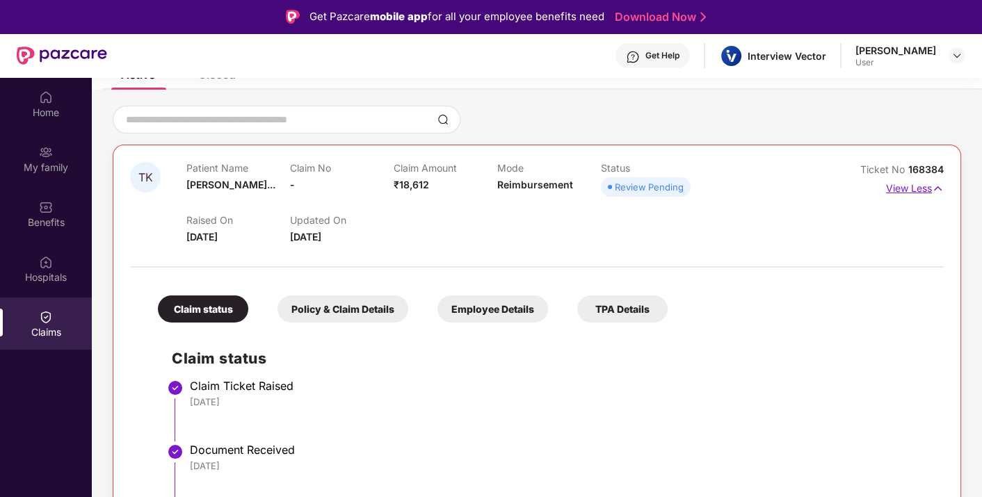
click at [896, 183] on p "View Less" at bounding box center [915, 186] width 58 height 19
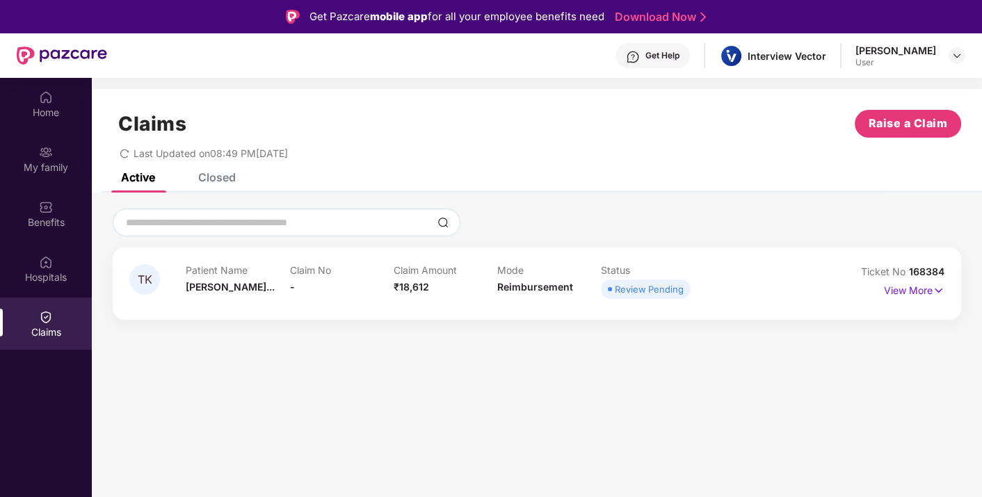
click at [229, 177] on div "Closed" at bounding box center [217, 177] width 38 height 14
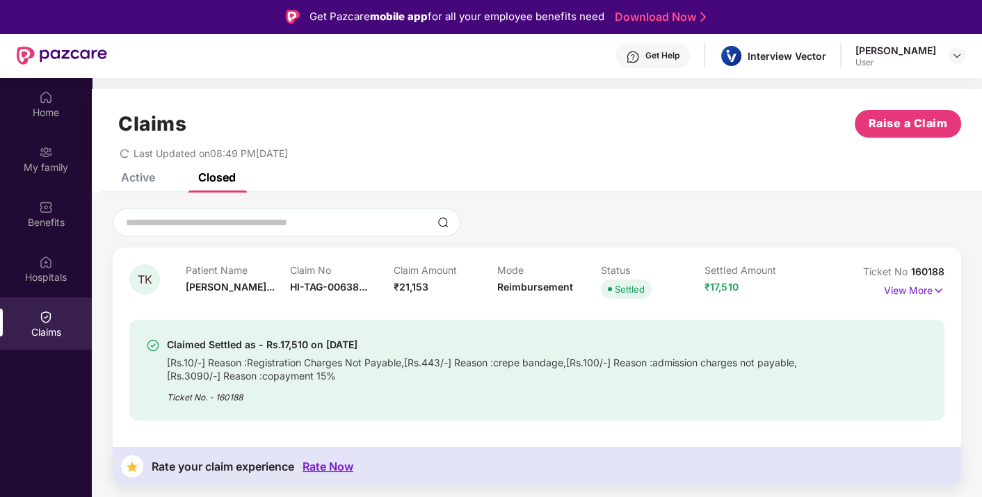
click at [154, 179] on div "Active" at bounding box center [138, 177] width 34 height 14
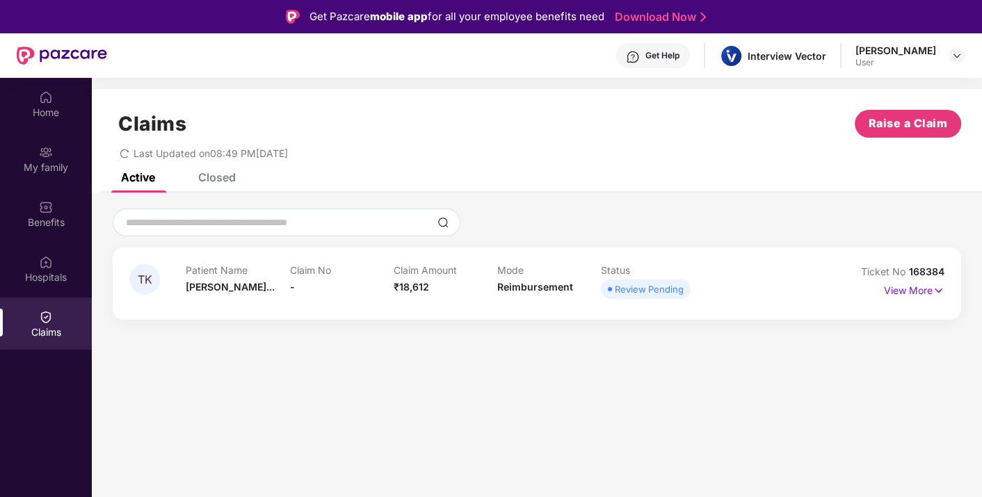
click at [209, 177] on div "Closed" at bounding box center [217, 177] width 38 height 14
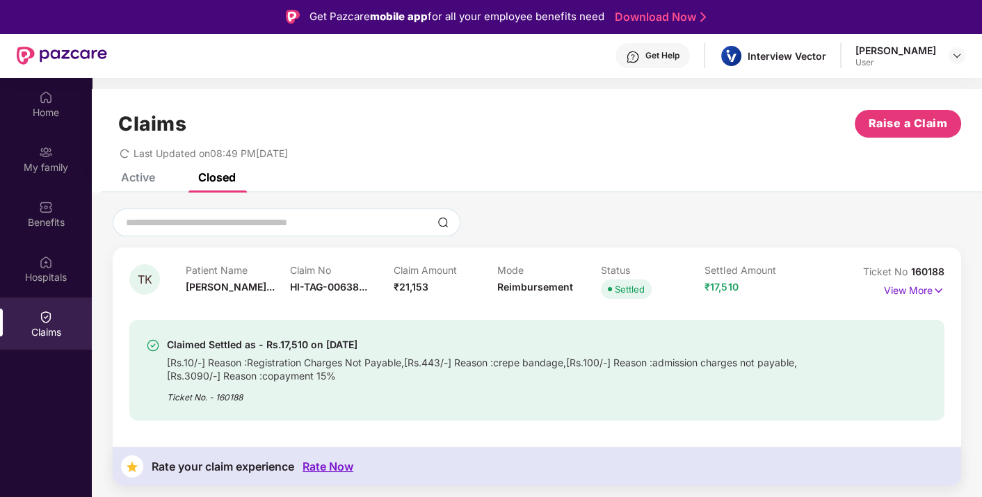
click at [153, 181] on div "Active" at bounding box center [138, 177] width 34 height 14
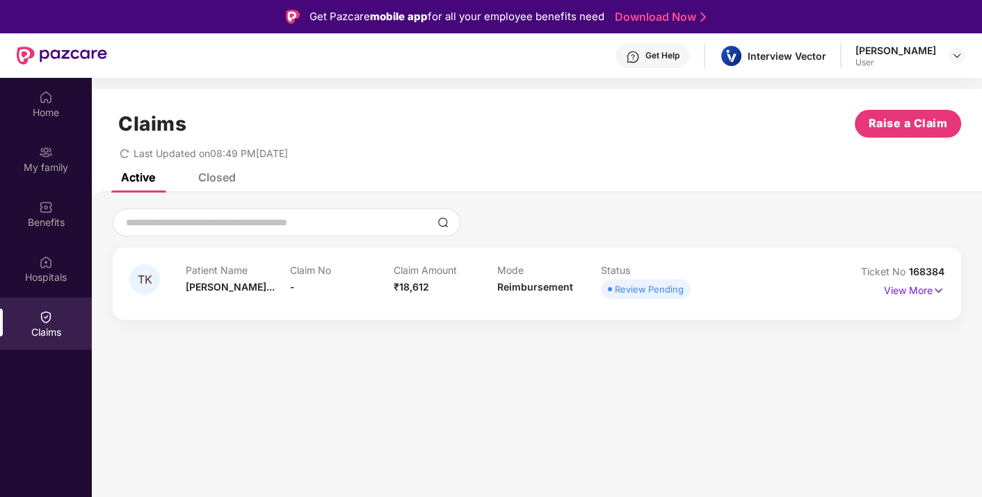
click at [224, 178] on div "Closed" at bounding box center [217, 177] width 38 height 14
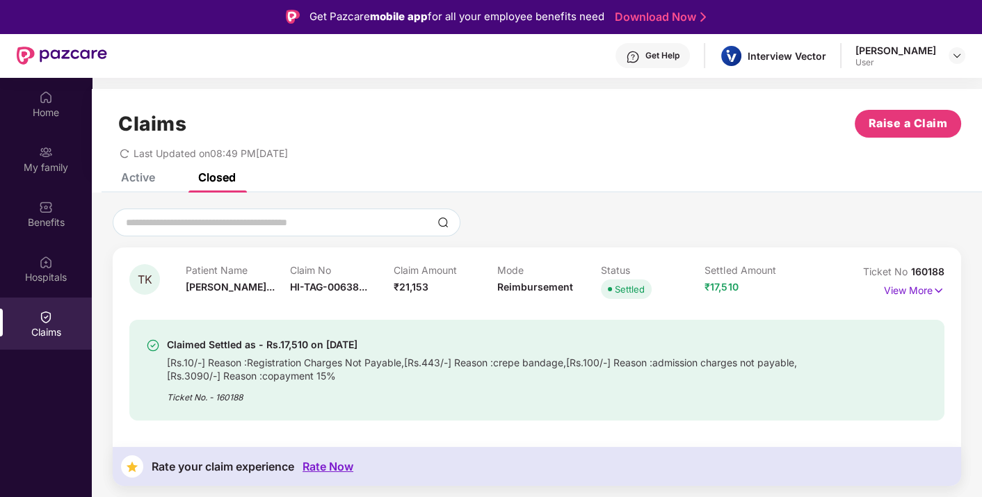
click at [147, 176] on div "Active" at bounding box center [138, 177] width 34 height 14
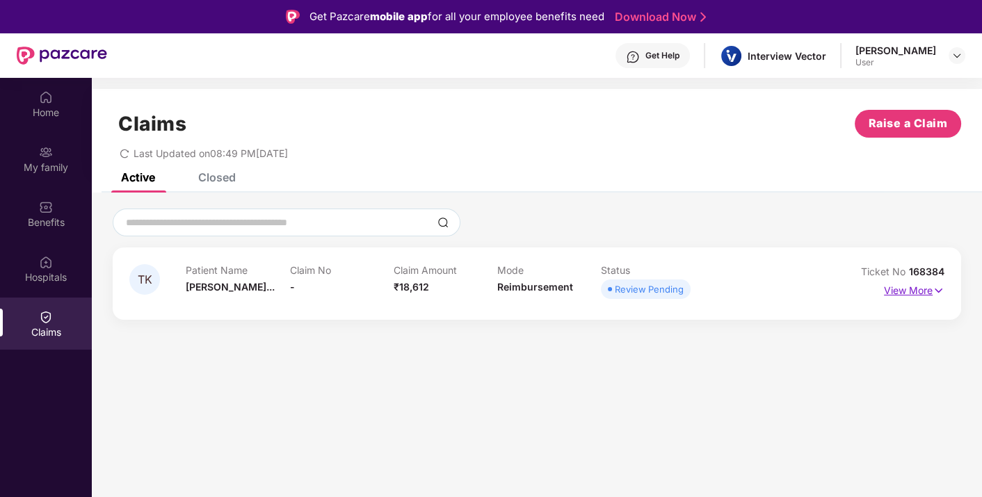
click at [902, 289] on p "View More" at bounding box center [914, 289] width 60 height 19
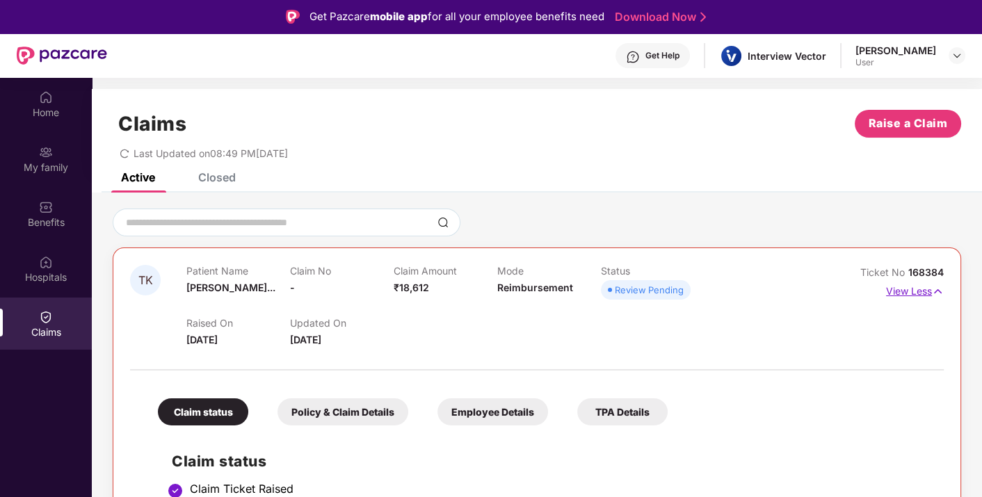
click at [902, 289] on p "View Less" at bounding box center [915, 289] width 58 height 19
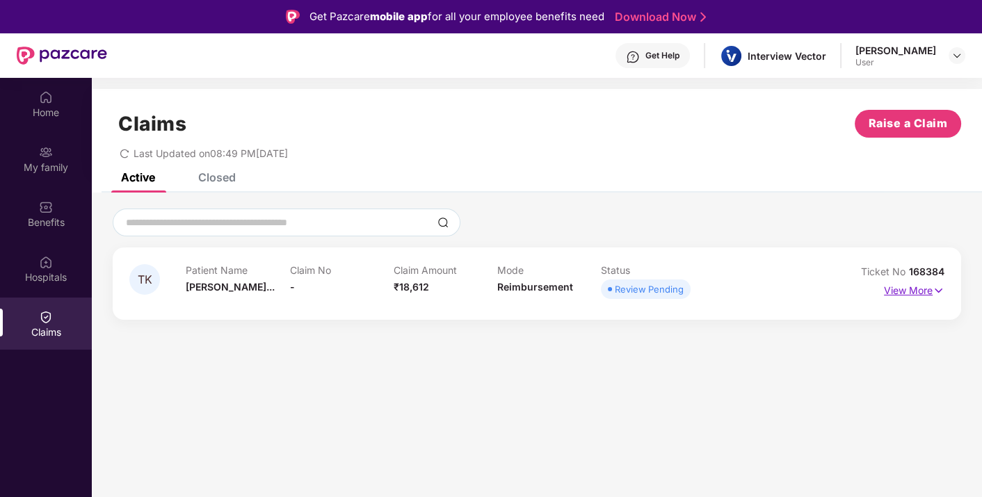
click at [902, 289] on p "View More" at bounding box center [914, 289] width 60 height 19
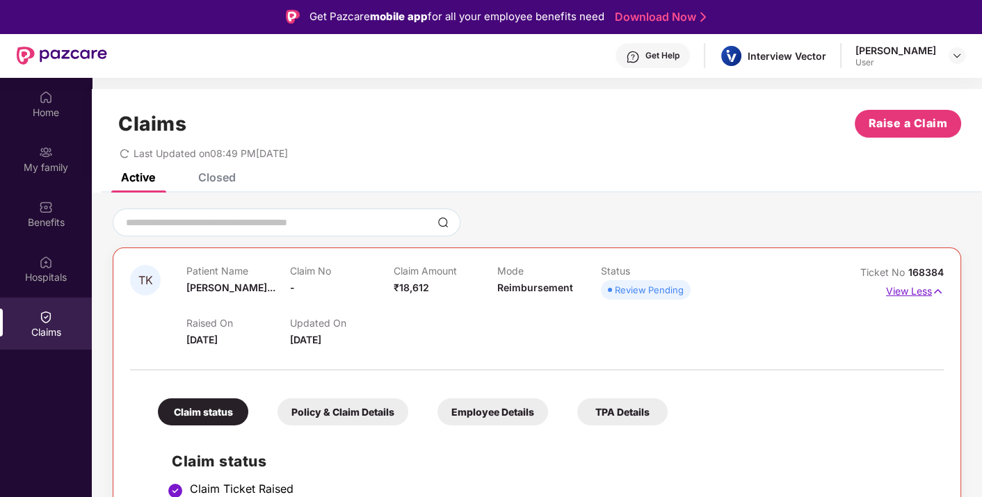
click at [902, 289] on p "View Less" at bounding box center [915, 289] width 58 height 19
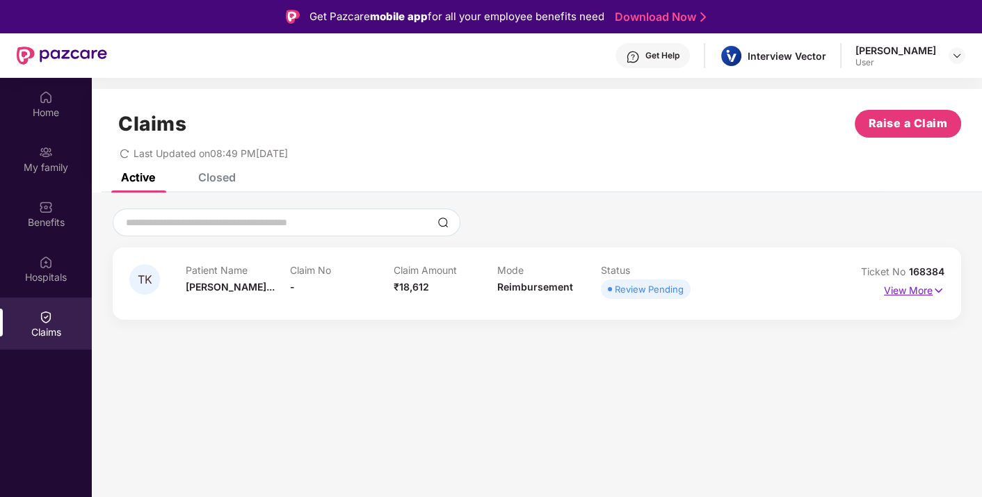
click at [902, 289] on p "View More" at bounding box center [914, 289] width 60 height 19
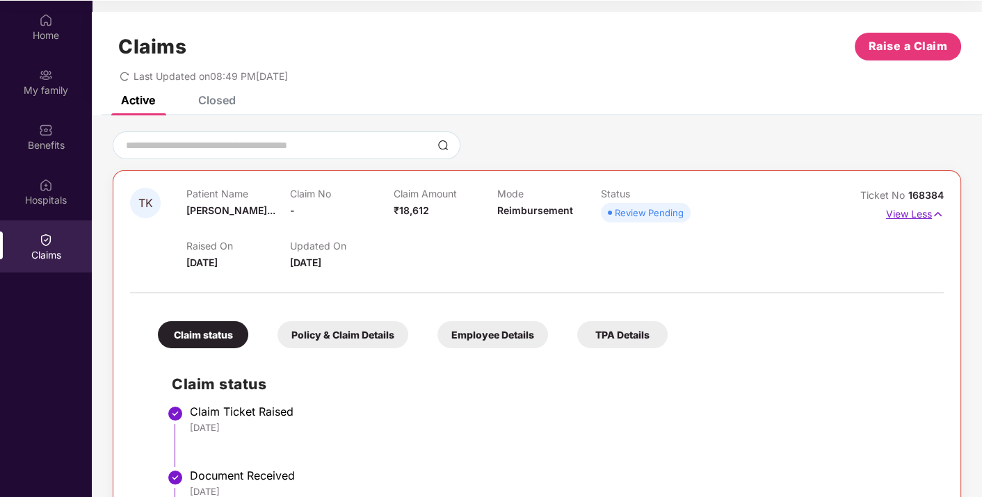
click at [909, 213] on p "View Less" at bounding box center [915, 212] width 58 height 19
